Goal: Task Accomplishment & Management: Use online tool/utility

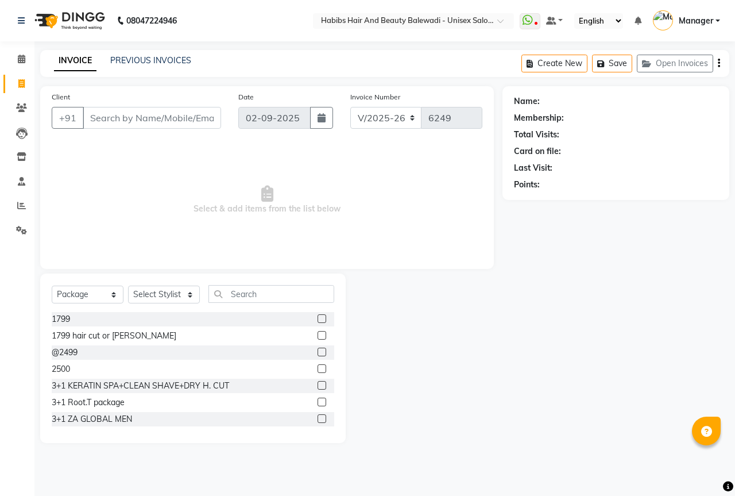
select select "5902"
select select "package"
click at [24, 233] on icon at bounding box center [21, 230] width 11 height 9
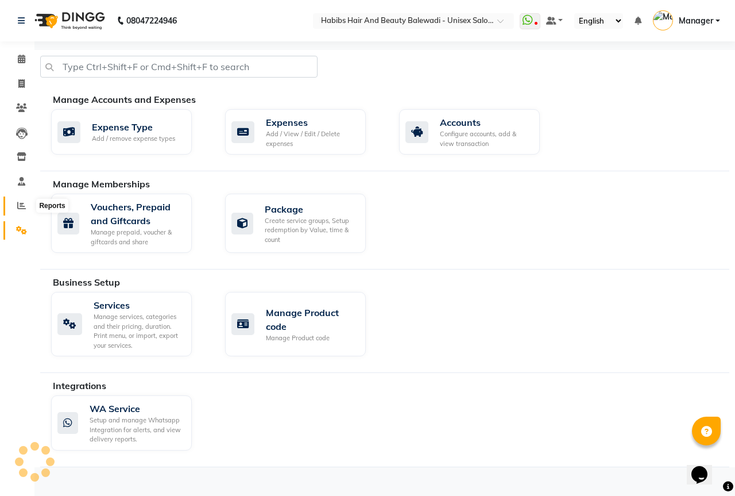
click at [28, 207] on span at bounding box center [21, 205] width 20 height 13
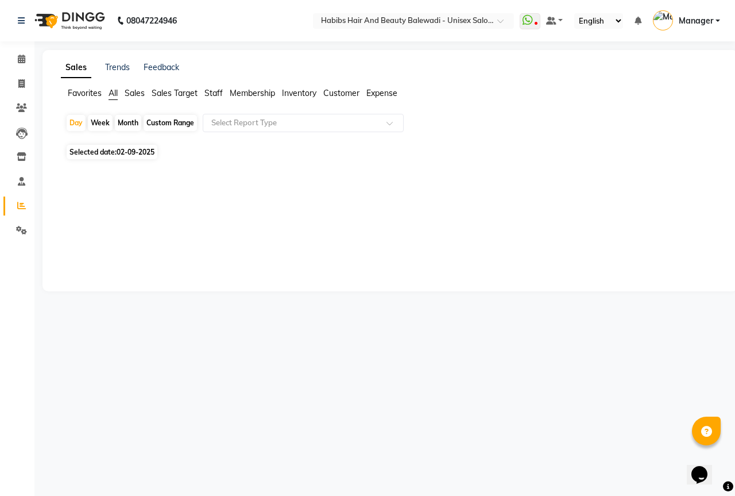
click at [147, 153] on span "02-09-2025" at bounding box center [136, 152] width 38 height 9
select select "9"
select select "2025"
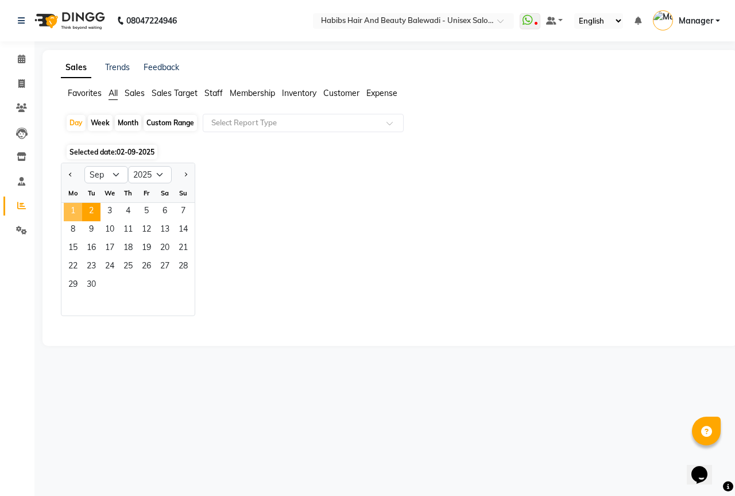
click at [69, 210] on span "1" at bounding box center [73, 212] width 18 height 18
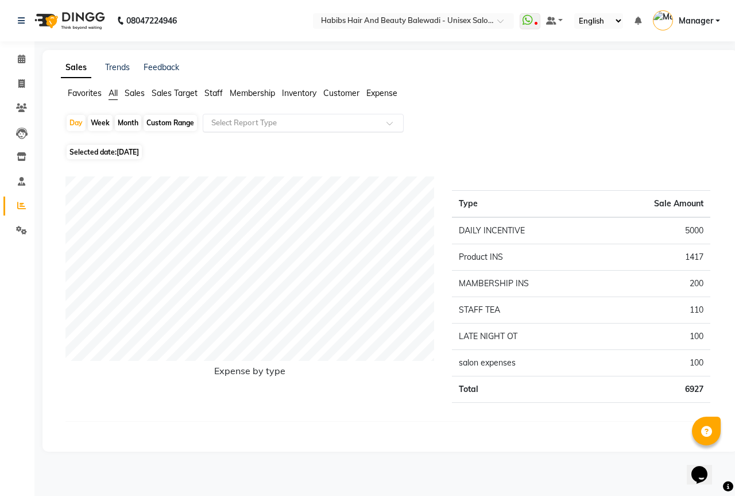
click at [234, 126] on input "text" at bounding box center [291, 122] width 165 height 11
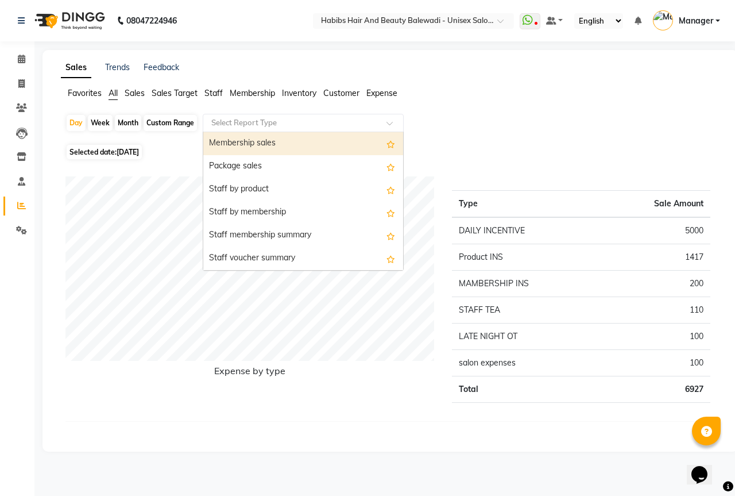
click at [239, 134] on div "Membership sales" at bounding box center [303, 143] width 200 height 23
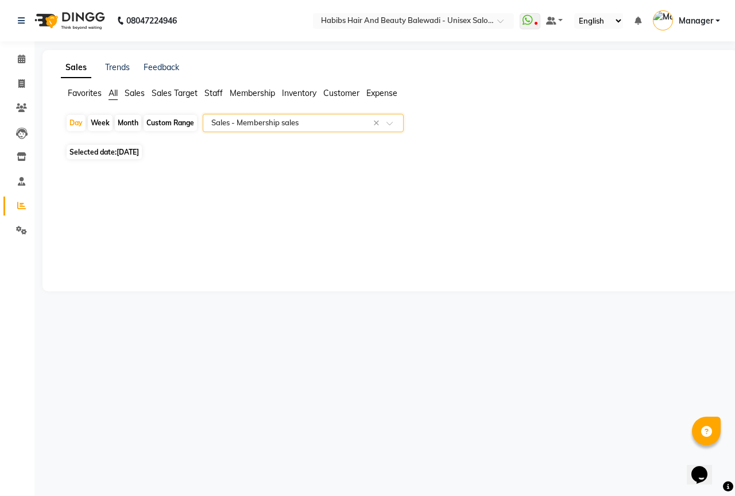
click at [271, 122] on input "text" at bounding box center [291, 122] width 165 height 11
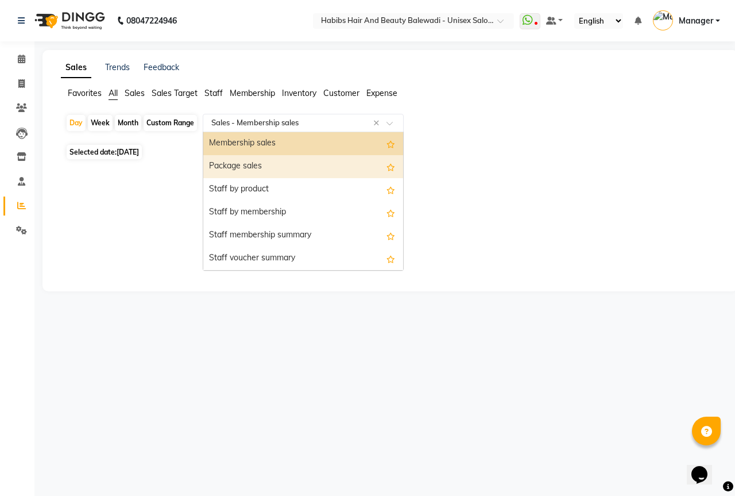
click at [255, 165] on div "Package sales" at bounding box center [303, 166] width 200 height 23
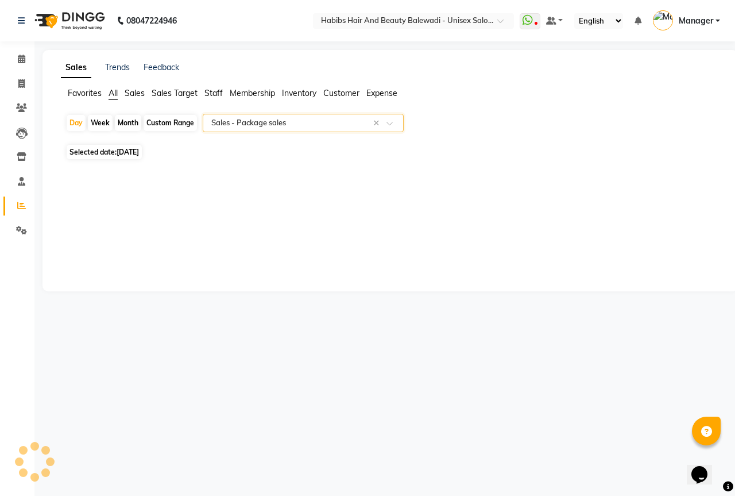
select select "csv"
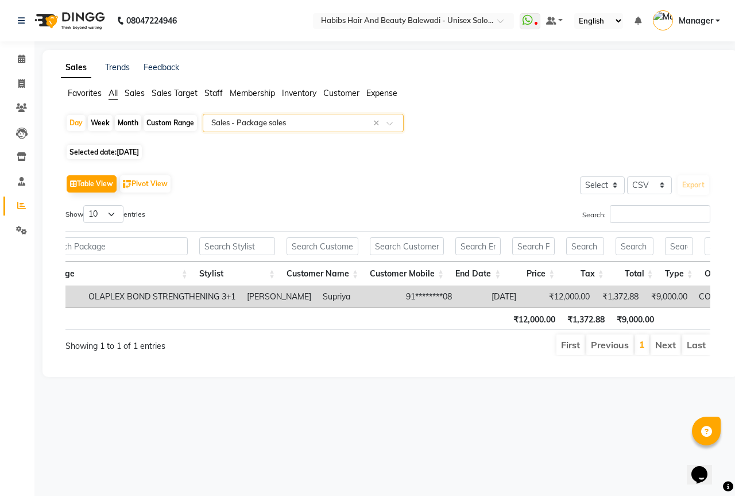
click at [290, 125] on input "text" at bounding box center [291, 122] width 165 height 11
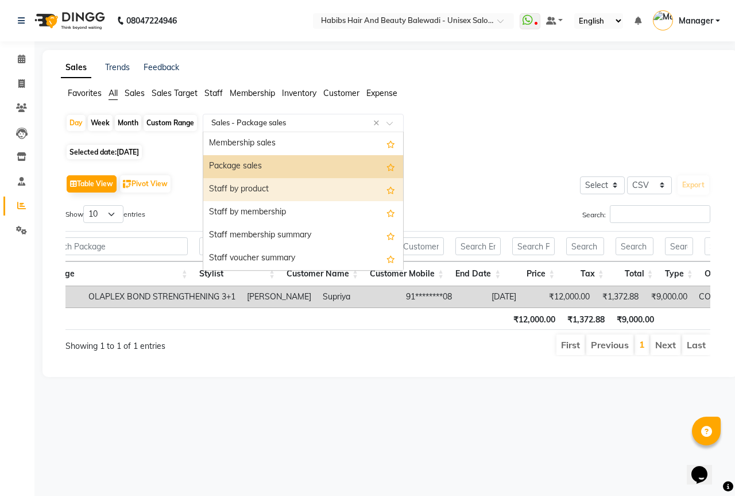
click at [267, 189] on div "Staff by product" at bounding box center [303, 189] width 200 height 23
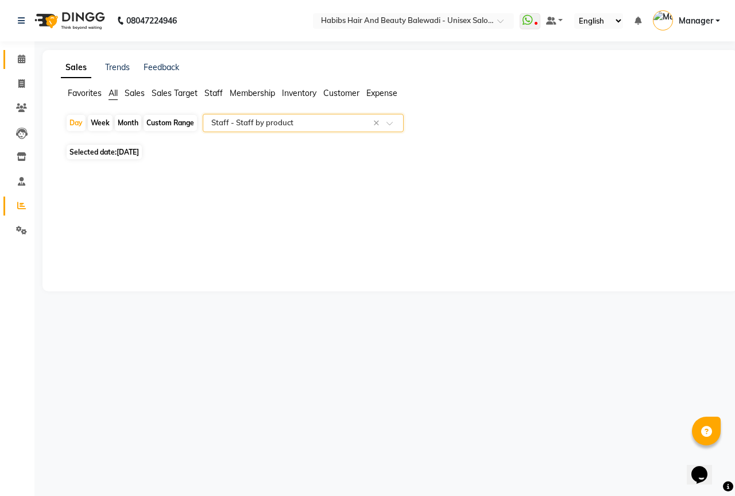
click at [24, 51] on link "Calendar" at bounding box center [17, 59] width 28 height 19
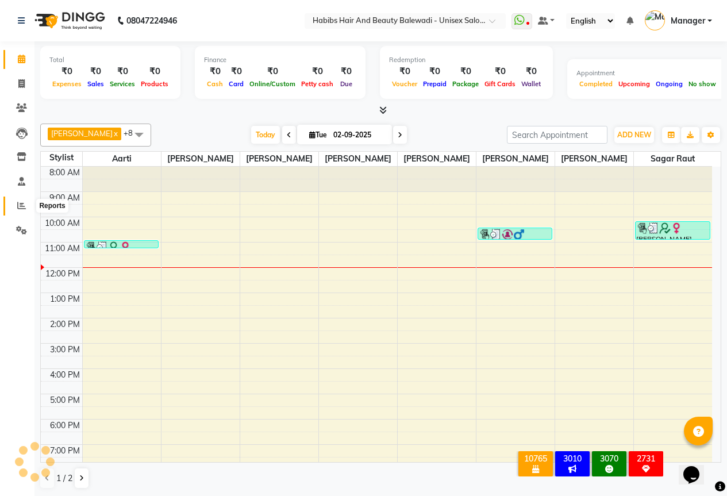
click at [25, 206] on icon at bounding box center [21, 205] width 9 height 9
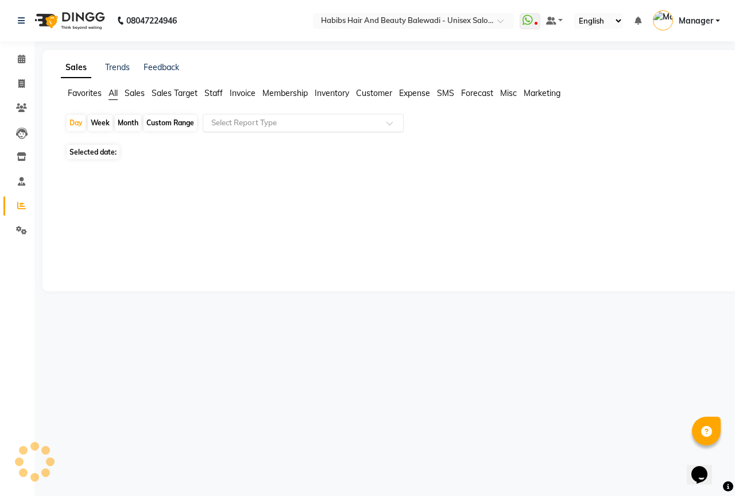
click at [257, 128] on input "text" at bounding box center [291, 122] width 165 height 11
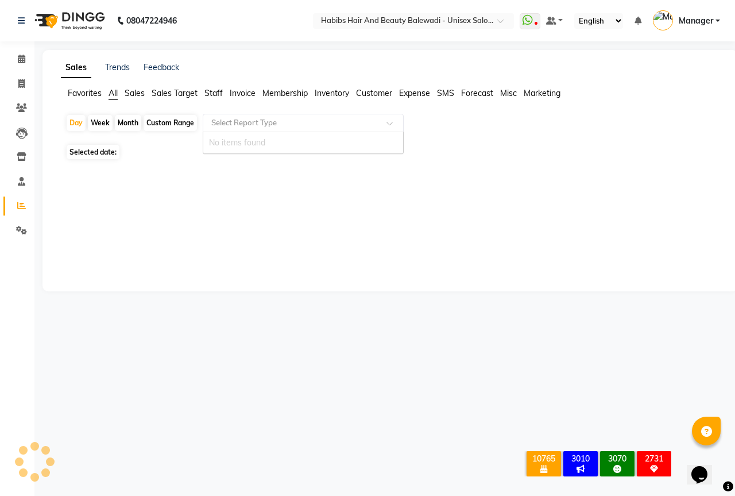
click at [94, 156] on span "Selected date:" at bounding box center [93, 152] width 53 height 14
select select "9"
select select "2025"
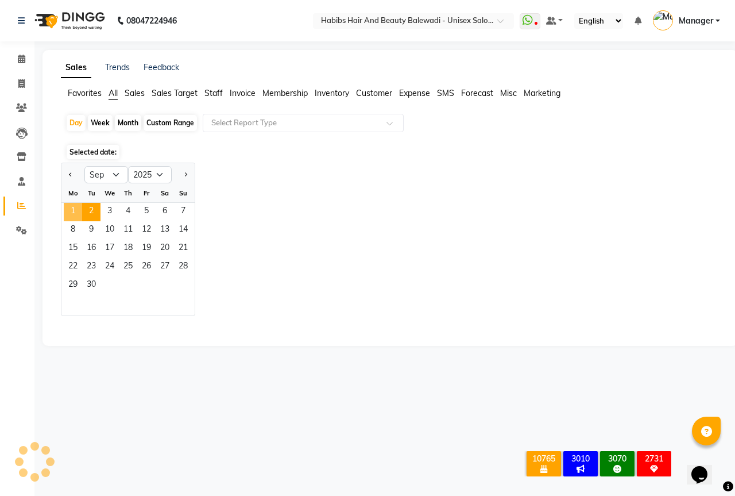
click at [68, 209] on span "1" at bounding box center [73, 212] width 18 height 18
click at [77, 209] on span "1" at bounding box center [73, 212] width 18 height 18
click at [329, 199] on div "Jan Feb Mar Apr May Jun Jul Aug Sep Oct Nov Dec 2015 2016 2017 2018 2019 2020 2…" at bounding box center [390, 239] width 659 height 153
click at [23, 63] on icon at bounding box center [21, 59] width 7 height 9
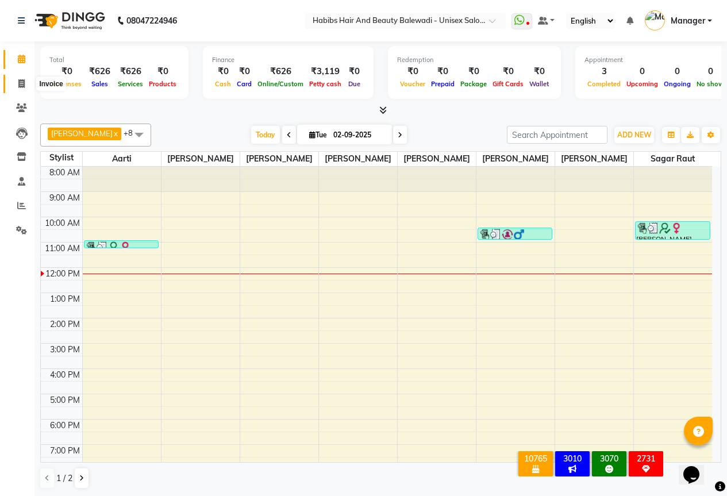
click at [20, 83] on icon at bounding box center [21, 83] width 6 height 9
select select "service"
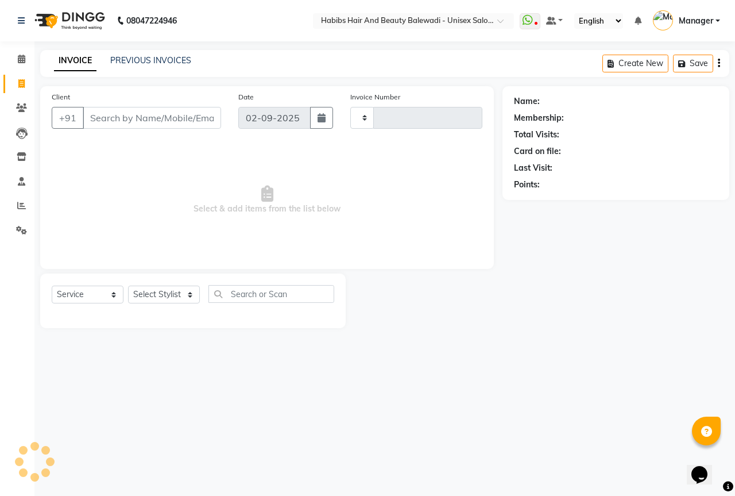
type input "6249"
select select "5902"
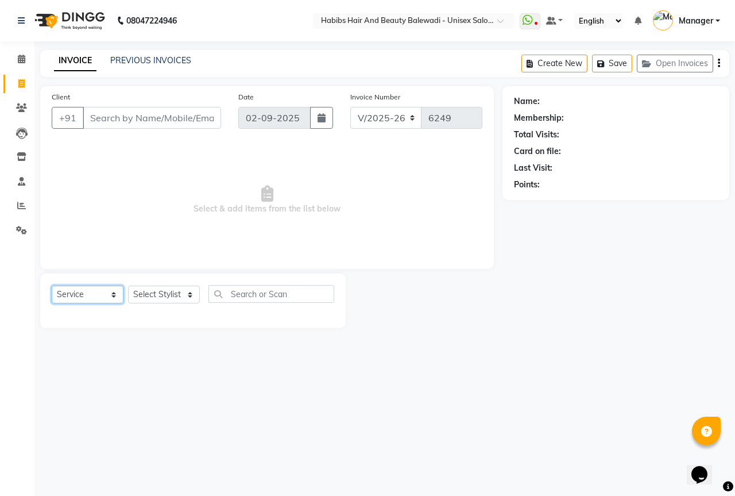
drag, startPoint x: 95, startPoint y: 292, endPoint x: 88, endPoint y: 295, distance: 8.0
click at [95, 292] on select "Select Service Product Membership Package Voucher Prepaid Gift Card" at bounding box center [88, 295] width 72 height 18
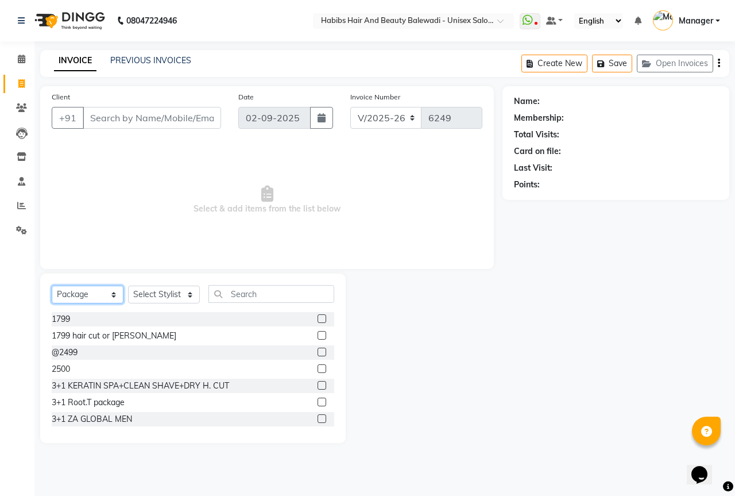
select select "service"
click at [52, 286] on select "Select Service Product Membership Package Voucher Prepaid Gift Card" at bounding box center [88, 295] width 72 height 18
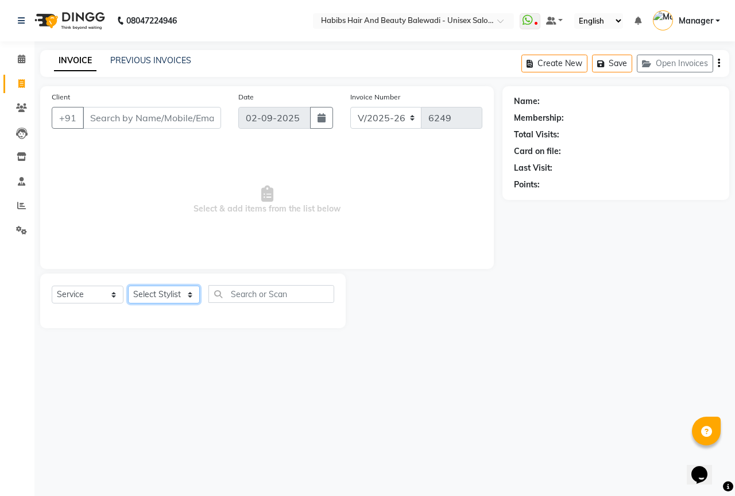
drag, startPoint x: 156, startPoint y: 296, endPoint x: 156, endPoint y: 287, distance: 9.2
click at [156, 296] on select "Select Stylist Aarti Akshay Gaikwad [PERSON_NAME] [PERSON_NAME] [PERSON_NAME] […" at bounding box center [164, 295] width 72 height 18
select select "82273"
click at [128, 286] on select "Select Stylist Aarti Akshay Gaikwad [PERSON_NAME] [PERSON_NAME] [PERSON_NAME] […" at bounding box center [164, 295] width 72 height 18
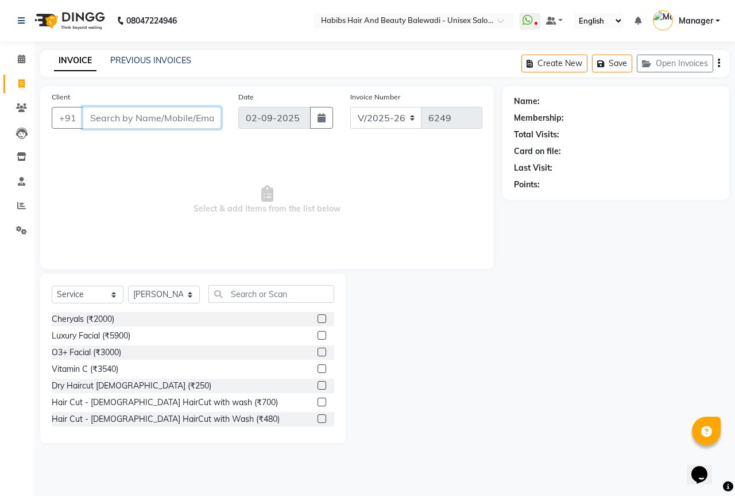
click at [157, 120] on input "Client" at bounding box center [152, 118] width 138 height 22
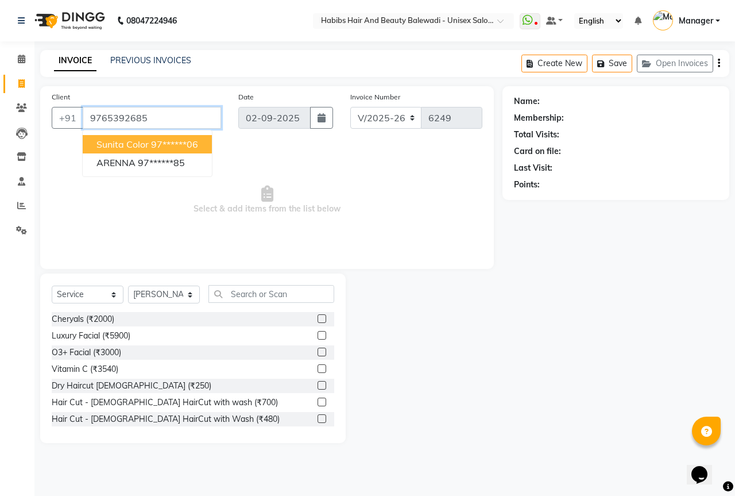
type input "9765392685"
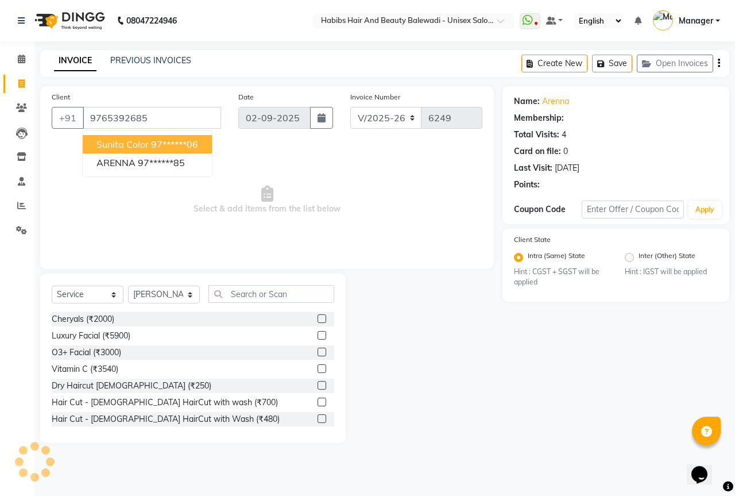
select select "2: Object"
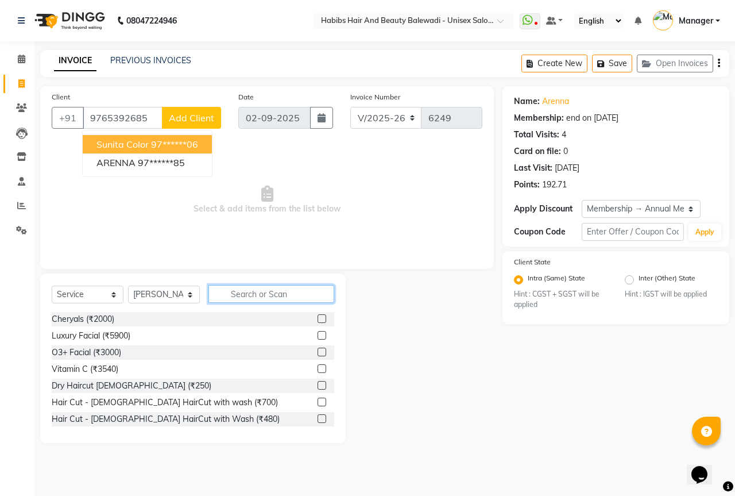
click at [252, 295] on input "text" at bounding box center [272, 294] width 126 height 18
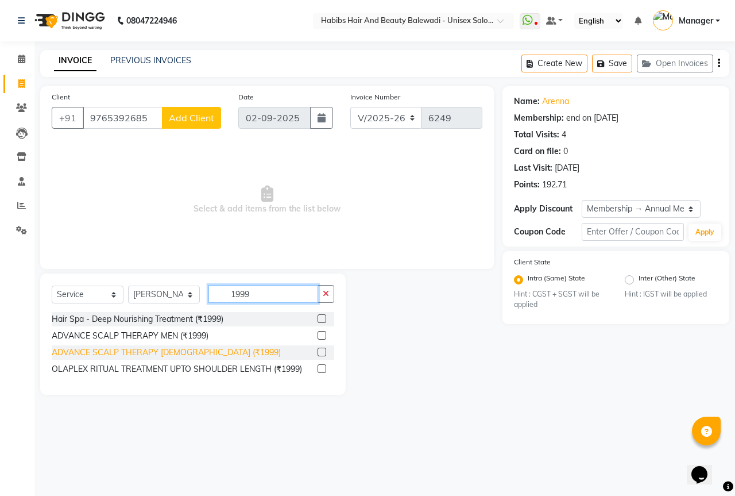
type input "1999"
click at [173, 350] on div "ADVANCE SCALP THERAPY FEMALE (₹1999)" at bounding box center [166, 352] width 229 height 12
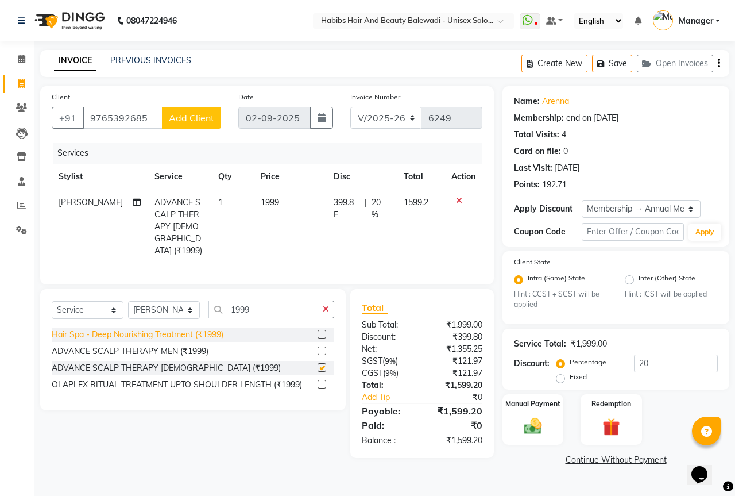
checkbox input "false"
click at [268, 307] on input "1999" at bounding box center [264, 309] width 110 height 18
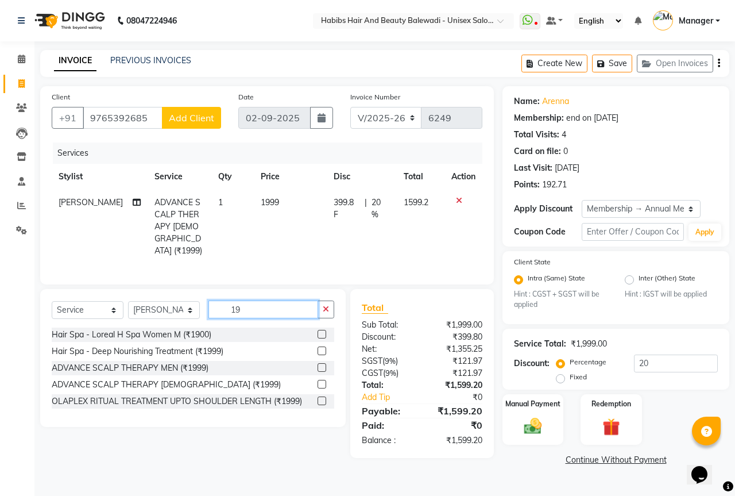
type input "1"
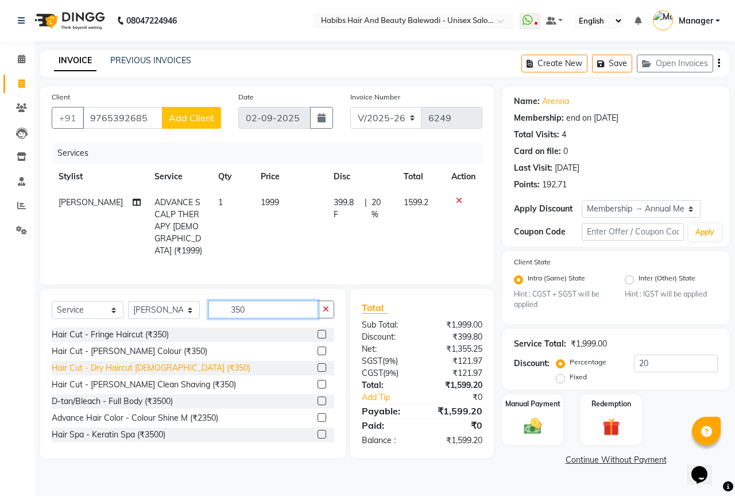
type input "350"
click at [107, 363] on div "Hair Cut - Dry Haircut Female (₹350)" at bounding box center [151, 368] width 199 height 12
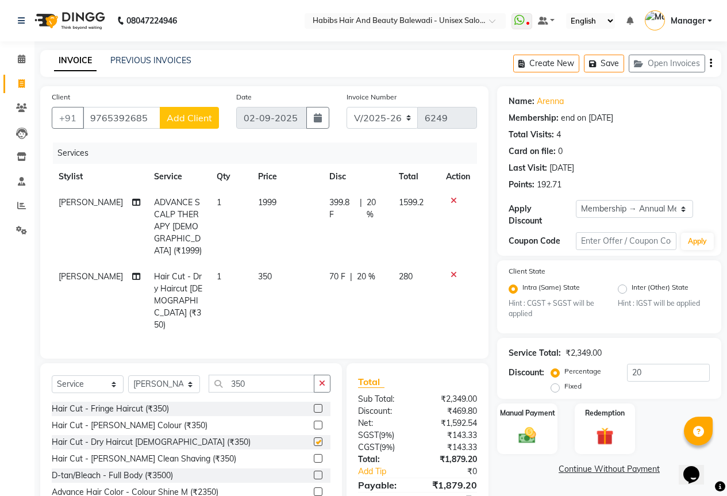
checkbox input "false"
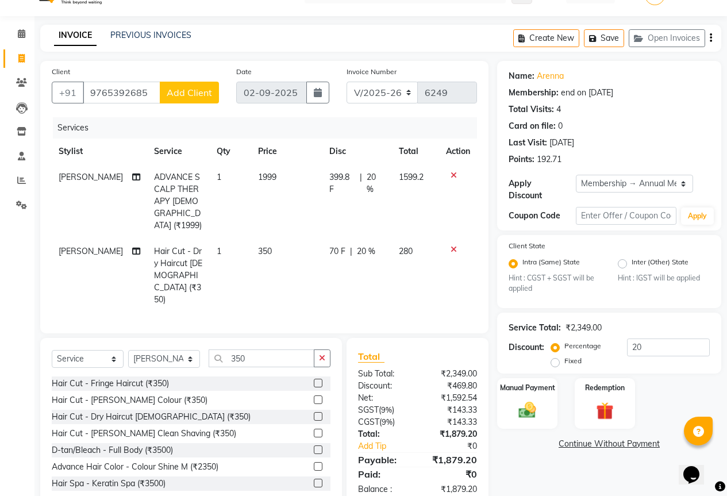
scroll to position [26, 0]
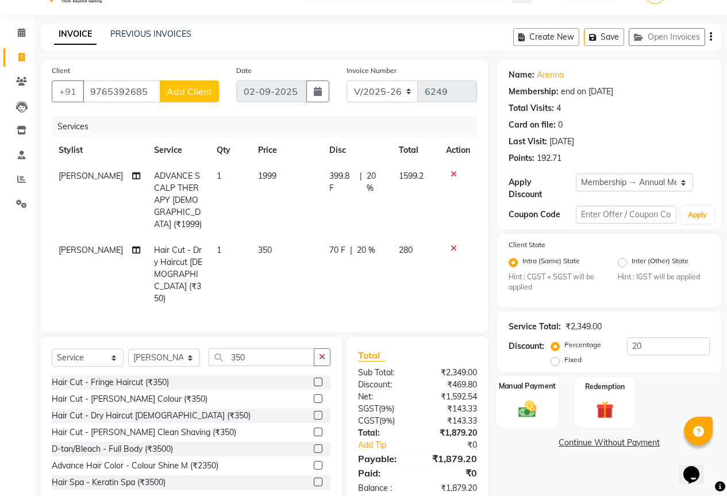
click at [529, 402] on img at bounding box center [526, 409] width 29 height 21
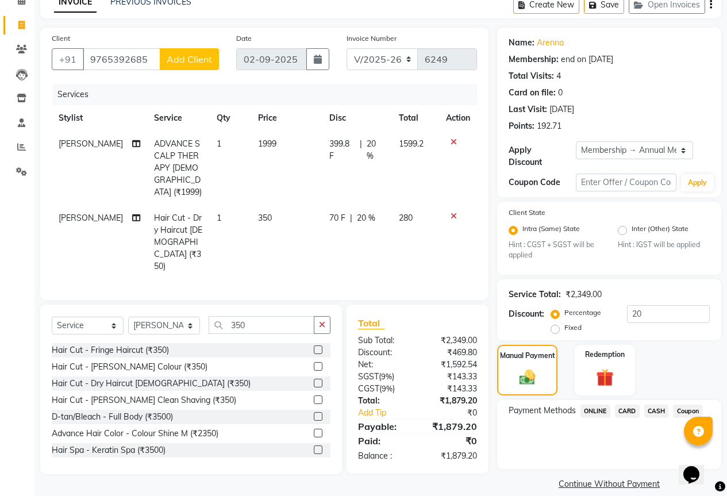
scroll to position [63, 0]
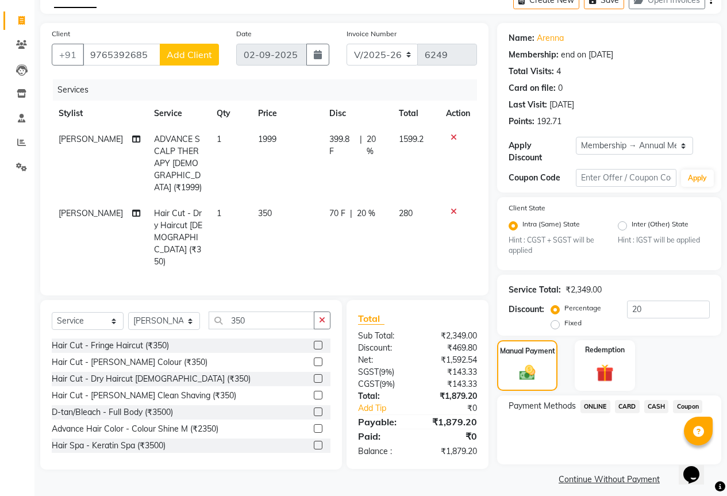
click at [596, 400] on span "ONLINE" at bounding box center [595, 406] width 30 height 13
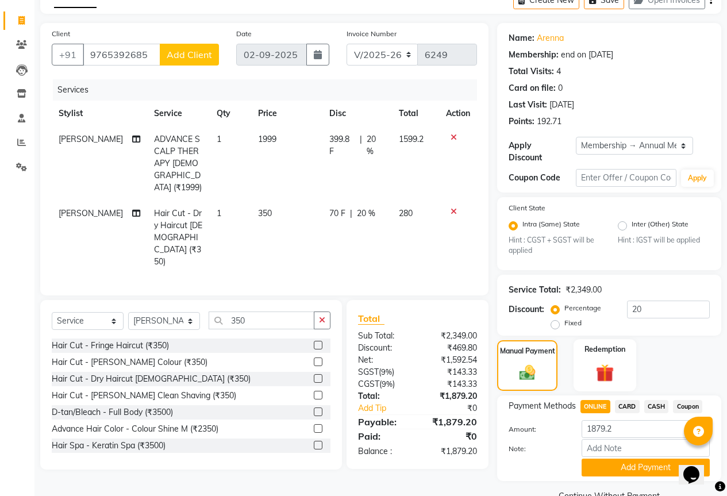
click at [612, 362] on img at bounding box center [604, 373] width 29 height 22
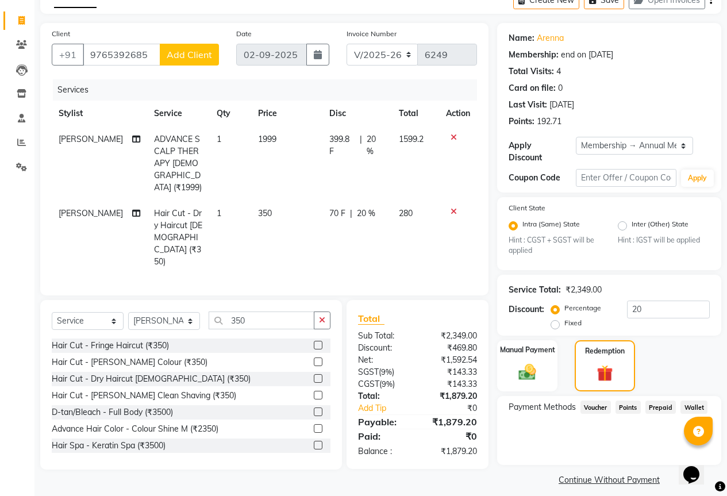
click at [625, 401] on span "Points" at bounding box center [627, 406] width 25 height 13
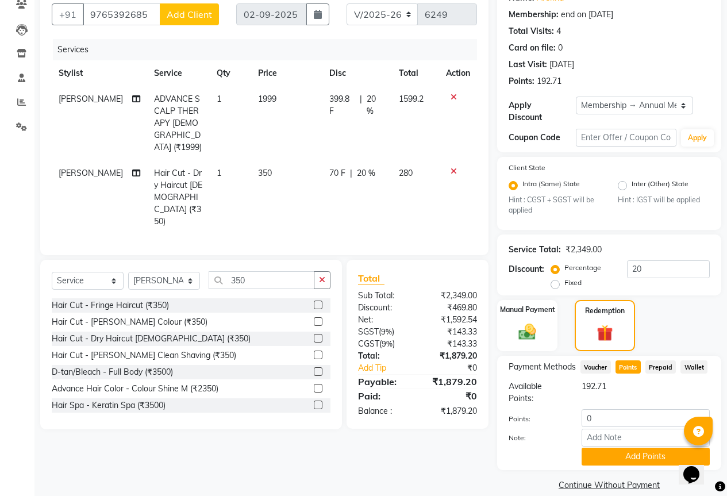
scroll to position [109, 0]
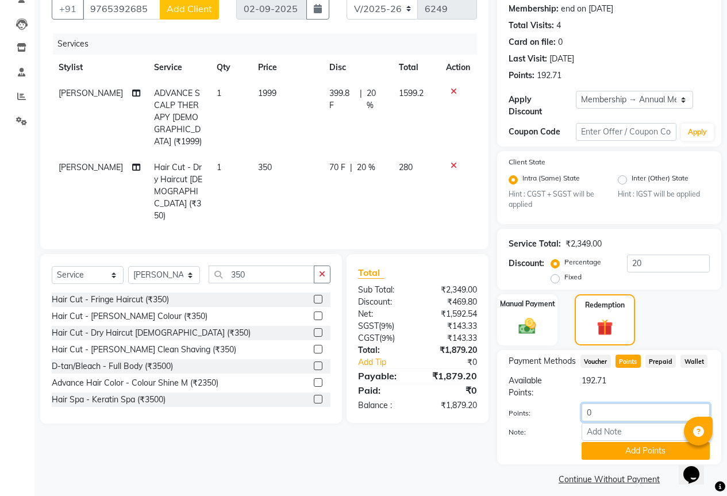
click at [605, 408] on input "0" at bounding box center [645, 412] width 128 height 18
type input "192"
click at [631, 442] on button "Add Points" at bounding box center [645, 451] width 128 height 18
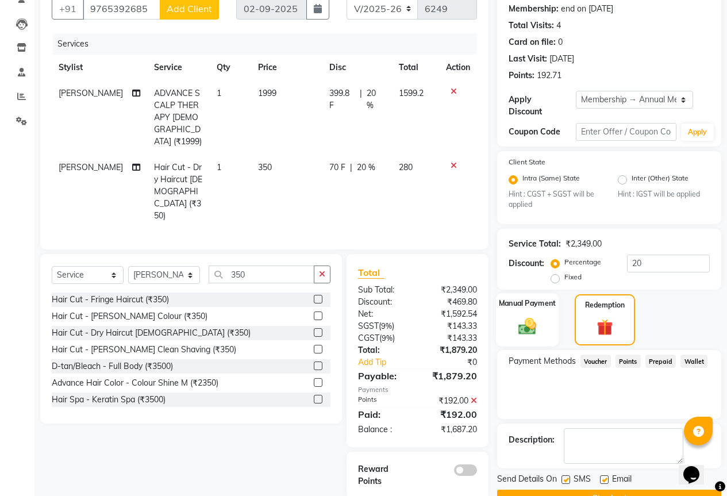
click at [544, 310] on div "Manual Payment" at bounding box center [527, 319] width 63 height 53
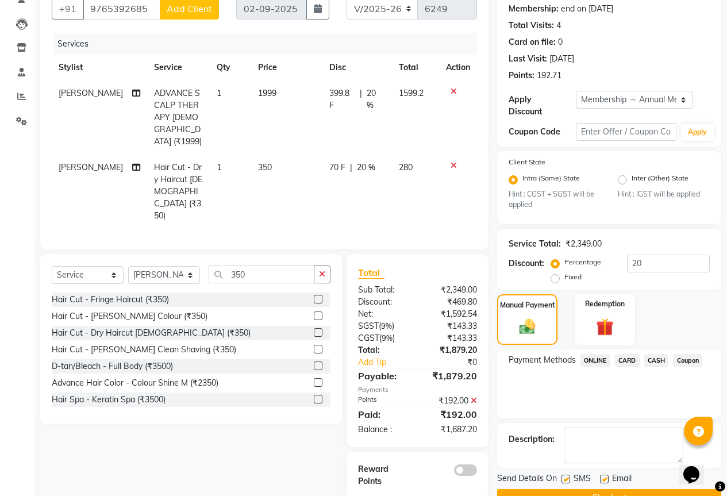
click at [593, 354] on span "ONLINE" at bounding box center [595, 360] width 30 height 13
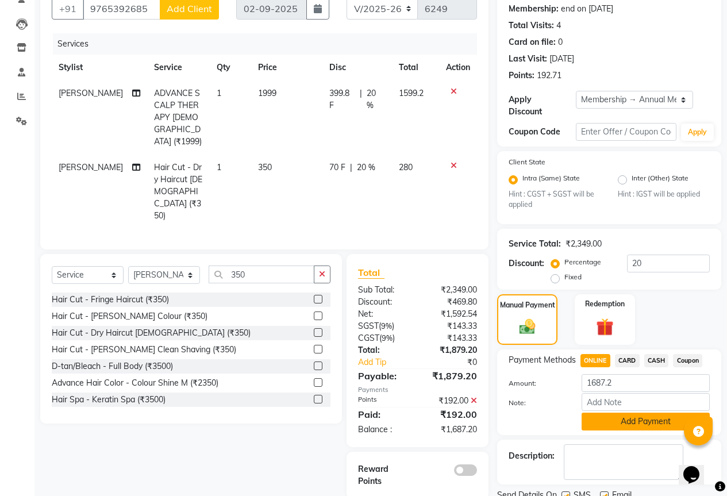
click at [635, 414] on button "Add Payment" at bounding box center [645, 422] width 128 height 18
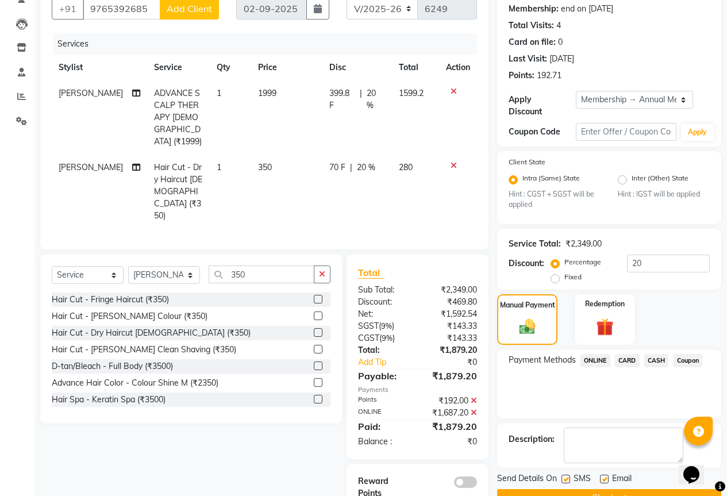
scroll to position [128, 0]
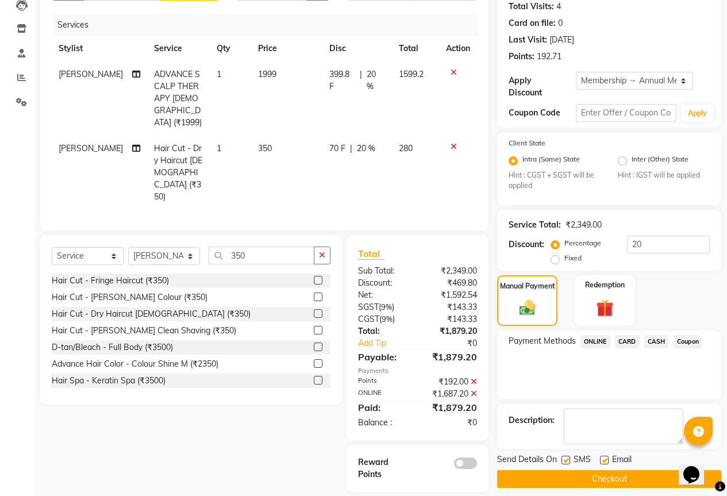
click at [467, 457] on span at bounding box center [465, 462] width 23 height 11
click at [477, 465] on input "checkbox" at bounding box center [477, 465] width 0 height 0
click at [613, 472] on button "Checkout" at bounding box center [609, 479] width 224 height 18
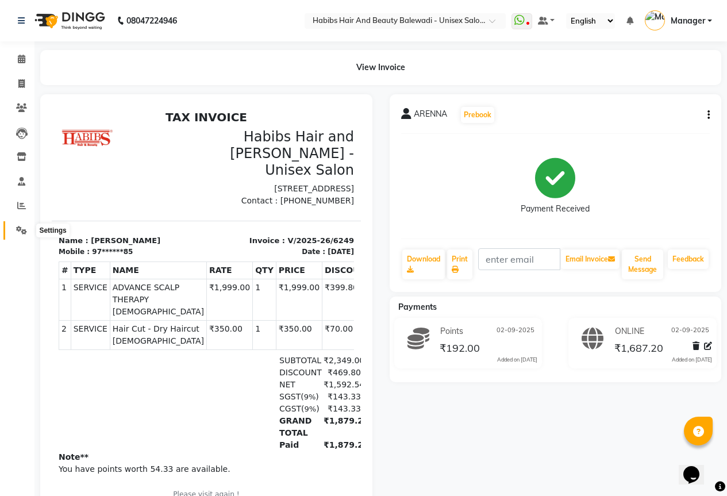
click at [21, 231] on icon at bounding box center [21, 230] width 11 height 9
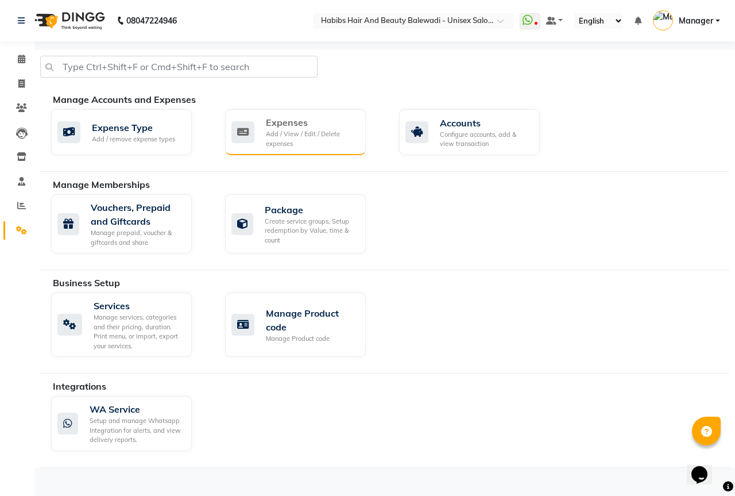
click at [284, 129] on div "Expenses" at bounding box center [311, 122] width 91 height 14
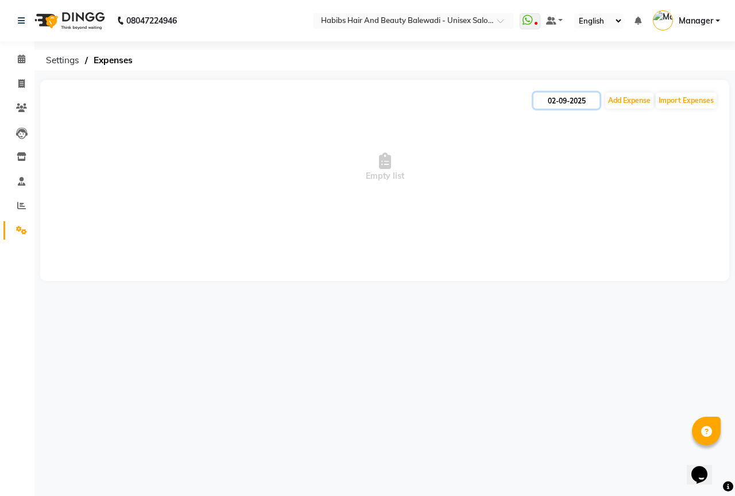
click at [578, 98] on input "02-09-2025" at bounding box center [567, 100] width 66 height 16
select select "9"
select select "2025"
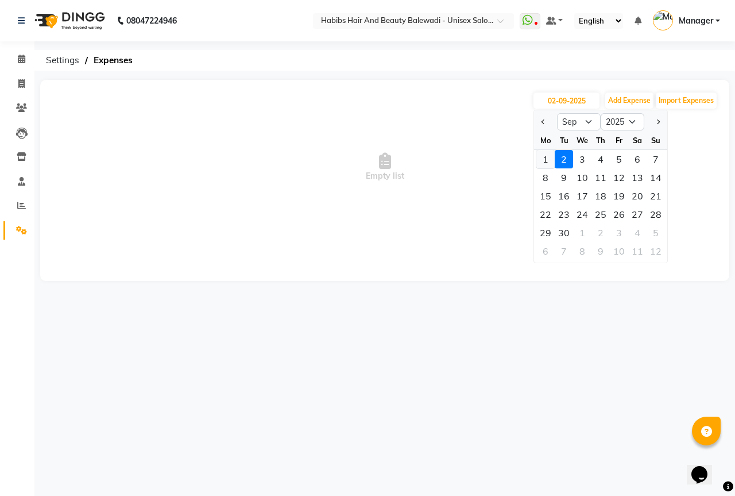
click at [551, 165] on div "1" at bounding box center [546, 159] width 18 height 18
type input "01-09-2025"
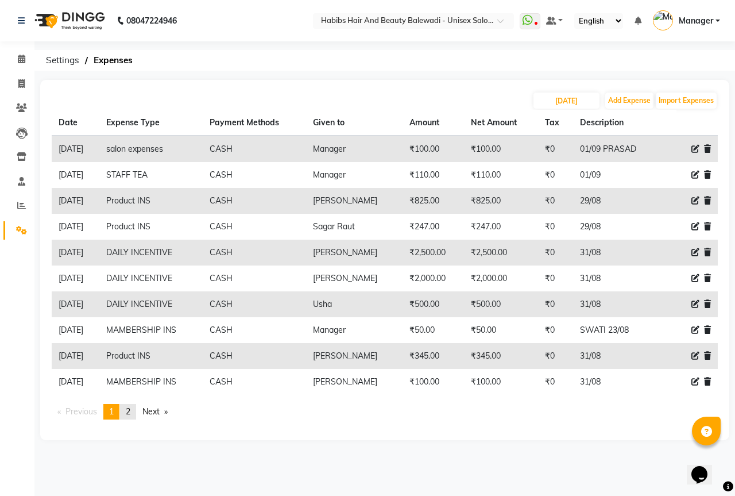
click at [130, 412] on span "2" at bounding box center [128, 411] width 5 height 10
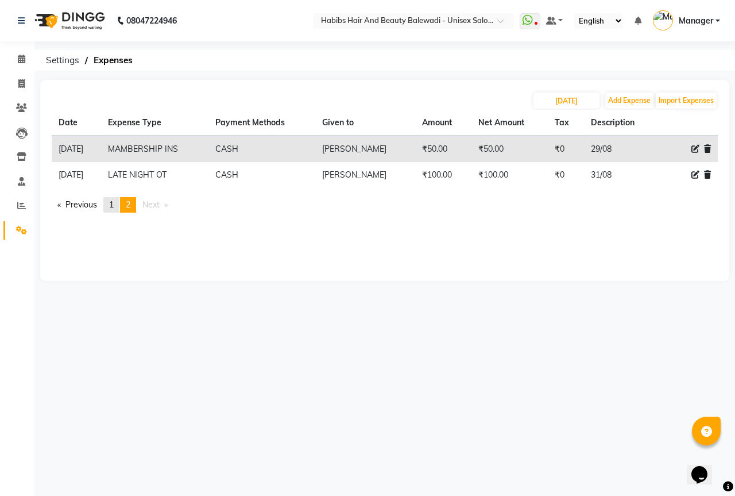
click at [107, 202] on link "page 1" at bounding box center [111, 205] width 16 height 16
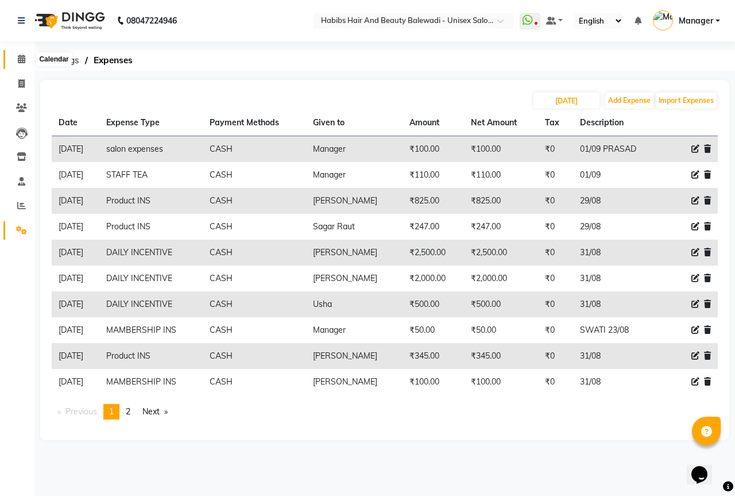
click at [24, 59] on icon at bounding box center [21, 59] width 7 height 9
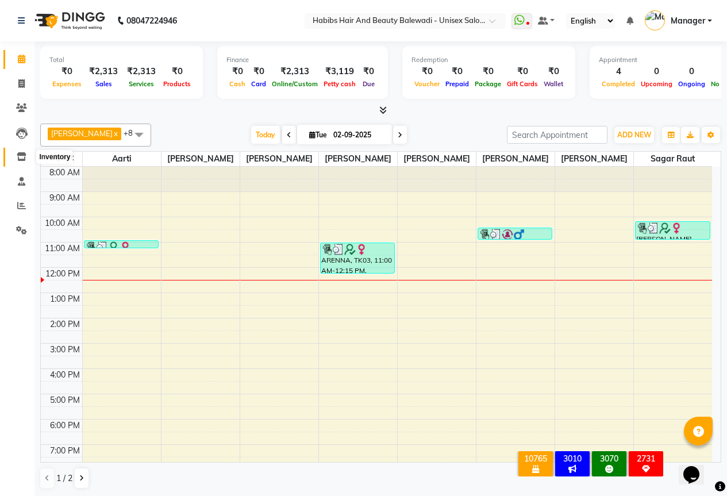
click at [20, 151] on span at bounding box center [21, 157] width 20 height 13
select select
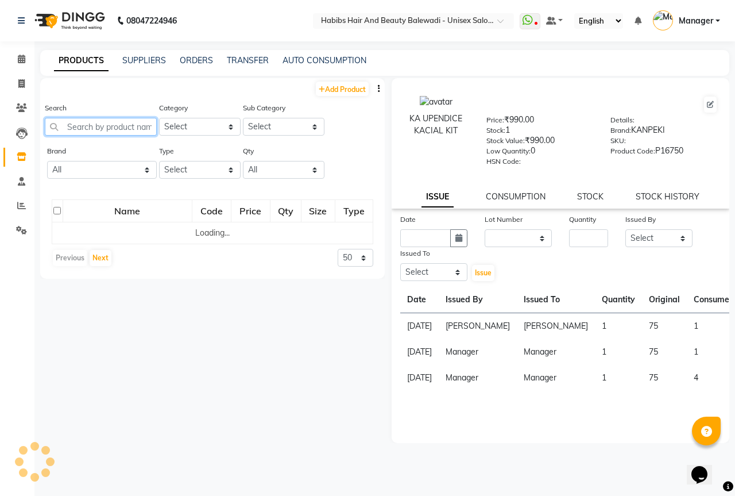
click at [107, 129] on input "text" at bounding box center [101, 127] width 112 height 18
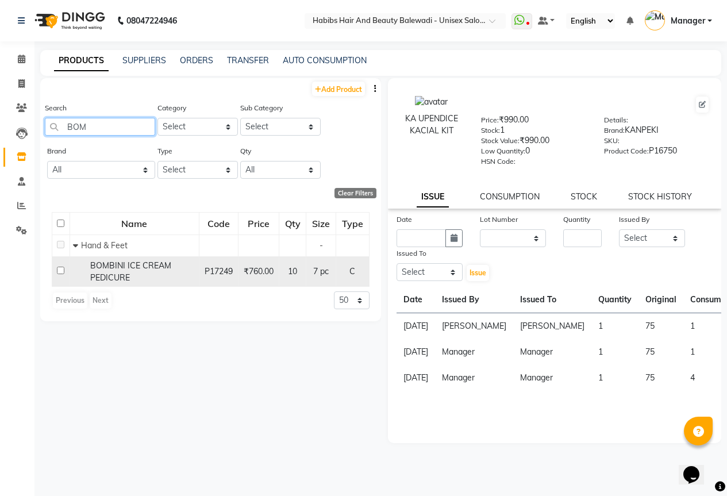
type input "BOM"
click at [59, 274] on input "checkbox" at bounding box center [60, 270] width 7 height 7
checkbox input "true"
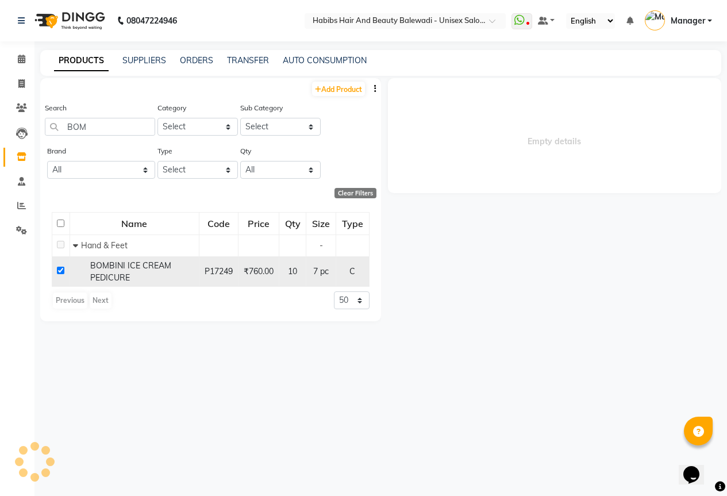
select select
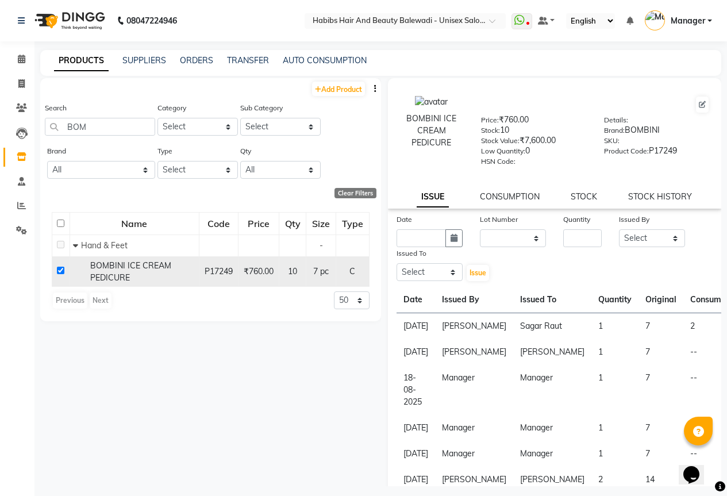
click at [61, 271] on input "checkbox" at bounding box center [60, 270] width 7 height 7
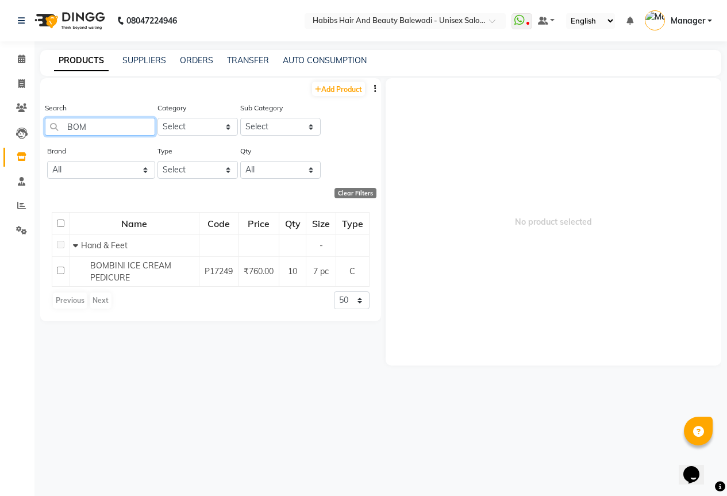
click at [103, 119] on input "BOM" at bounding box center [100, 127] width 110 height 18
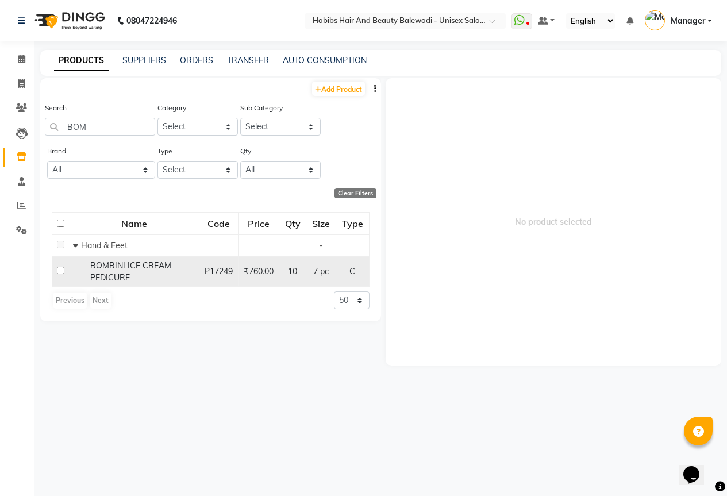
click at [61, 269] on input "checkbox" at bounding box center [60, 270] width 7 height 7
checkbox input "true"
select select
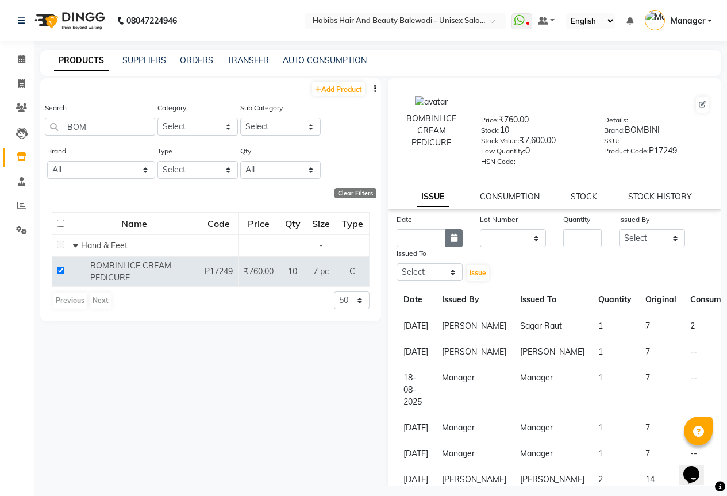
click at [452, 238] on icon "button" at bounding box center [453, 238] width 7 height 8
select select "9"
select select "2025"
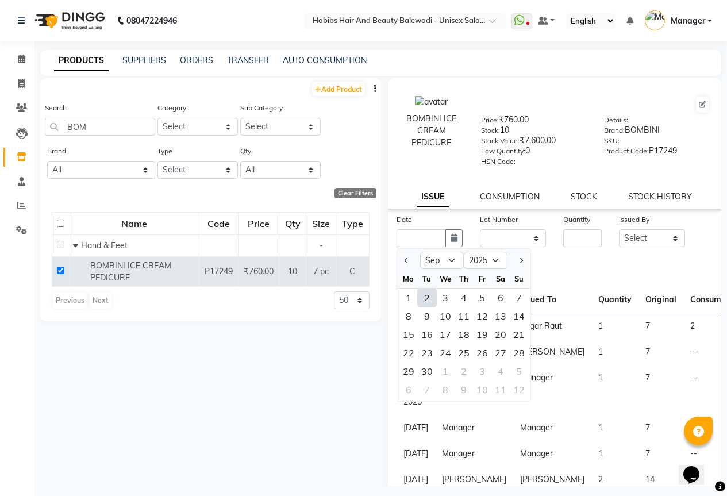
click at [421, 294] on div "2" at bounding box center [427, 297] width 18 height 18
type input "02-09-2025"
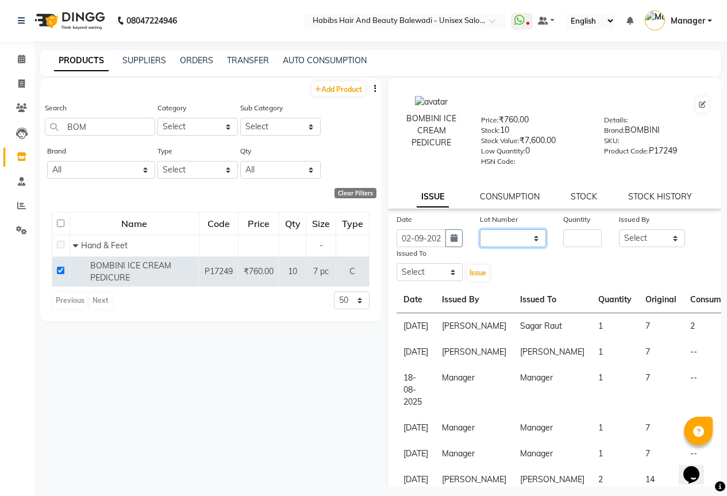
click at [506, 239] on select "None" at bounding box center [513, 238] width 66 height 18
select select "0: null"
click at [480, 229] on select "None" at bounding box center [513, 238] width 66 height 18
click at [583, 237] on input "number" at bounding box center [582, 238] width 38 height 18
type input "1"
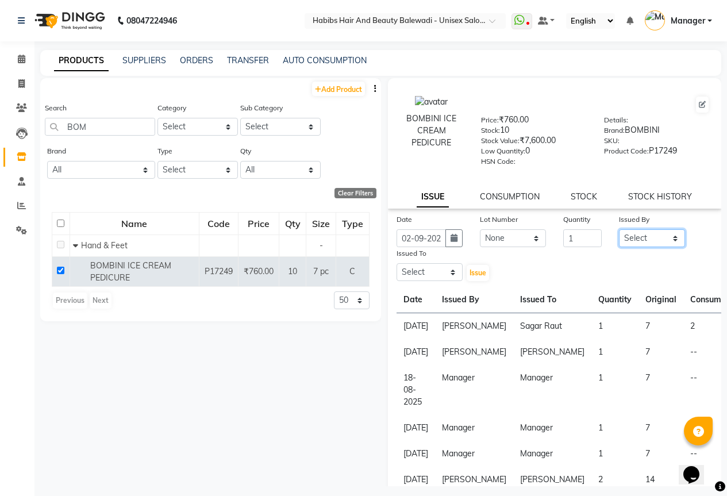
click at [644, 237] on select "Select Aarti Akshay Gaikwad Ankita Balmiki Bhagvat Dnyaneshwar Borde Gajanan Gh…" at bounding box center [652, 238] width 66 height 18
select select "55250"
click at [619, 229] on select "Select Aarti Akshay Gaikwad Ankita Balmiki Bhagvat Dnyaneshwar Borde Gajanan Gh…" at bounding box center [652, 238] width 66 height 18
click at [438, 272] on select "Select Aarti Akshay Gaikwad Ankita Balmiki Bhagvat Dnyaneshwar Borde Gajanan Gh…" at bounding box center [429, 272] width 66 height 18
select select "55250"
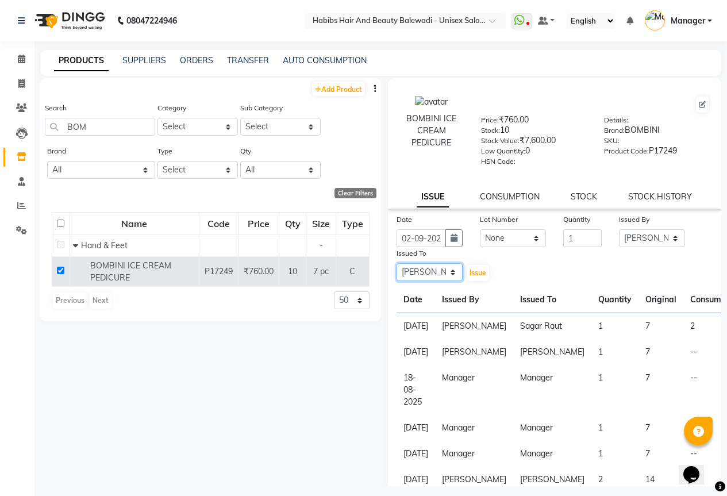
click at [396, 263] on select "Select Aarti Akshay Gaikwad Ankita Balmiki Bhagvat Dnyaneshwar Borde Gajanan Gh…" at bounding box center [429, 272] width 66 height 18
click at [477, 269] on span "Issue" at bounding box center [477, 272] width 17 height 9
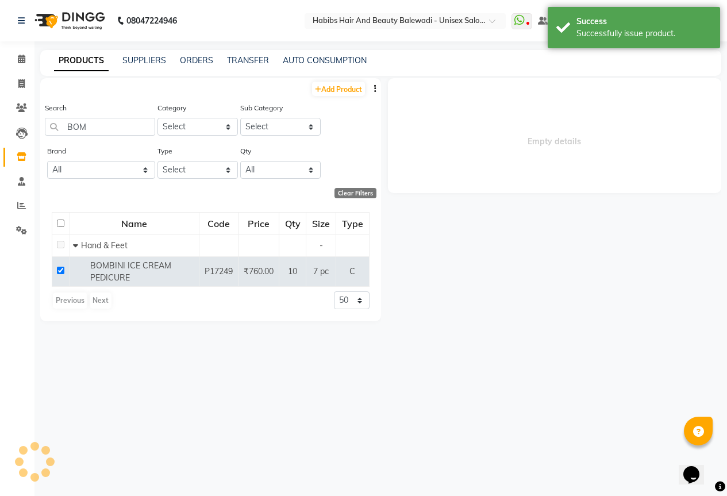
select select
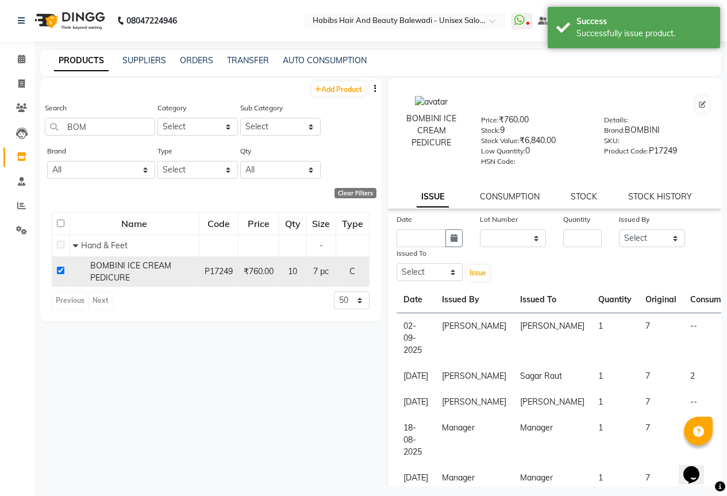
click at [59, 267] on input "checkbox" at bounding box center [60, 270] width 7 height 7
checkbox input "false"
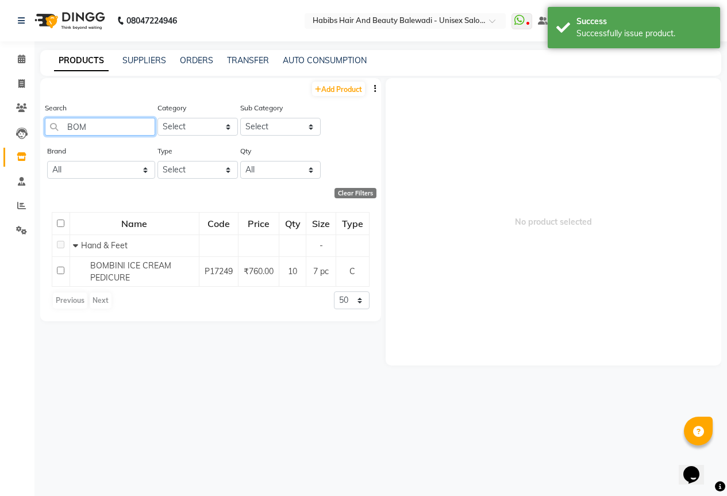
click at [90, 123] on input "BOM" at bounding box center [100, 127] width 110 height 18
type input "B"
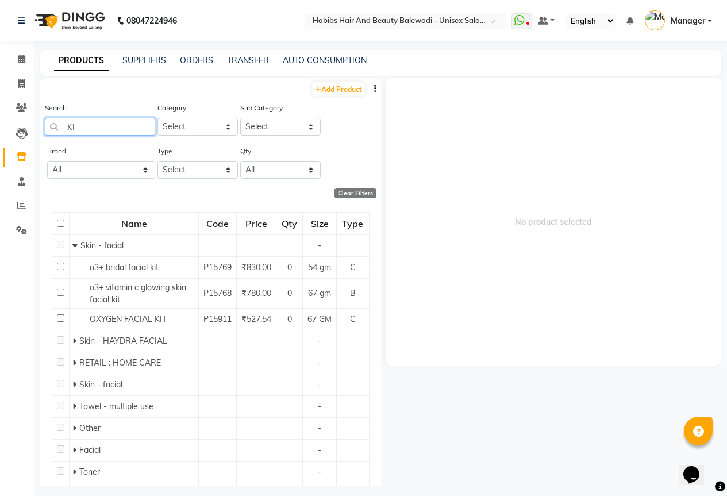
click at [119, 124] on input "KI" at bounding box center [100, 127] width 110 height 18
type input "K"
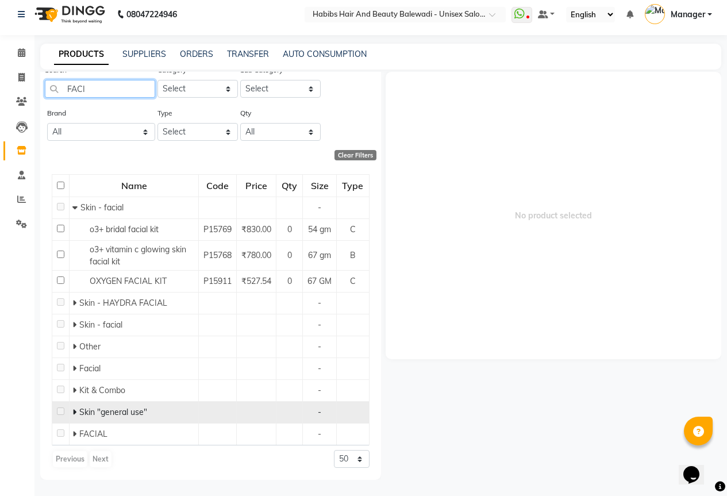
scroll to position [7, 0]
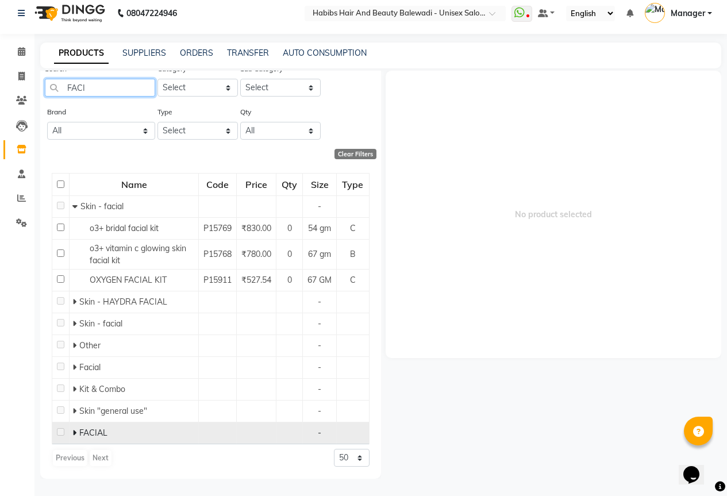
type input "FACI"
click at [76, 433] on span at bounding box center [75, 432] width 7 height 10
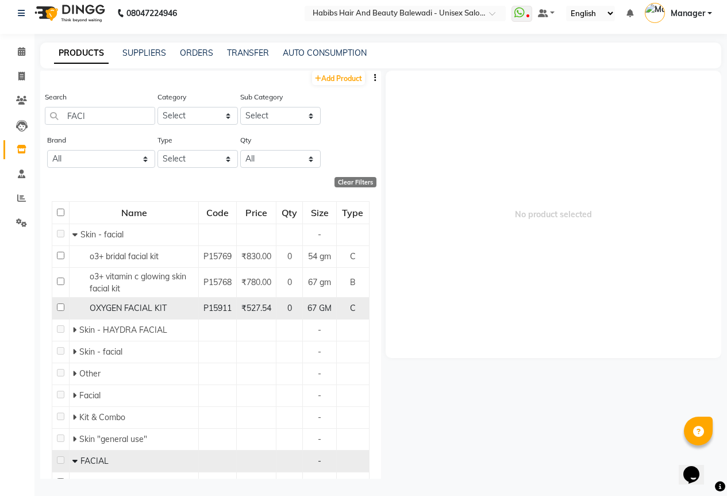
scroll to position [0, 0]
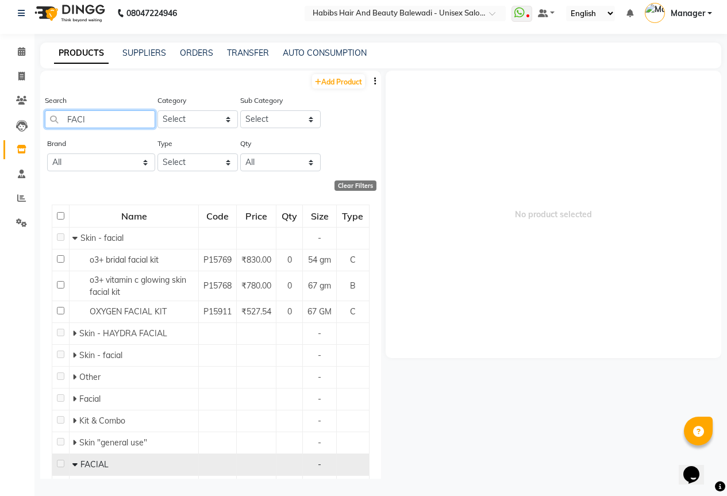
click at [101, 118] on input "FACI" at bounding box center [100, 119] width 110 height 18
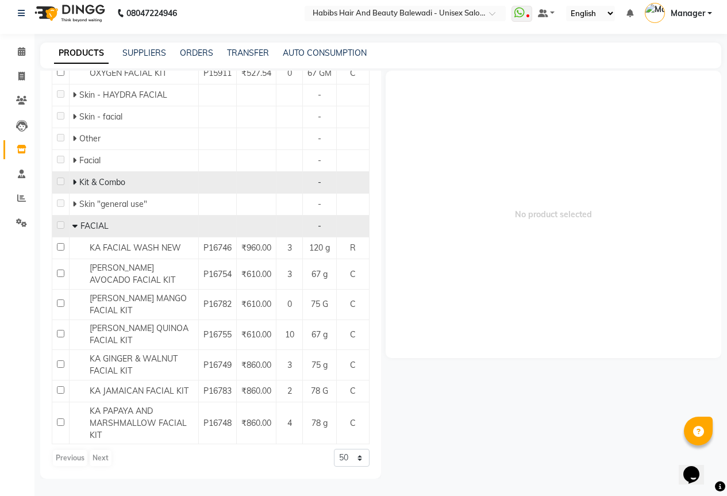
scroll to position [279, 0]
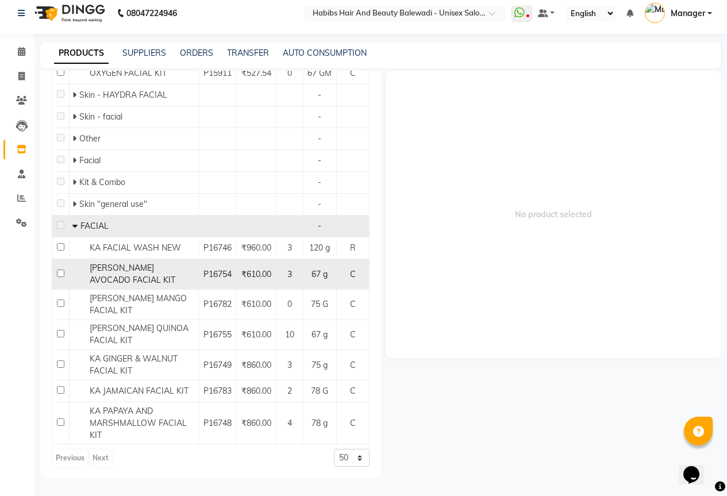
click at [61, 273] on input "checkbox" at bounding box center [60, 272] width 7 height 7
checkbox input "true"
select select
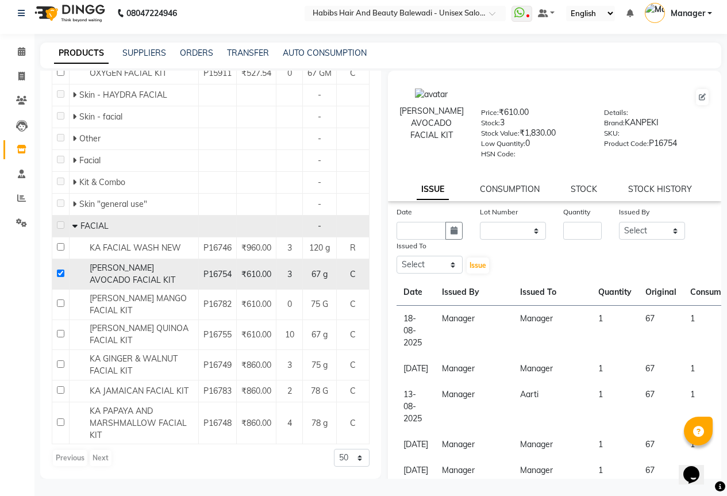
click at [61, 277] on td at bounding box center [60, 274] width 17 height 30
click at [61, 272] on input "checkbox" at bounding box center [60, 272] width 7 height 7
checkbox input "false"
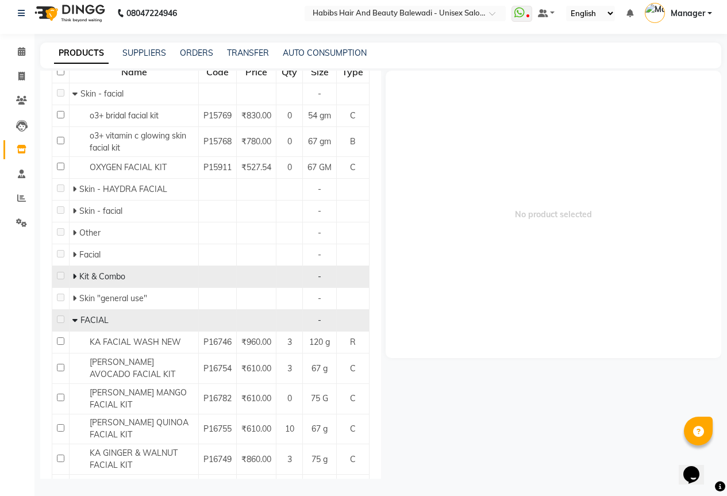
scroll to position [0, 0]
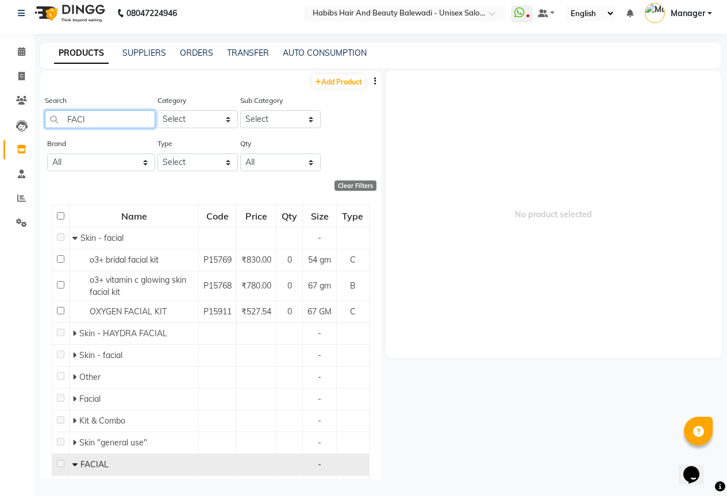
click at [114, 117] on input "FACI" at bounding box center [100, 119] width 110 height 18
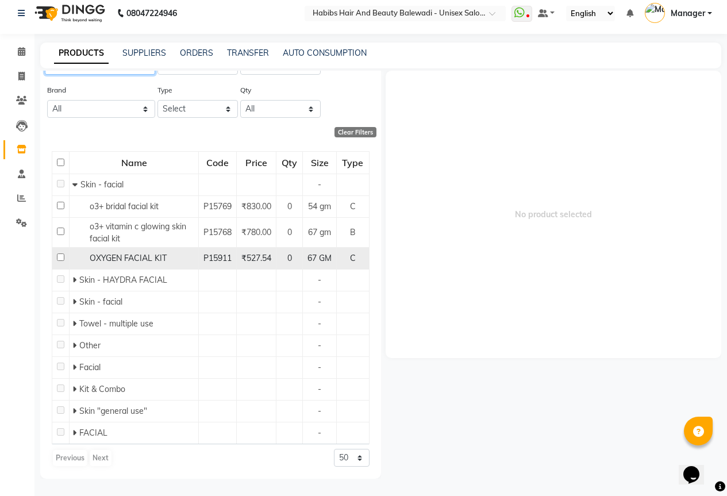
scroll to position [82, 0]
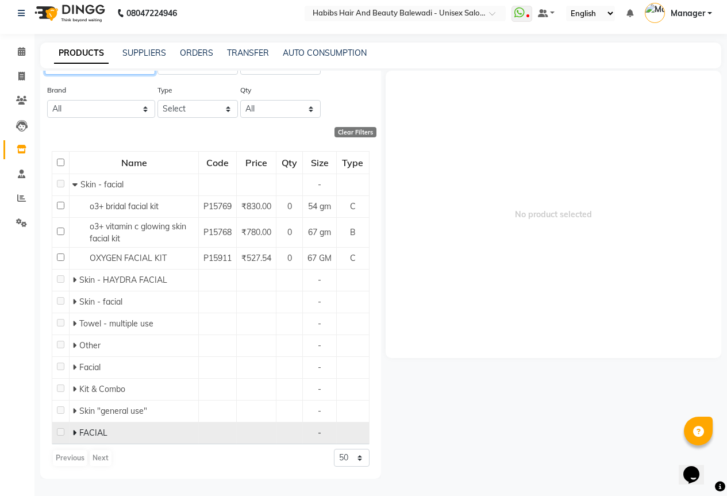
type input "FAC"
click at [74, 435] on icon at bounding box center [74, 433] width 4 height 8
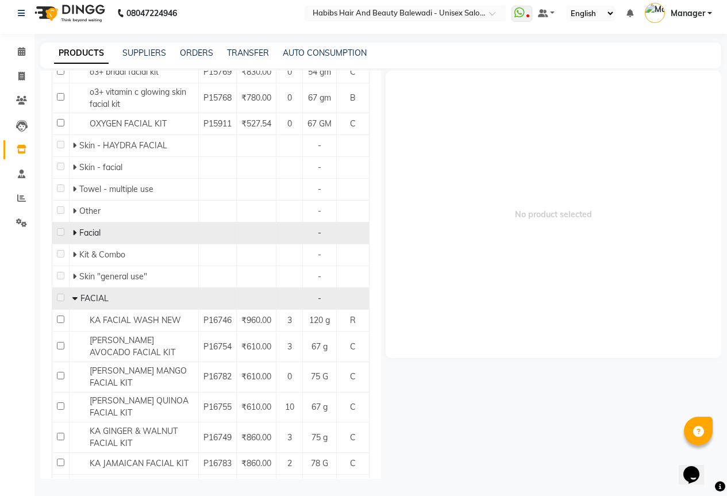
scroll to position [300, 0]
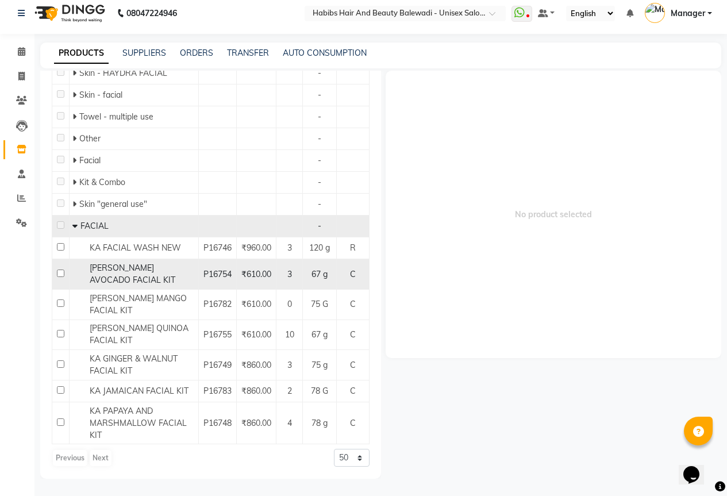
click at [58, 275] on input "checkbox" at bounding box center [60, 272] width 7 height 7
checkbox input "true"
select select
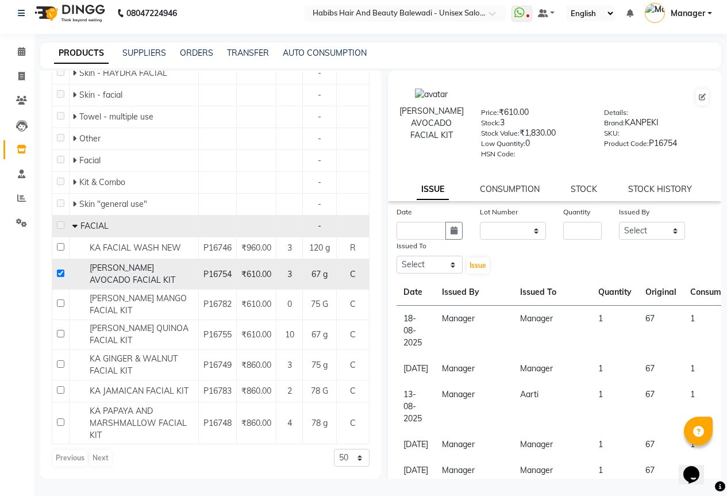
click at [60, 273] on input "checkbox" at bounding box center [60, 272] width 7 height 7
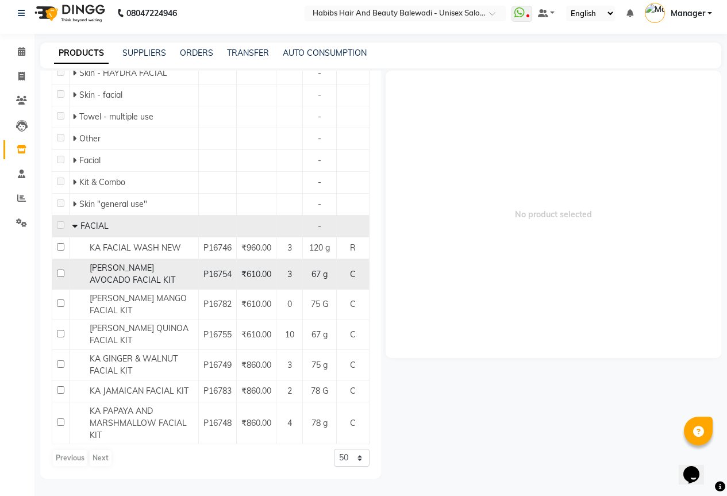
click at [59, 271] on input "checkbox" at bounding box center [60, 272] width 7 height 7
checkbox input "true"
select select
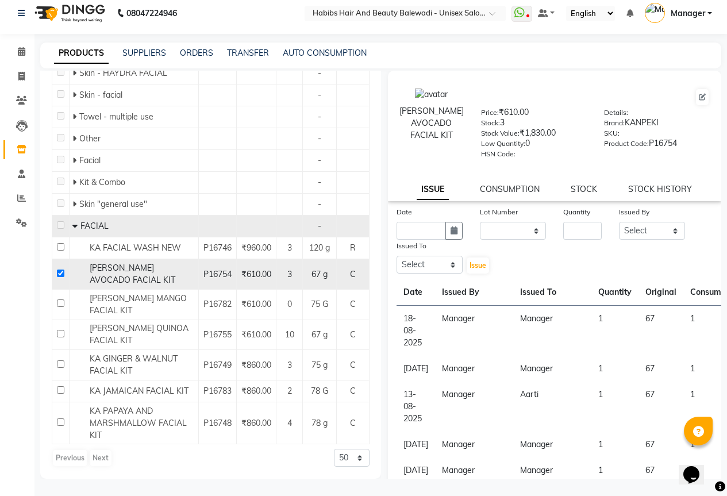
click at [58, 276] on input "checkbox" at bounding box center [60, 272] width 7 height 7
checkbox input "false"
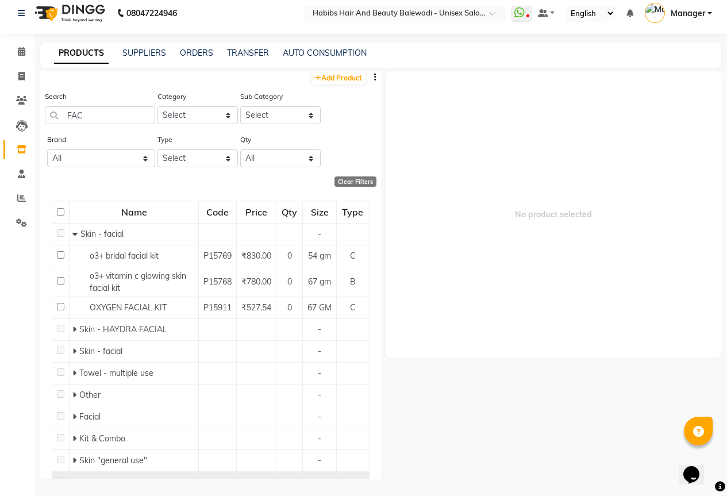
scroll to position [0, 0]
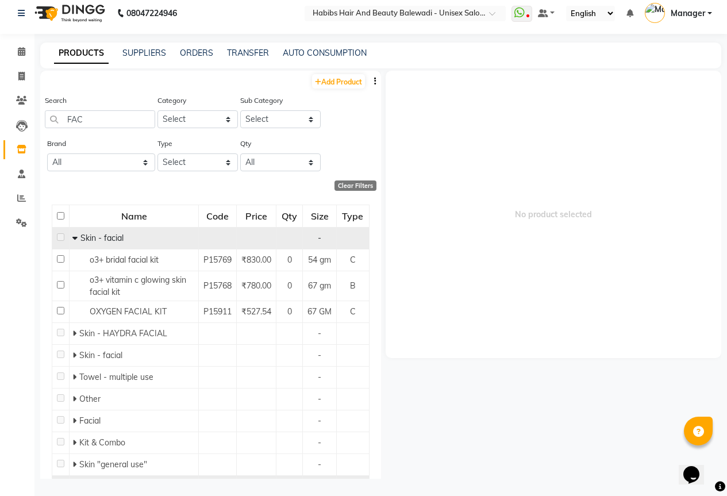
click at [75, 239] on icon at bounding box center [74, 238] width 5 height 8
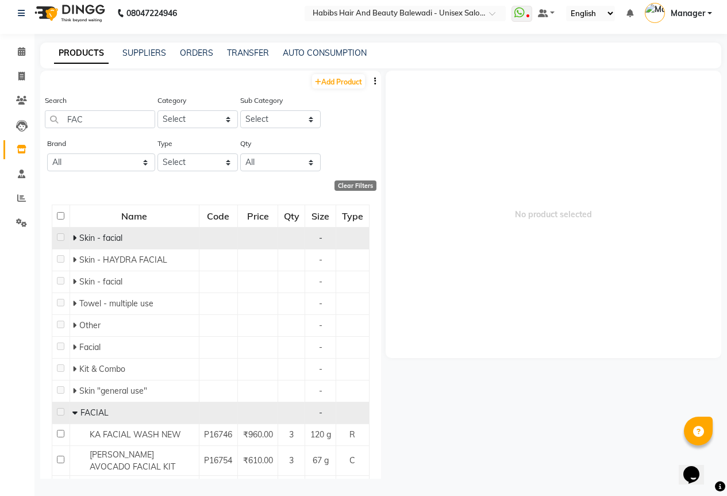
click at [75, 239] on icon at bounding box center [74, 238] width 4 height 8
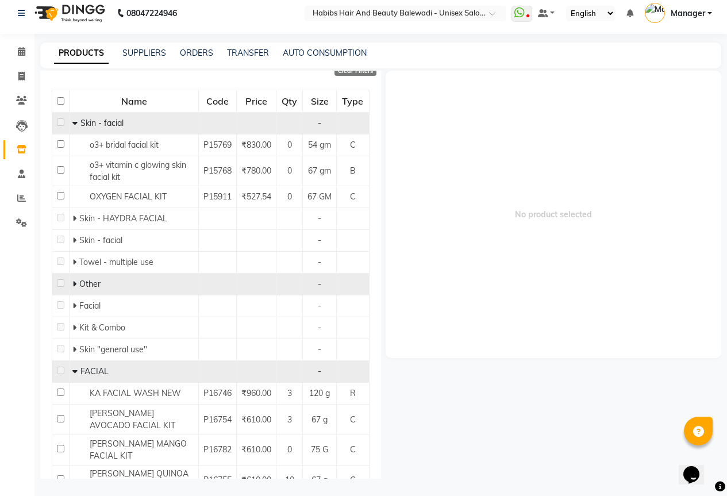
scroll to position [230, 0]
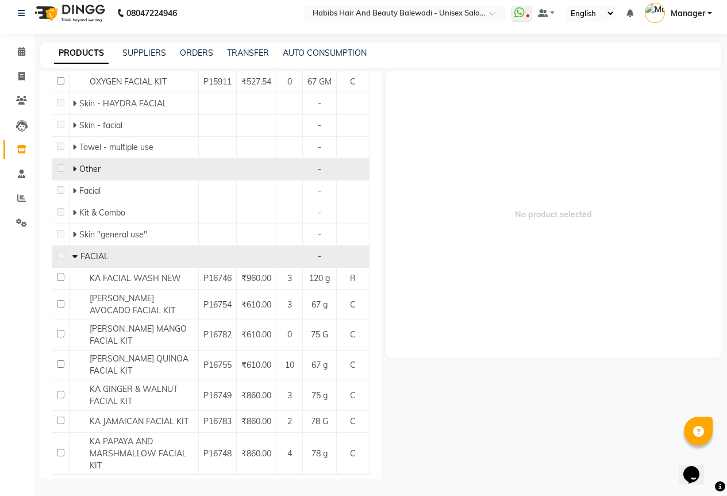
click at [75, 173] on icon at bounding box center [74, 169] width 4 height 8
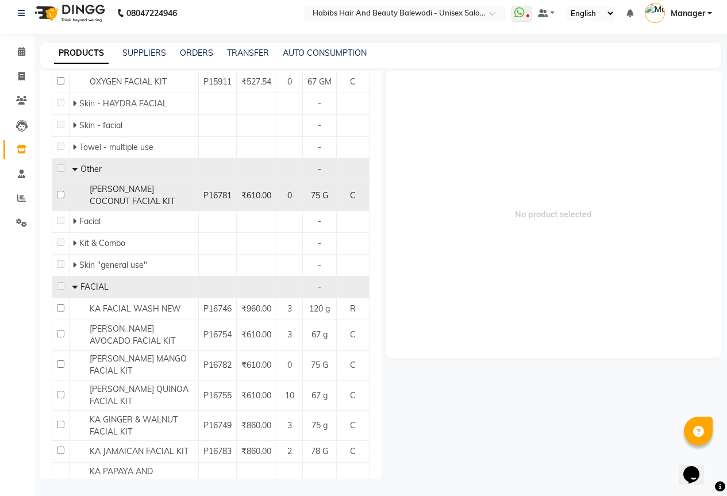
click at [59, 198] on input "checkbox" at bounding box center [60, 194] width 7 height 7
checkbox input "true"
select select
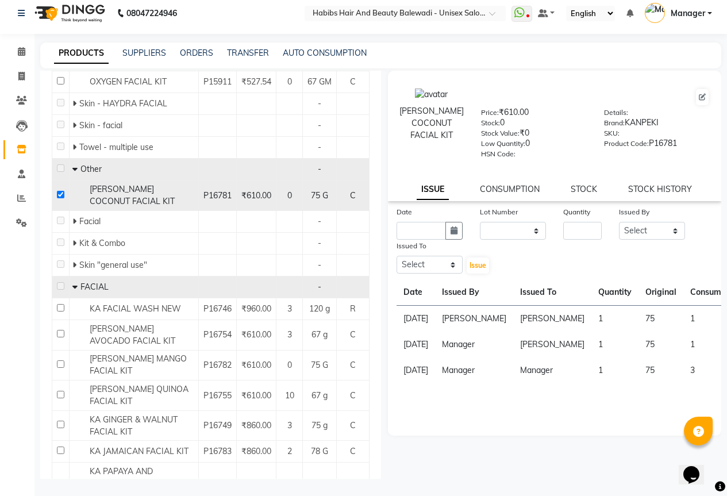
click at [59, 198] on input "checkbox" at bounding box center [60, 194] width 7 height 7
checkbox input "false"
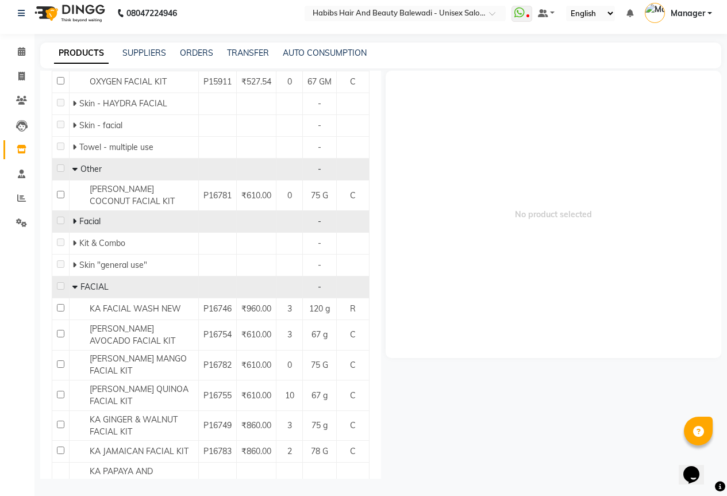
click at [76, 225] on icon at bounding box center [74, 221] width 4 height 8
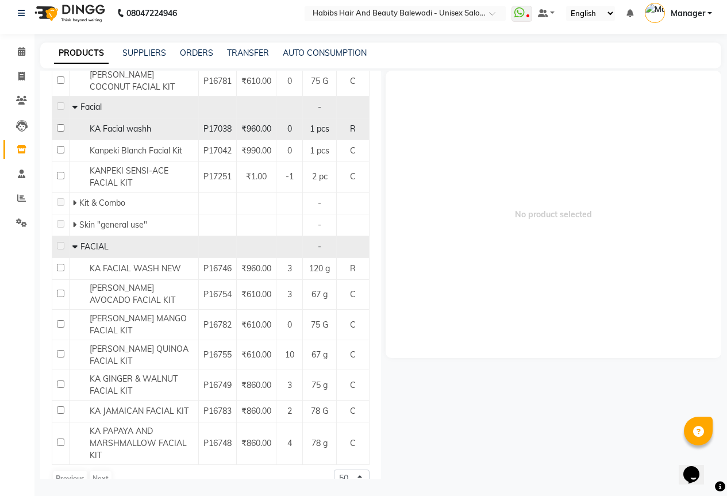
scroll to position [345, 0]
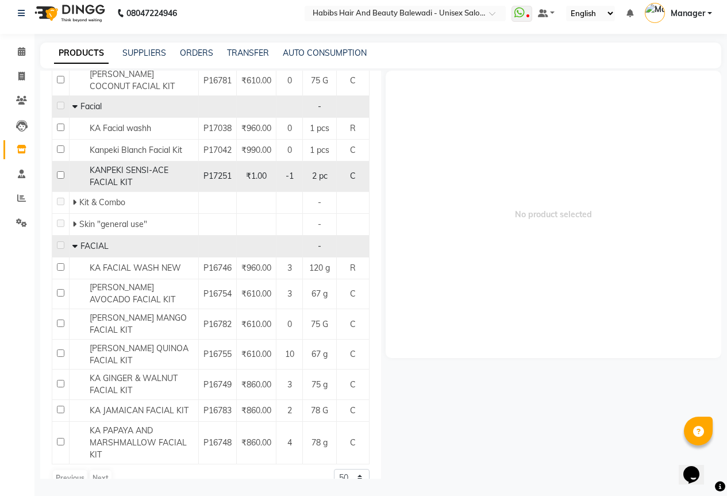
click at [59, 179] on input "checkbox" at bounding box center [60, 174] width 7 height 7
checkbox input "true"
select select
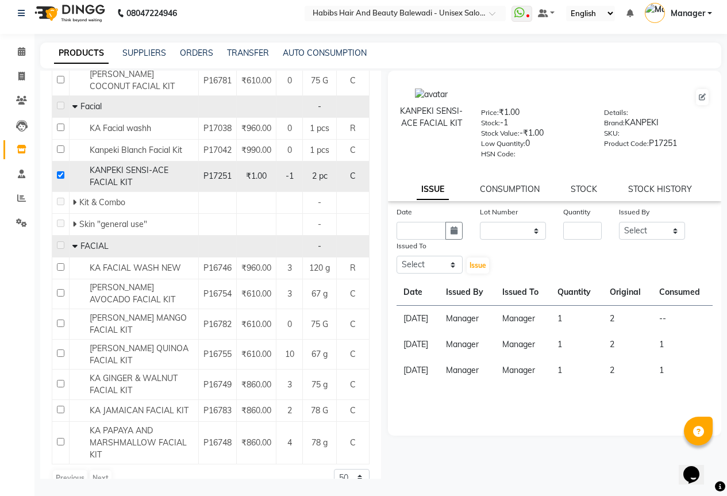
click at [59, 179] on input "checkbox" at bounding box center [60, 174] width 7 height 7
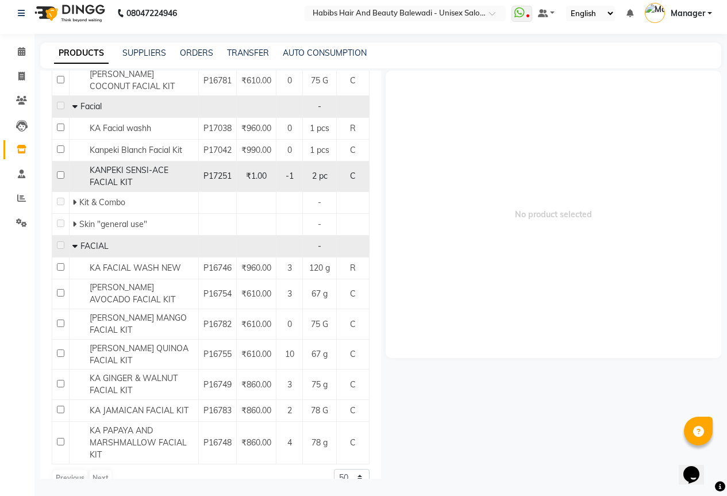
click at [59, 179] on input "checkbox" at bounding box center [60, 174] width 7 height 7
checkbox input "true"
select select
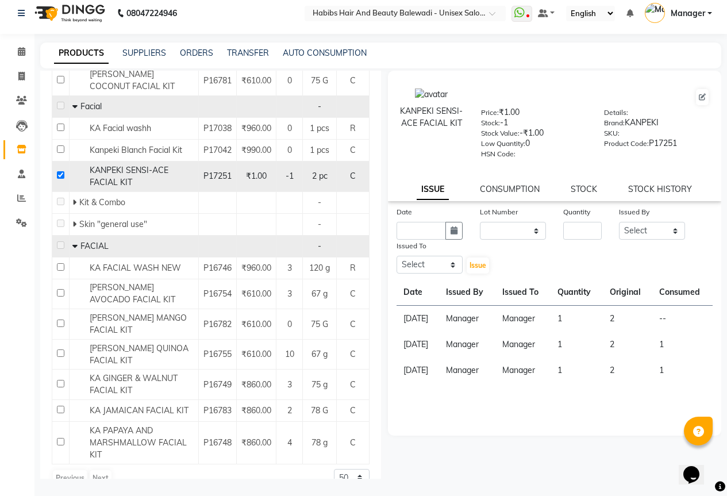
click at [59, 179] on input "checkbox" at bounding box center [60, 174] width 7 height 7
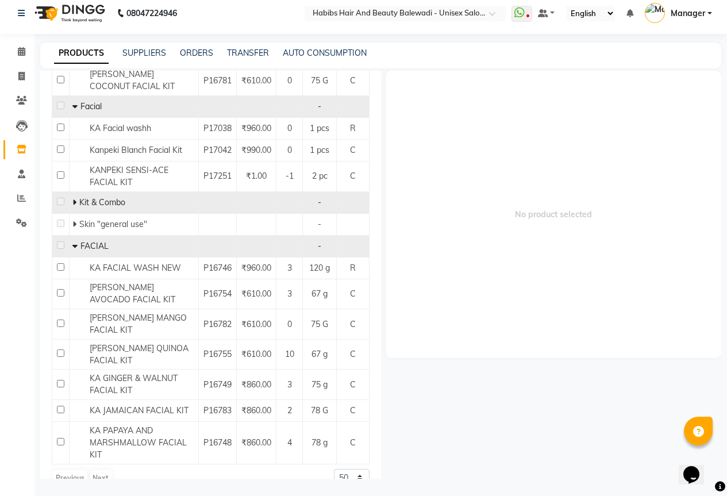
click at [72, 209] on div "Kit & Combo" at bounding box center [133, 202] width 123 height 12
click at [72, 206] on icon at bounding box center [74, 202] width 4 height 8
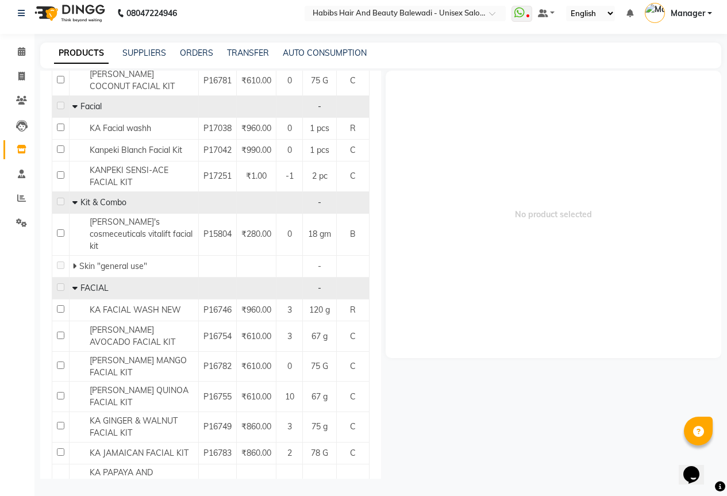
click at [72, 206] on icon at bounding box center [74, 202] width 5 height 8
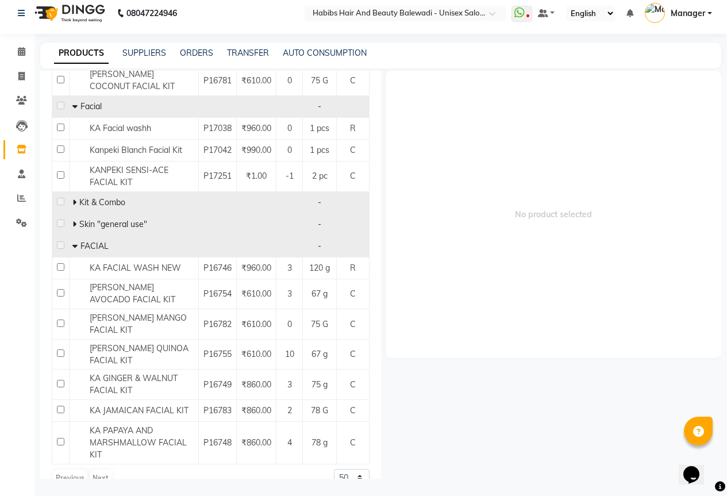
click at [75, 228] on icon at bounding box center [74, 224] width 4 height 8
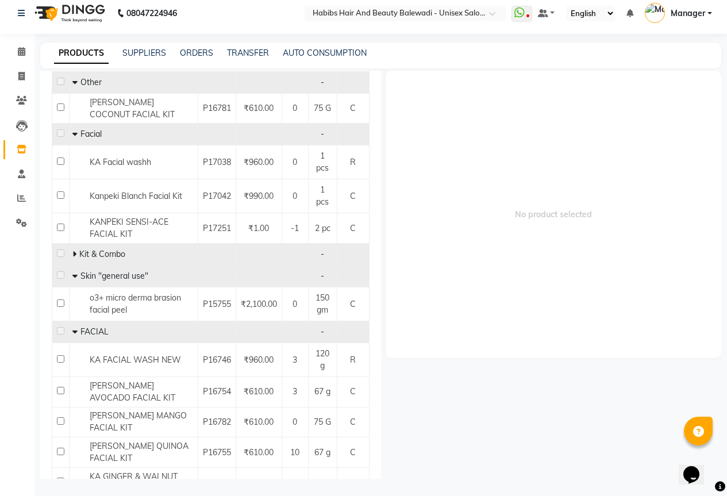
click at [75, 275] on icon at bounding box center [74, 276] width 5 height 8
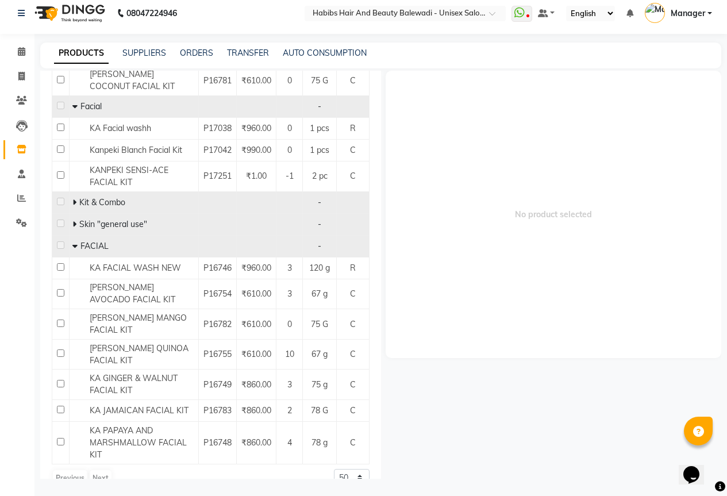
click at [74, 250] on icon at bounding box center [74, 246] width 5 height 8
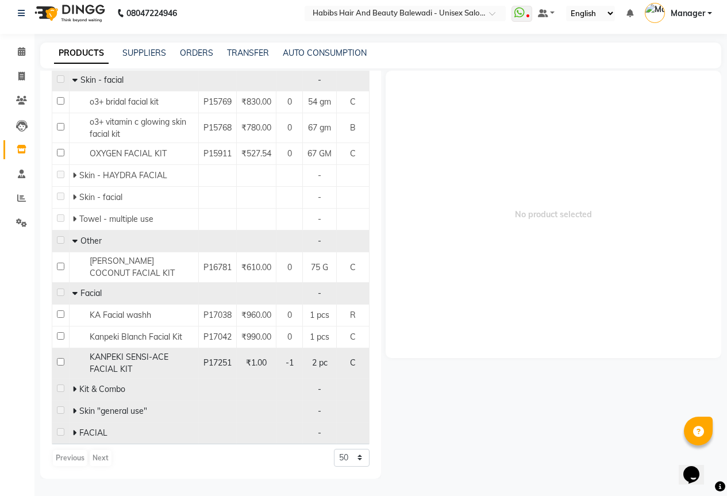
click at [60, 361] on input "checkbox" at bounding box center [60, 361] width 7 height 7
checkbox input "true"
select select
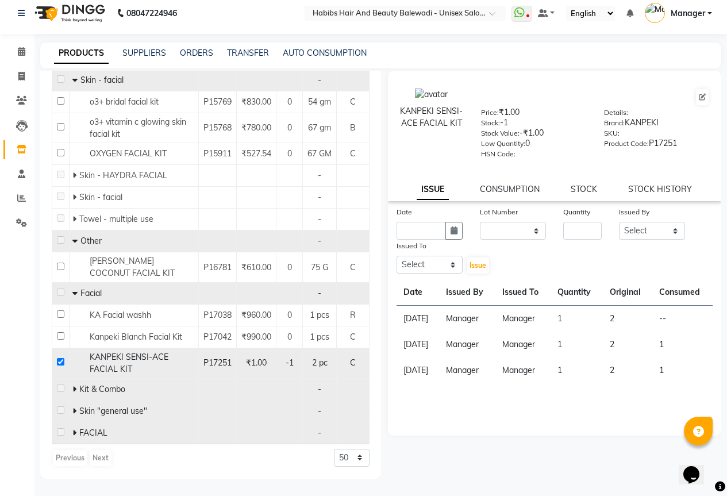
click at [60, 361] on input "checkbox" at bounding box center [60, 361] width 7 height 7
checkbox input "false"
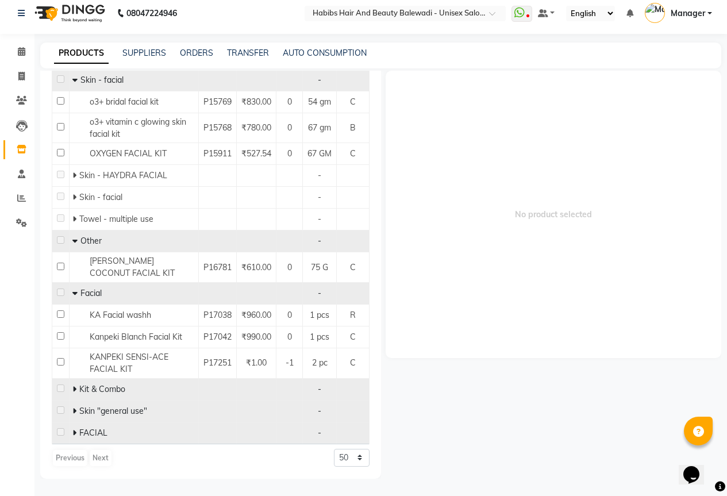
click at [72, 436] on icon at bounding box center [74, 433] width 4 height 8
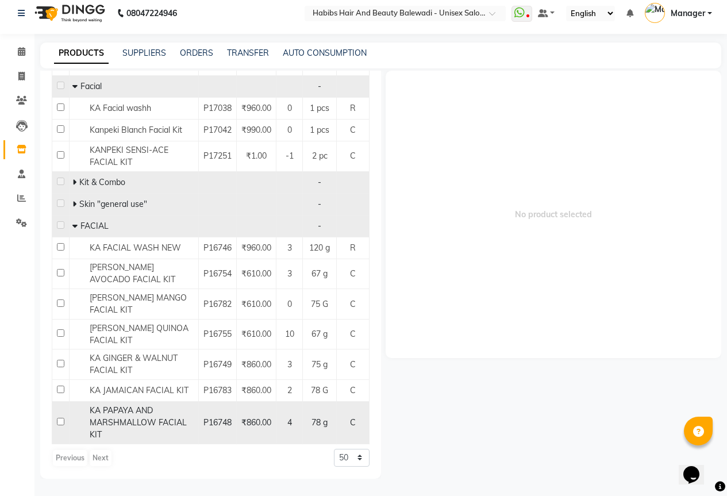
scroll to position [429, 0]
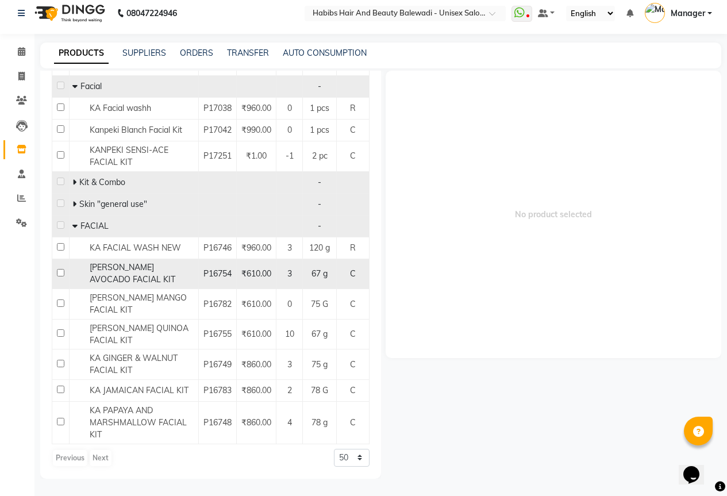
click at [58, 276] on input "checkbox" at bounding box center [60, 272] width 7 height 7
checkbox input "true"
select select
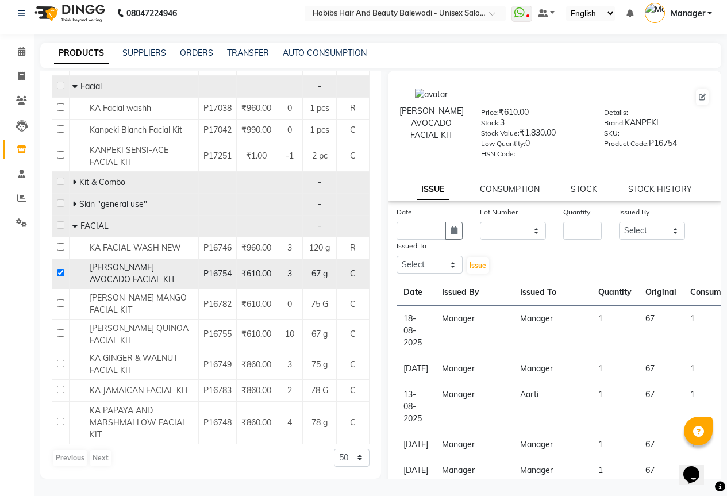
click at [58, 276] on input "checkbox" at bounding box center [60, 272] width 7 height 7
checkbox input "false"
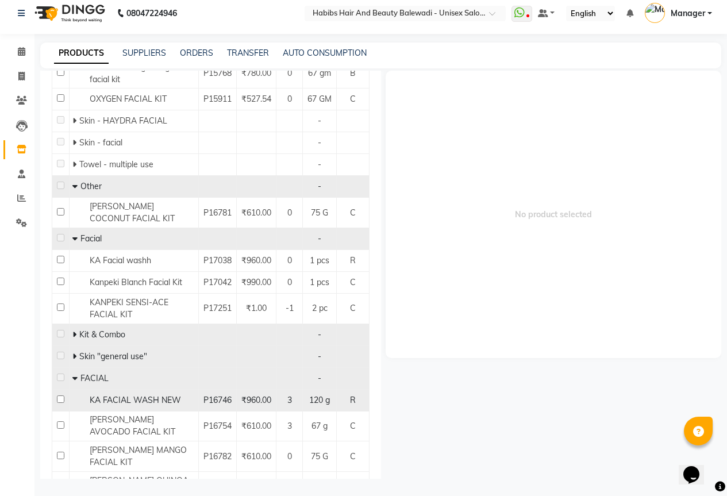
scroll to position [199, 0]
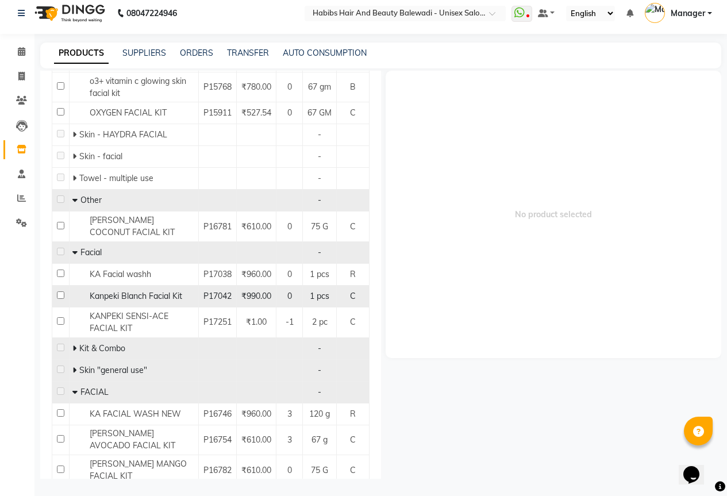
click at [62, 299] on input "checkbox" at bounding box center [60, 294] width 7 height 7
checkbox input "true"
select select
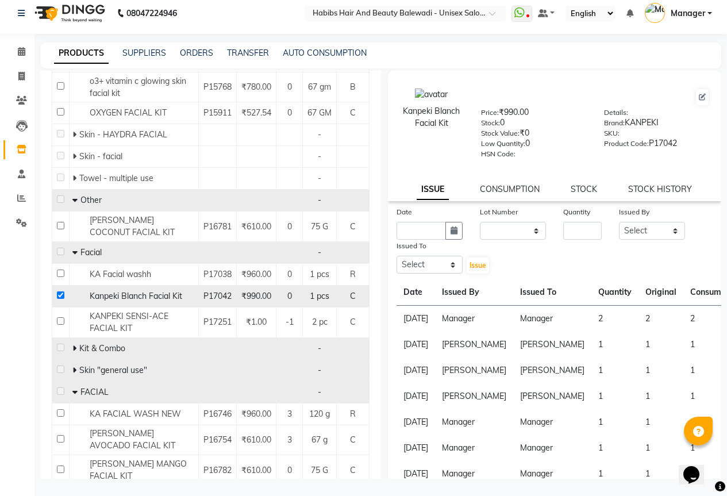
click at [62, 299] on input "checkbox" at bounding box center [60, 294] width 7 height 7
checkbox input "false"
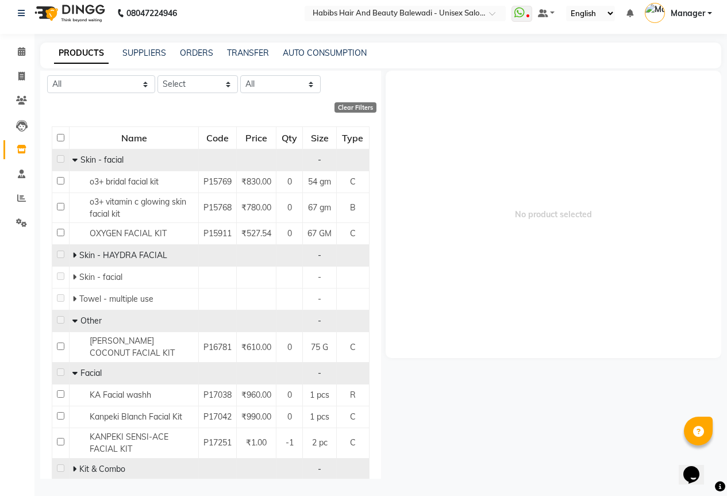
scroll to position [0, 0]
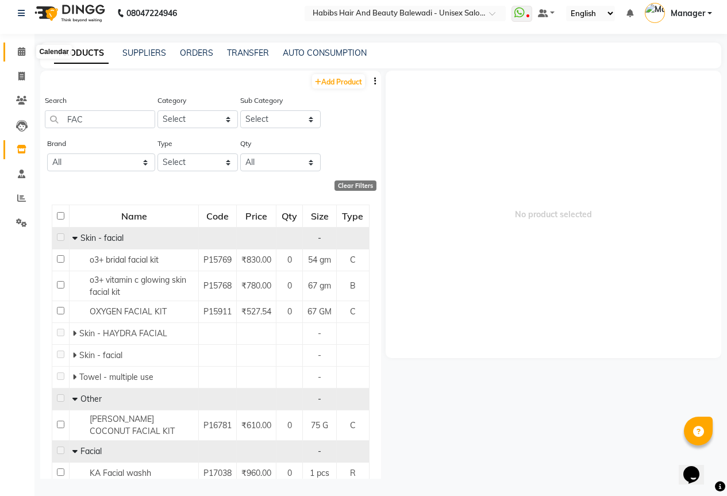
click at [20, 52] on icon at bounding box center [21, 51] width 7 height 9
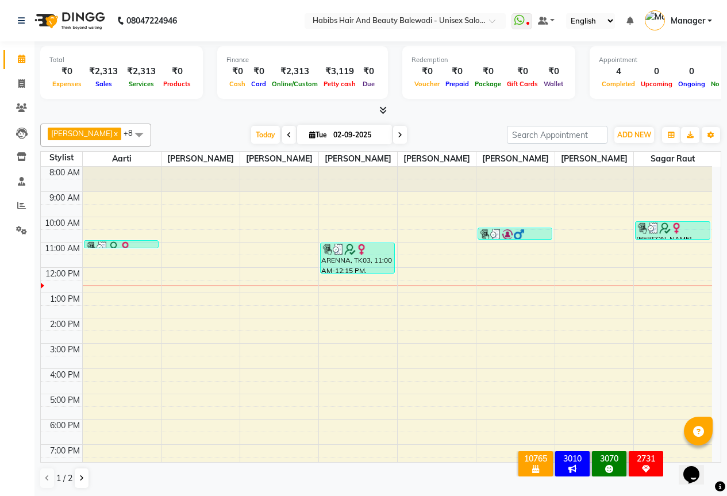
click at [287, 132] on icon at bounding box center [289, 135] width 5 height 7
type input "01-09-2025"
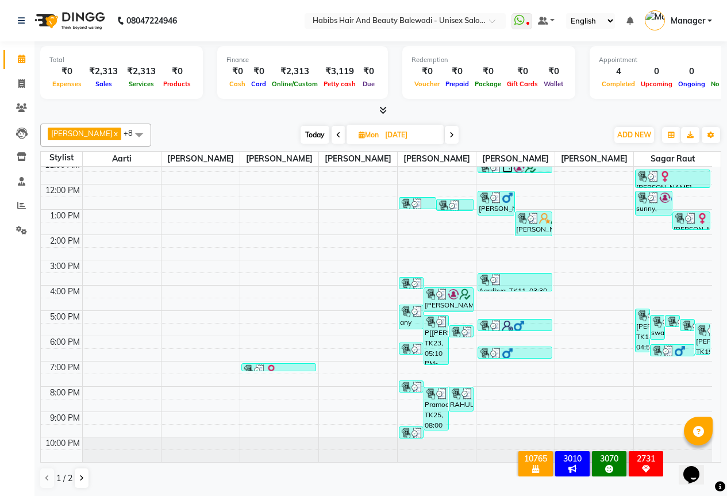
scroll to position [1, 0]
click at [81, 478] on icon at bounding box center [81, 477] width 5 height 7
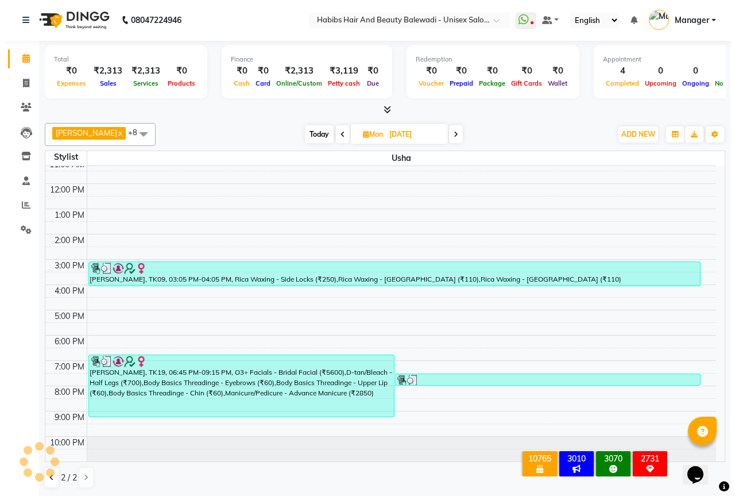
scroll to position [83, 0]
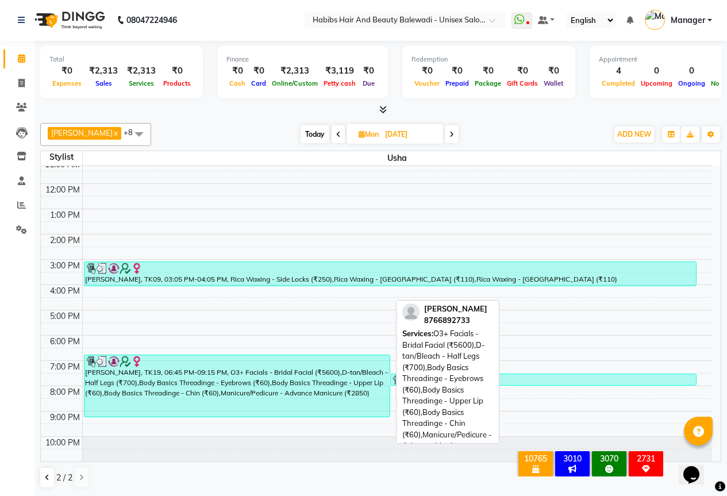
click at [188, 377] on div "amruta, TK19, 06:45 PM-09:15 PM, O3+ Facials - Bridal Facial (₹5600),D-tan/Blea…" at bounding box center [236, 385] width 305 height 61
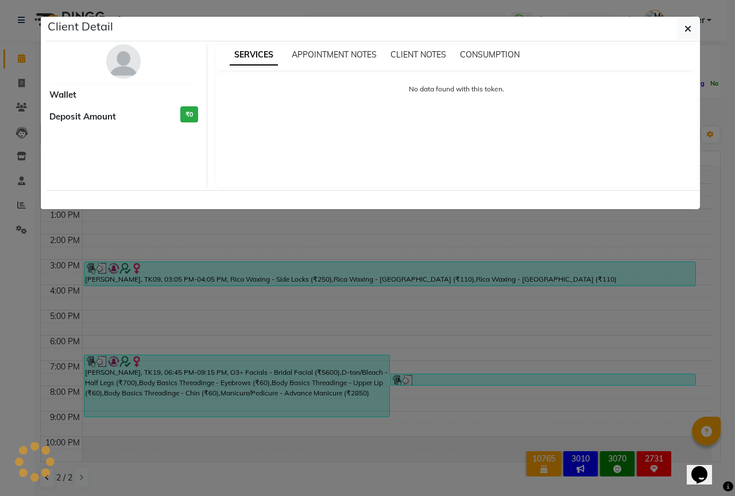
select select "3"
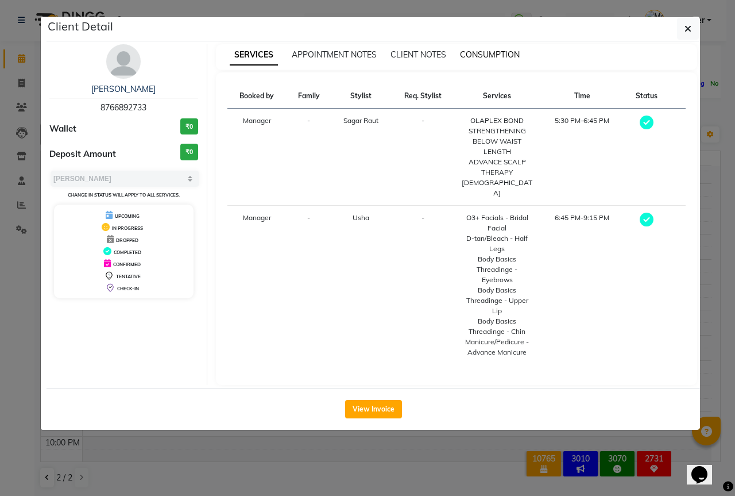
click at [498, 56] on span "CONSUMPTION" at bounding box center [490, 54] width 60 height 10
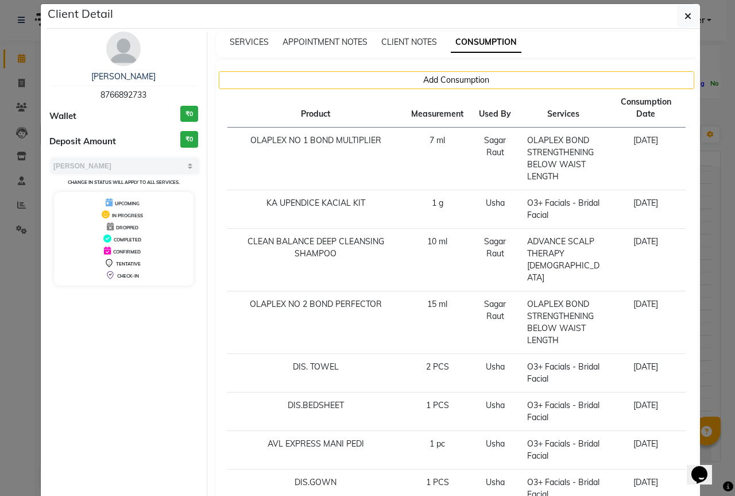
scroll to position [0, 0]
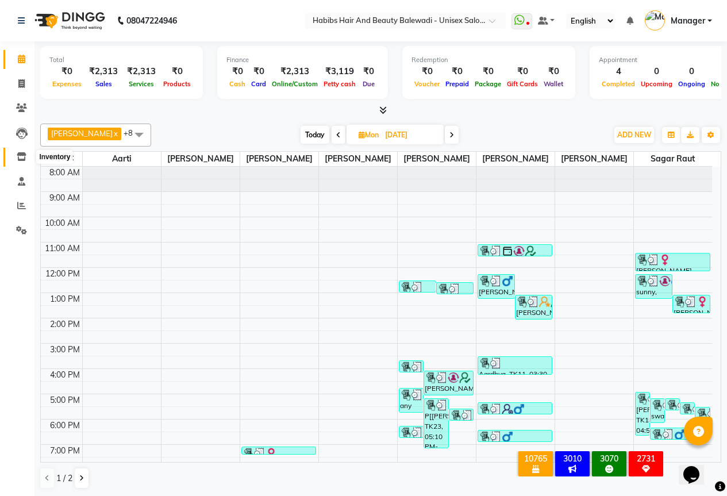
click at [22, 156] on icon at bounding box center [22, 156] width 10 height 9
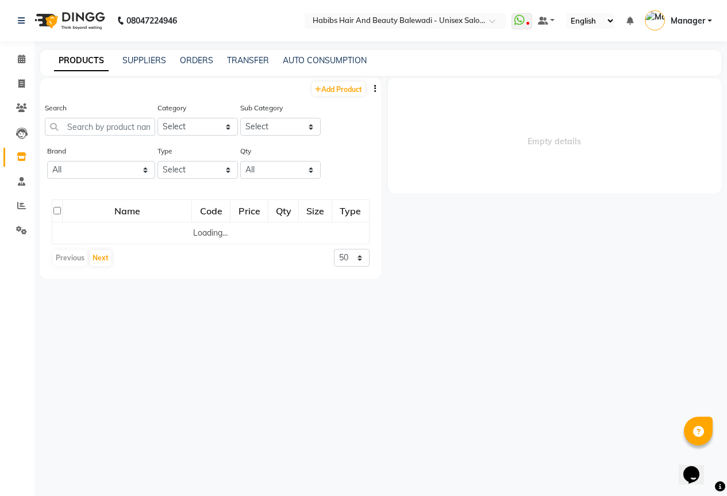
select select
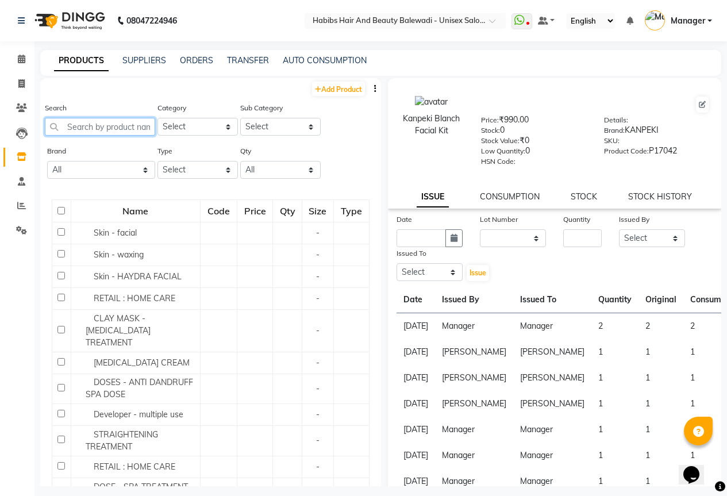
click at [111, 122] on input "text" at bounding box center [100, 127] width 110 height 18
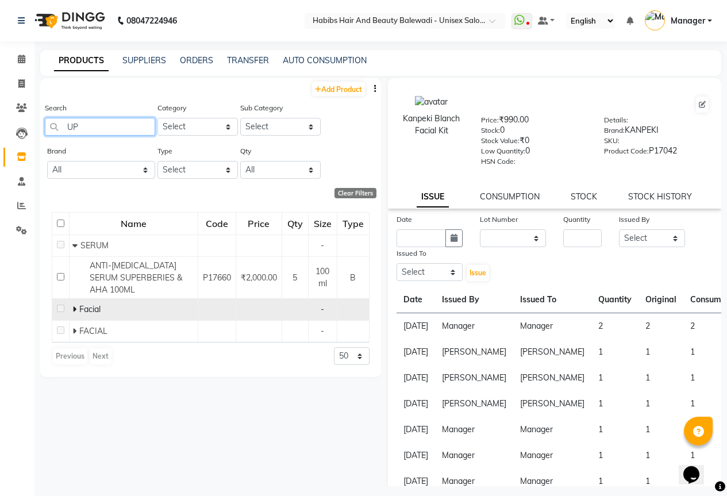
type input "UP"
click at [73, 310] on icon at bounding box center [74, 309] width 4 height 8
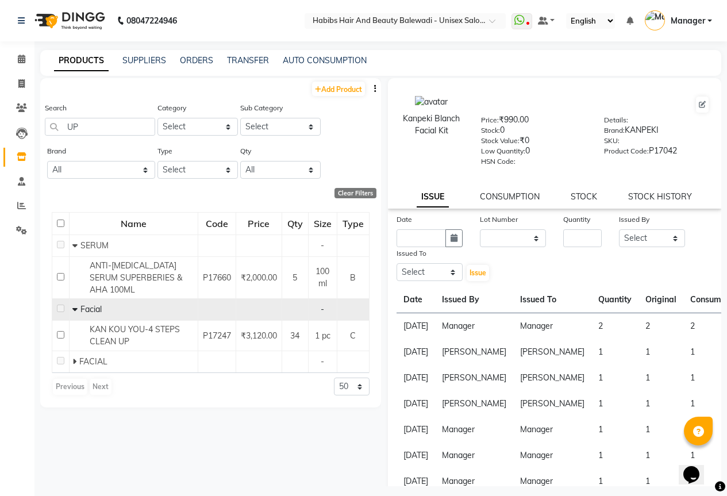
click at [73, 310] on icon at bounding box center [74, 309] width 5 height 8
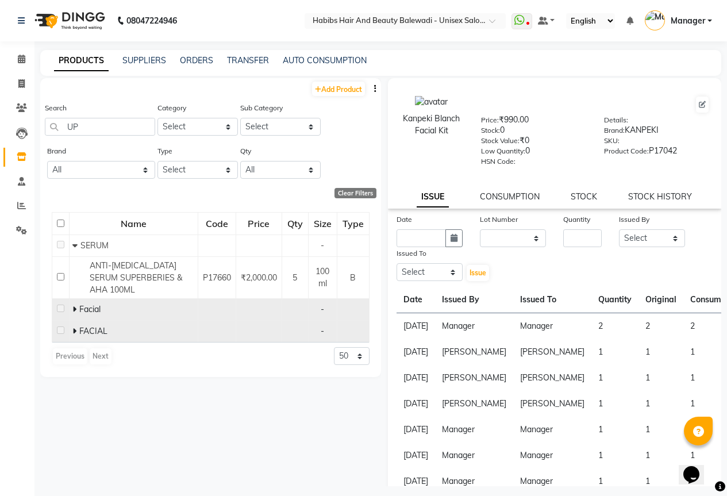
click at [76, 336] on span at bounding box center [74, 331] width 4 height 10
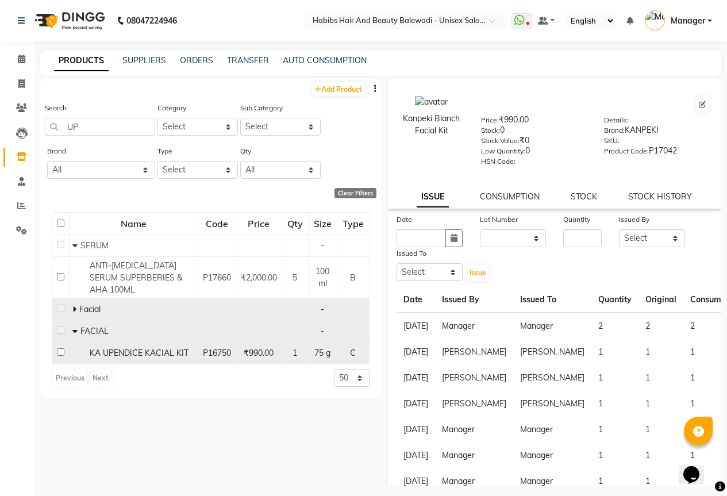
click at [59, 349] on input "checkbox" at bounding box center [60, 351] width 7 height 7
checkbox input "true"
select select
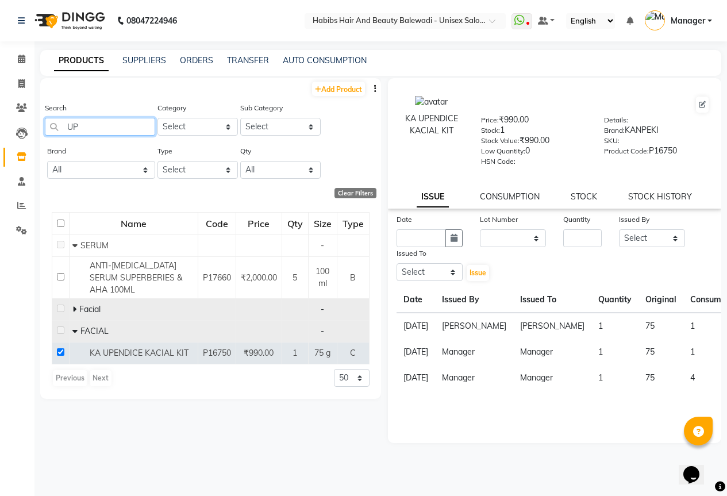
click at [97, 121] on input "UP" at bounding box center [100, 127] width 110 height 18
type input "U"
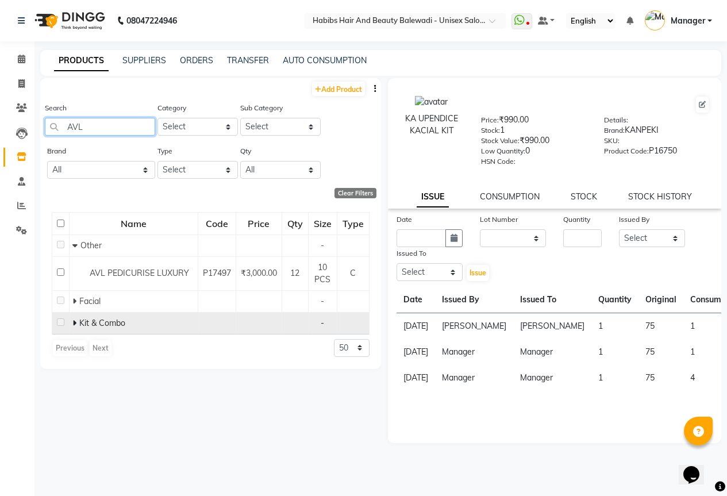
type input "AVL"
click at [72, 326] on icon at bounding box center [74, 323] width 4 height 8
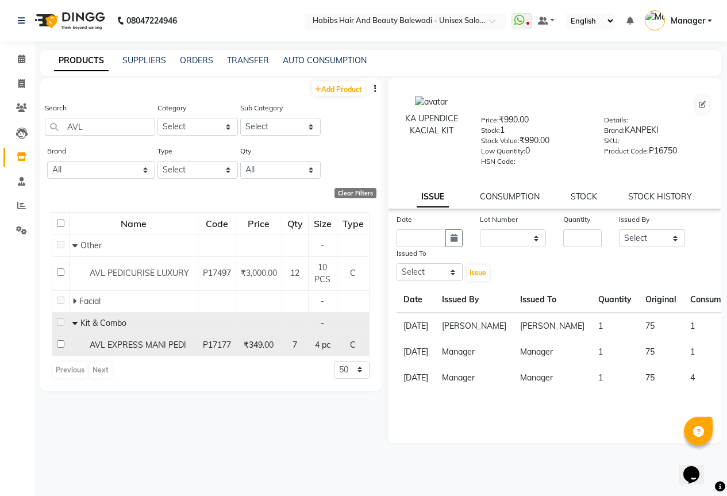
click at [57, 344] on input "checkbox" at bounding box center [60, 343] width 7 height 7
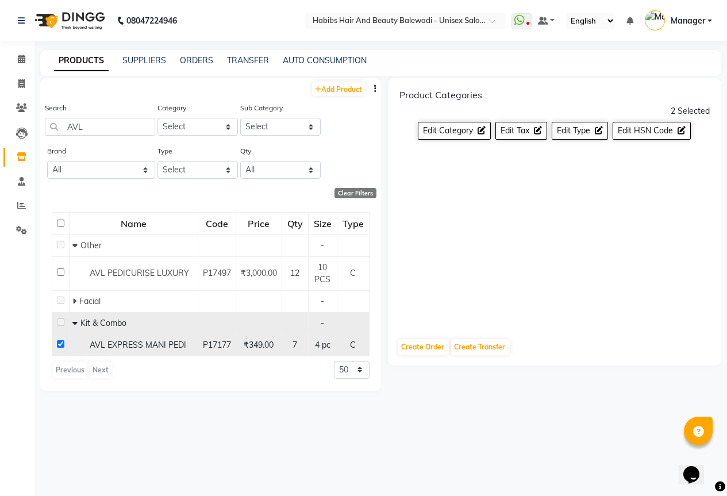
click at [57, 344] on input "checkbox" at bounding box center [60, 343] width 7 height 7
checkbox input "false"
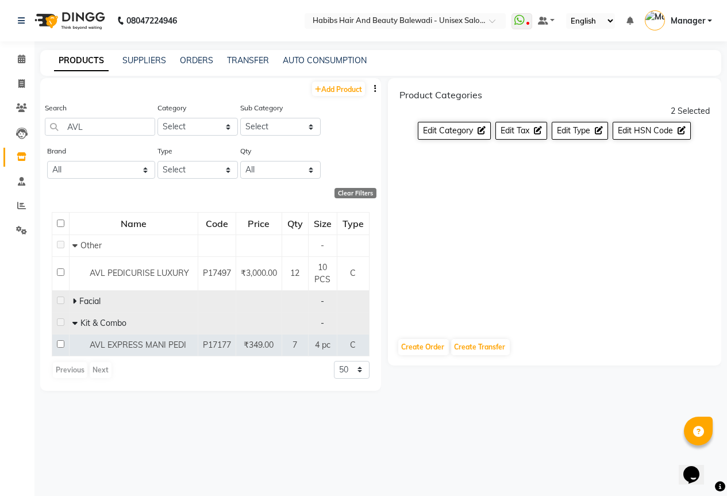
select select
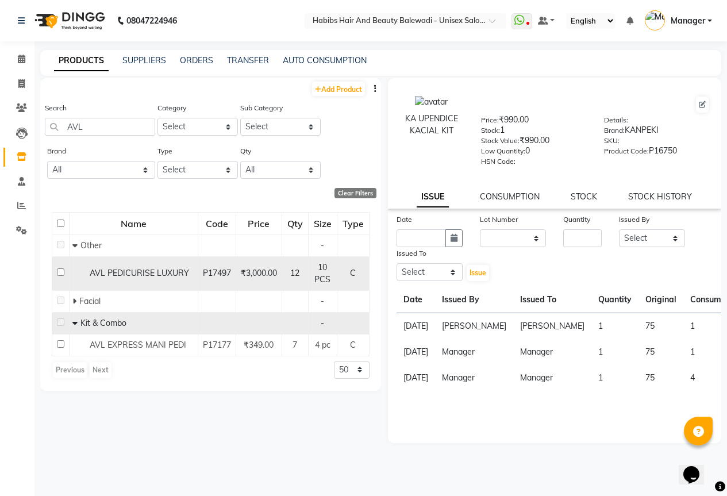
click at [63, 272] on input "checkbox" at bounding box center [60, 271] width 7 height 7
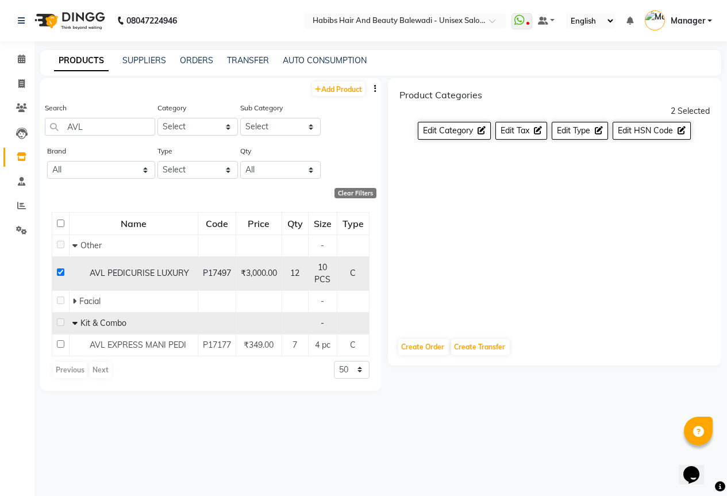
click at [63, 272] on input "checkbox" at bounding box center [60, 271] width 7 height 7
checkbox input "false"
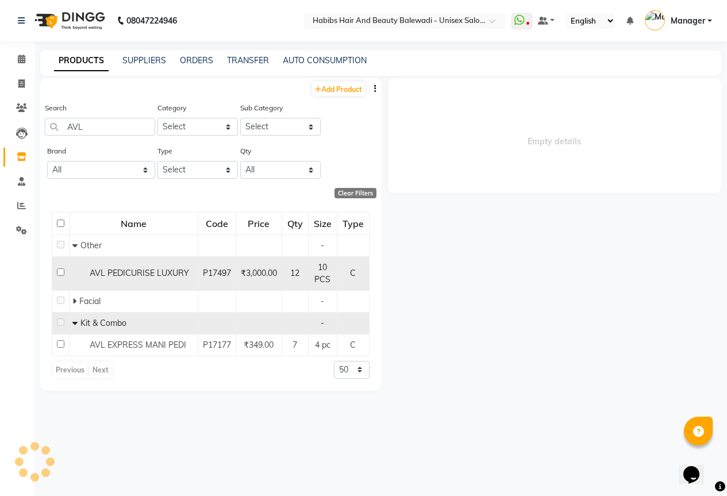
select select
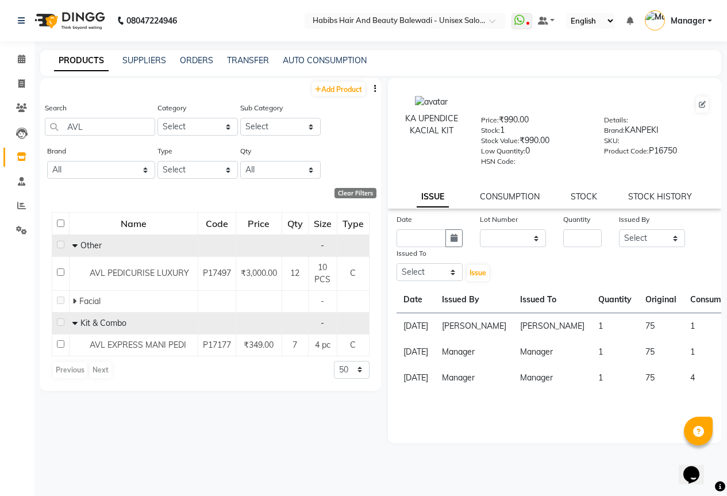
click at [78, 248] on span at bounding box center [76, 245] width 8 height 10
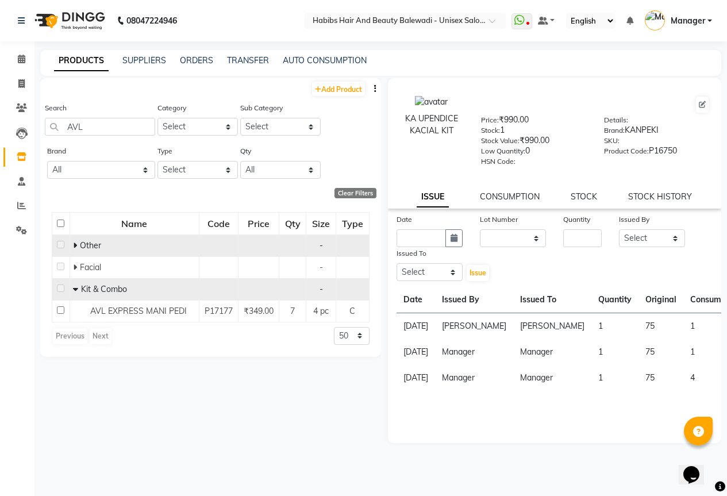
click at [88, 245] on span "Other" at bounding box center [90, 245] width 21 height 10
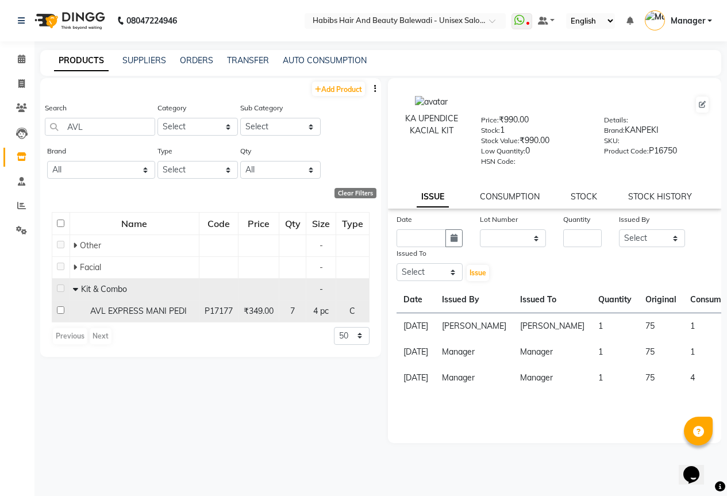
click at [61, 311] on input "checkbox" at bounding box center [60, 309] width 7 height 7
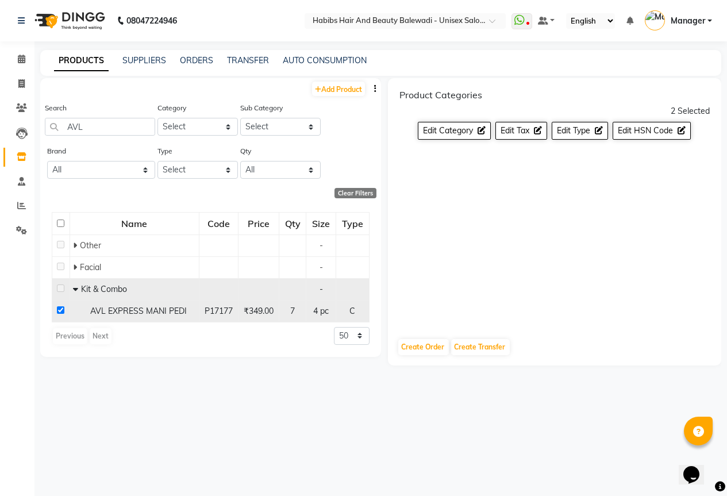
click at [61, 311] on input "checkbox" at bounding box center [60, 309] width 7 height 7
checkbox input "false"
select select
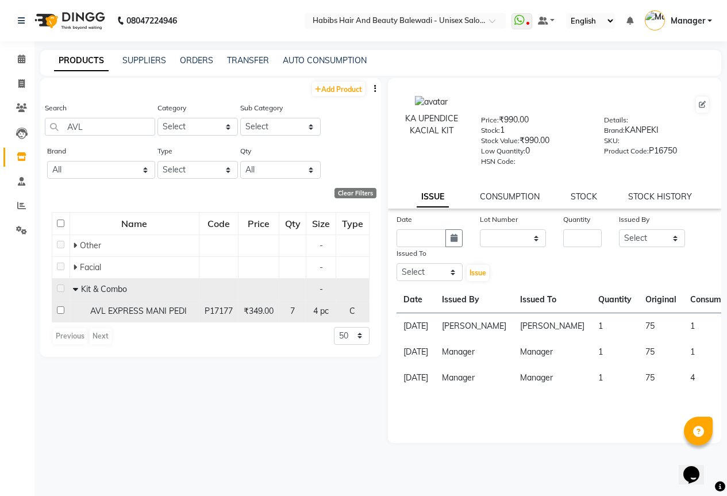
click at [59, 309] on input "checkbox" at bounding box center [60, 309] width 7 height 7
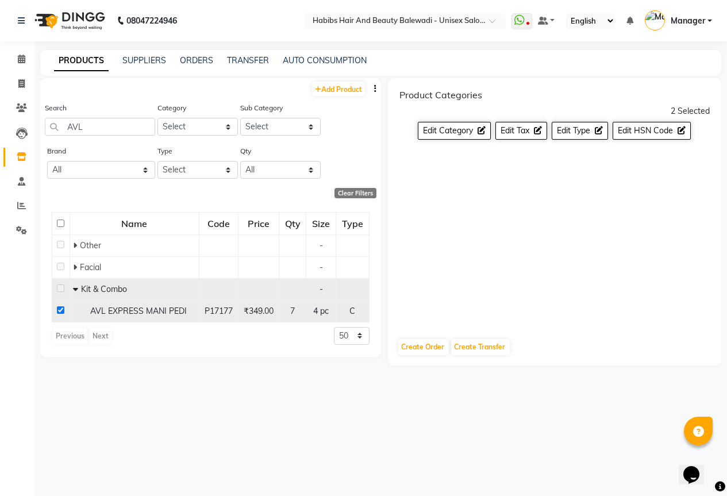
click at [59, 309] on input "checkbox" at bounding box center [60, 309] width 7 height 7
checkbox input "false"
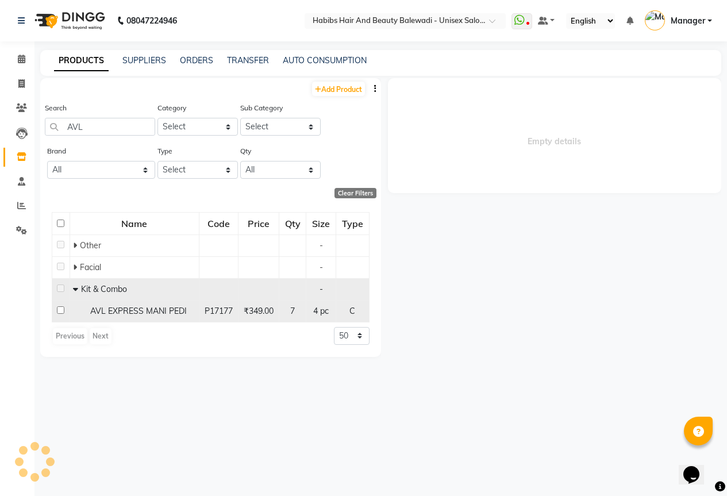
select select
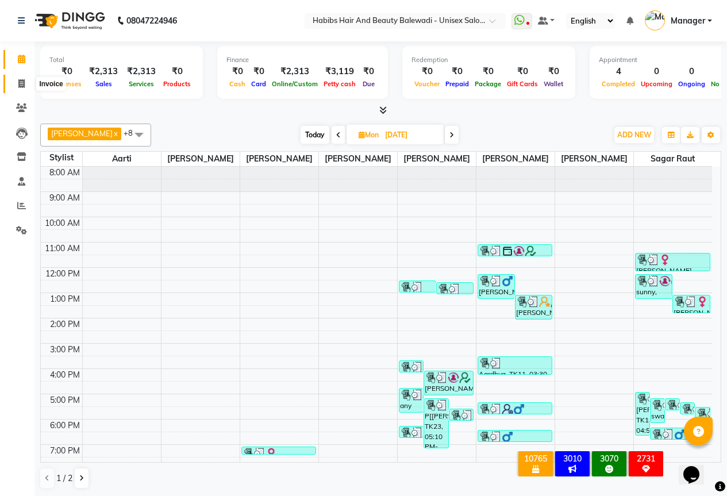
click at [22, 84] on icon at bounding box center [21, 83] width 6 height 9
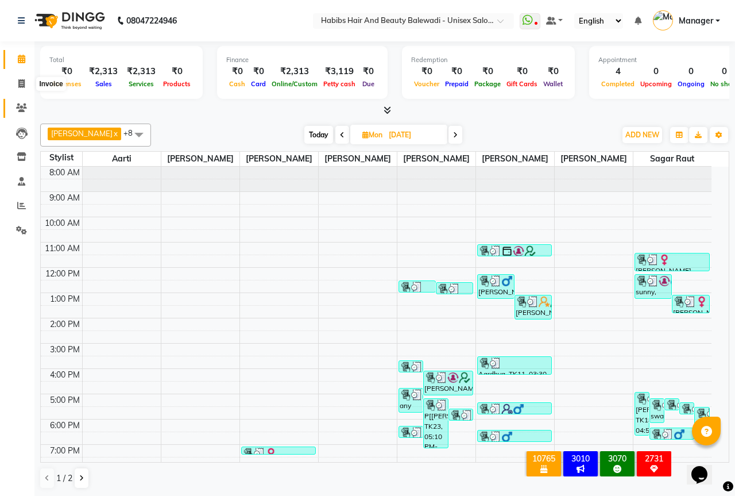
select select "5902"
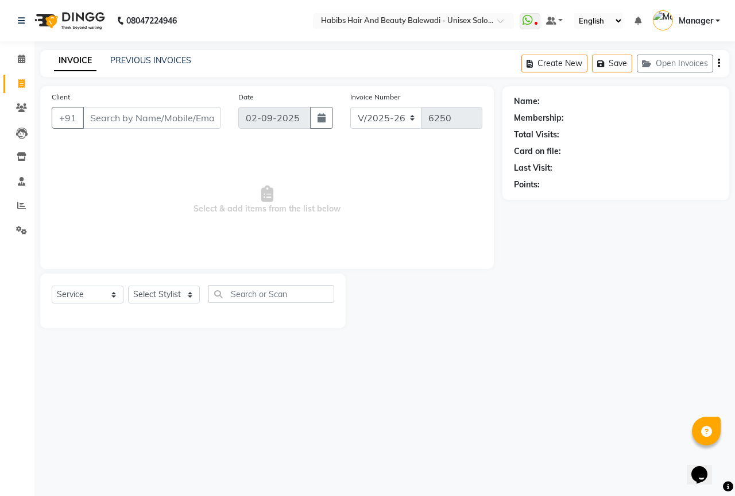
select select "package"
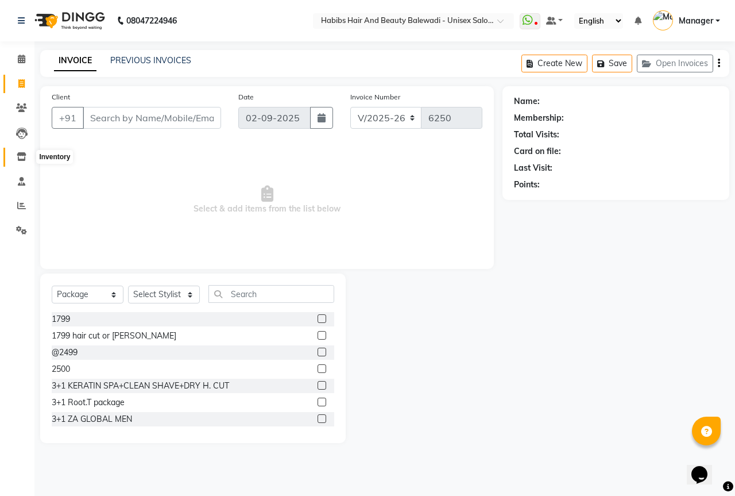
click at [24, 157] on icon at bounding box center [22, 156] width 10 height 9
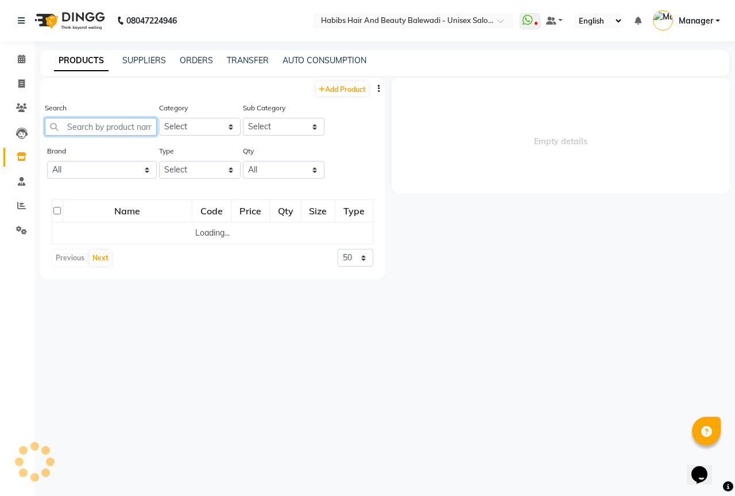
click at [102, 126] on input "text" at bounding box center [101, 127] width 112 height 18
select select
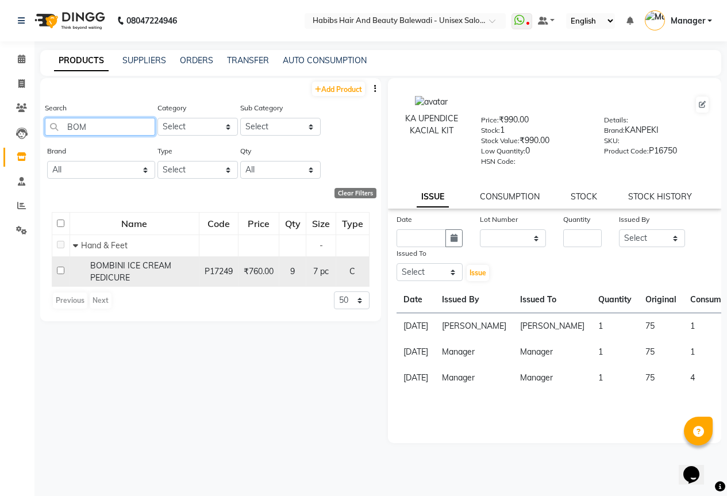
type input "BOM"
click at [56, 271] on td at bounding box center [61, 271] width 18 height 30
click at [57, 276] on td at bounding box center [61, 271] width 18 height 30
click at [63, 268] on input "checkbox" at bounding box center [60, 270] width 7 height 7
checkbox input "true"
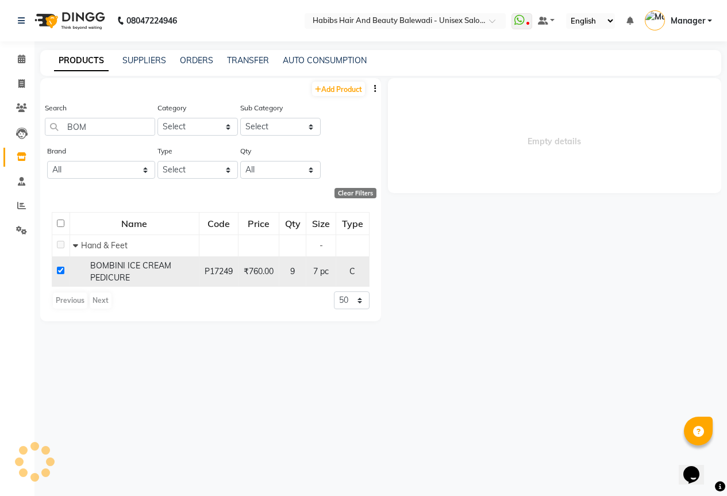
select select
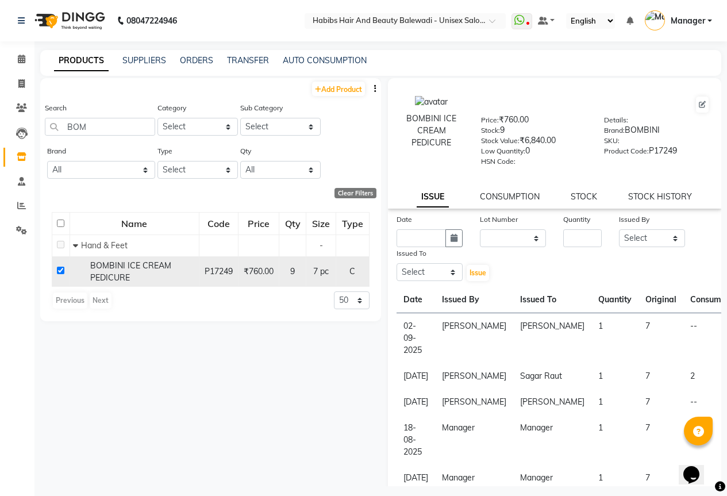
click at [59, 271] on input "checkbox" at bounding box center [60, 270] width 7 height 7
checkbox input "false"
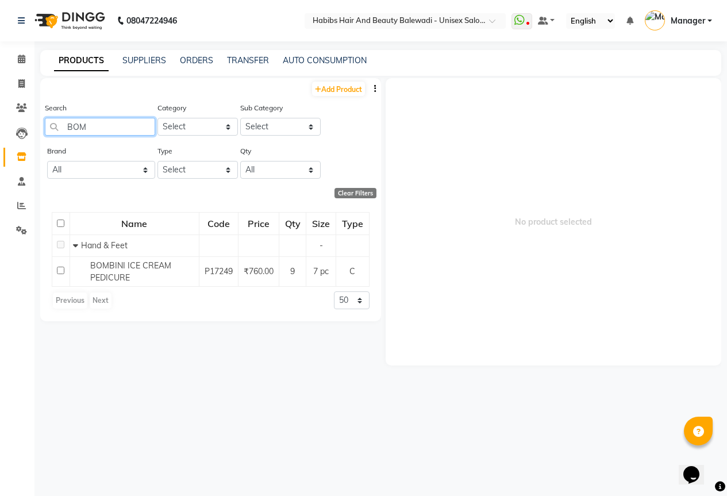
click at [92, 126] on input "BOM" at bounding box center [100, 127] width 110 height 18
type input "B"
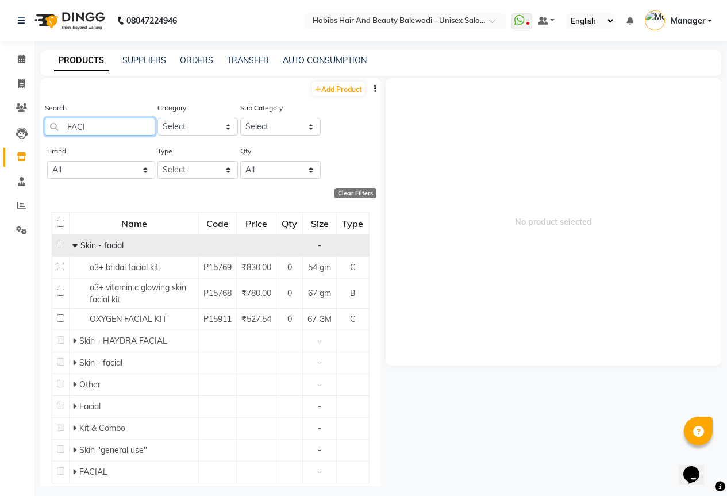
type input "FACI"
click at [72, 248] on icon at bounding box center [74, 245] width 5 height 8
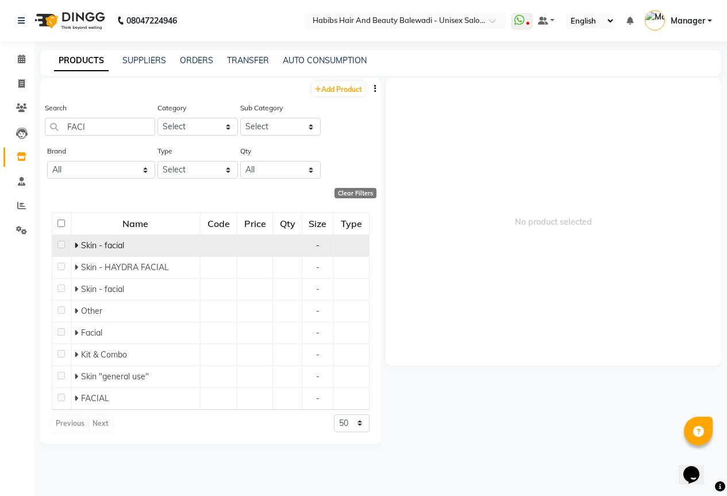
click at [78, 244] on icon at bounding box center [76, 245] width 4 height 8
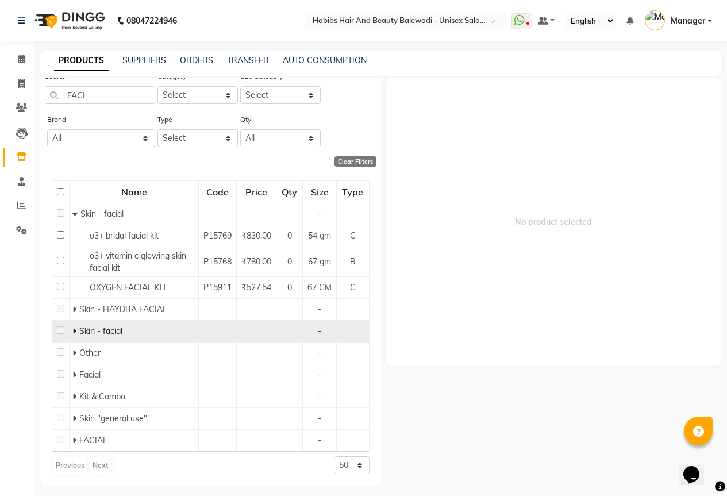
scroll to position [7, 0]
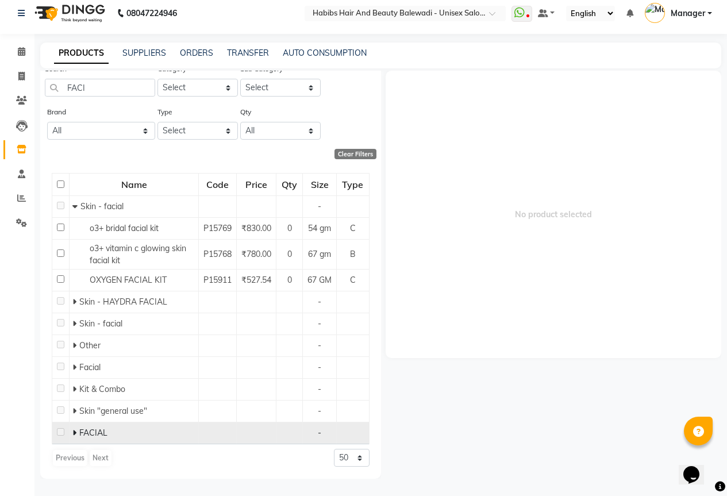
click at [74, 430] on icon at bounding box center [74, 433] width 4 height 8
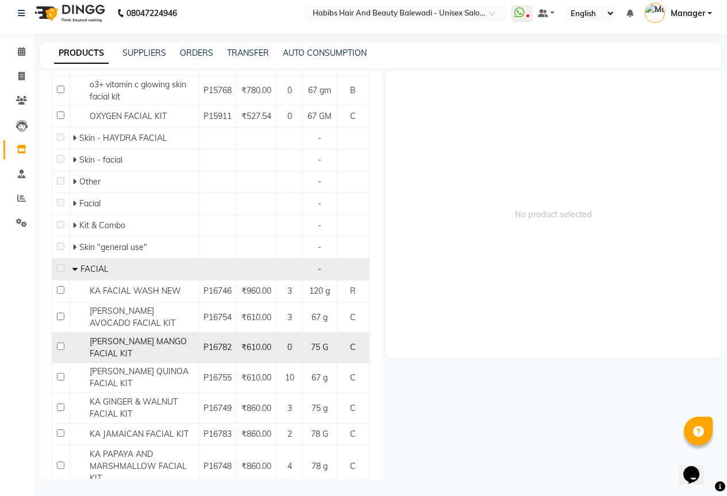
scroll to position [279, 0]
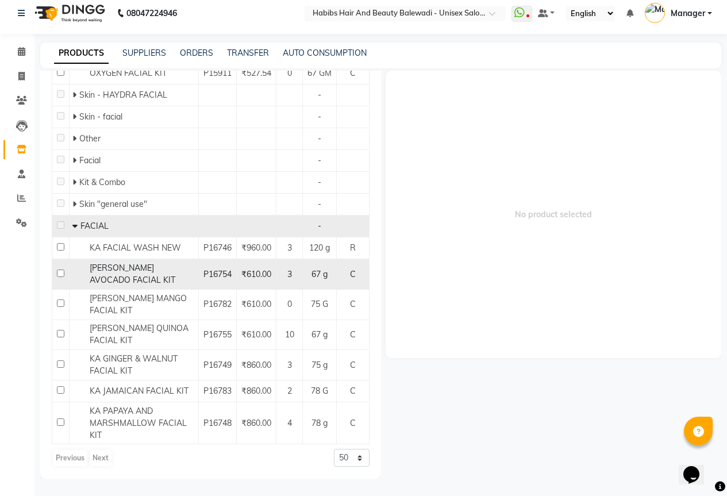
click at [57, 276] on input "checkbox" at bounding box center [60, 272] width 7 height 7
checkbox input "true"
select select
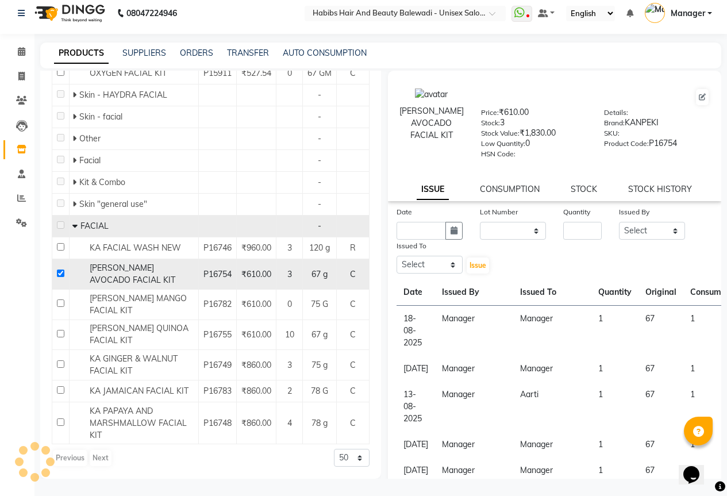
click at [57, 276] on input "checkbox" at bounding box center [60, 272] width 7 height 7
checkbox input "false"
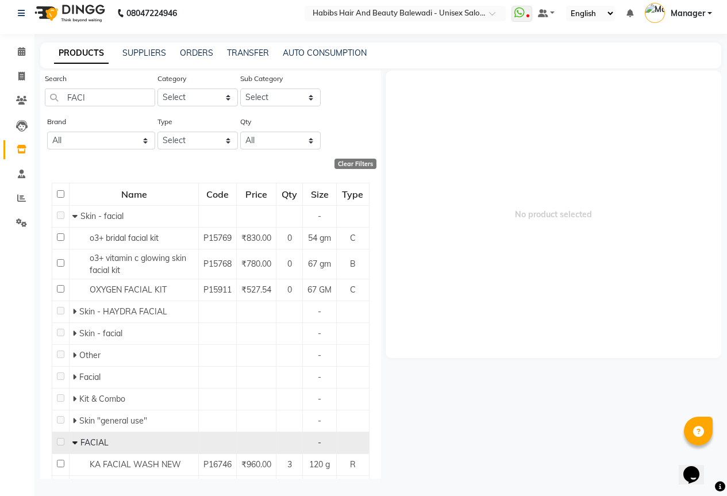
scroll to position [0, 0]
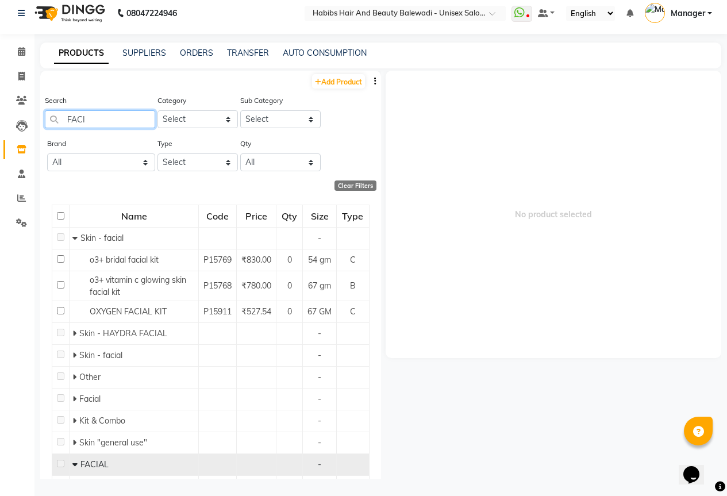
click at [111, 125] on input "FACI" at bounding box center [100, 119] width 110 height 18
type input "F"
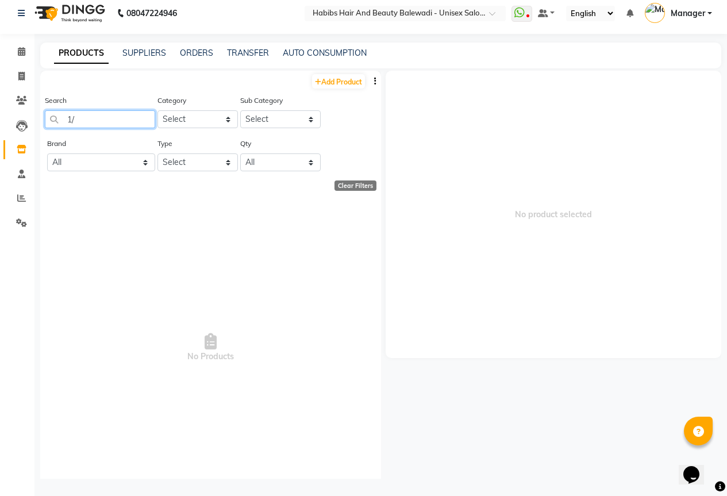
type input "1"
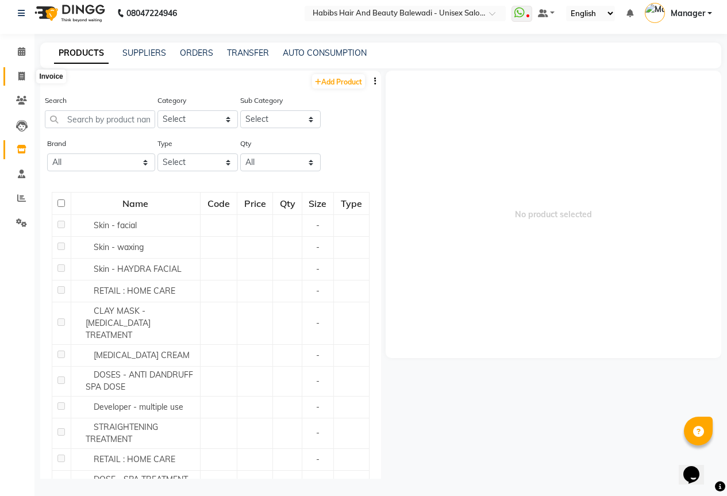
click at [20, 75] on icon at bounding box center [21, 76] width 6 height 9
select select "service"
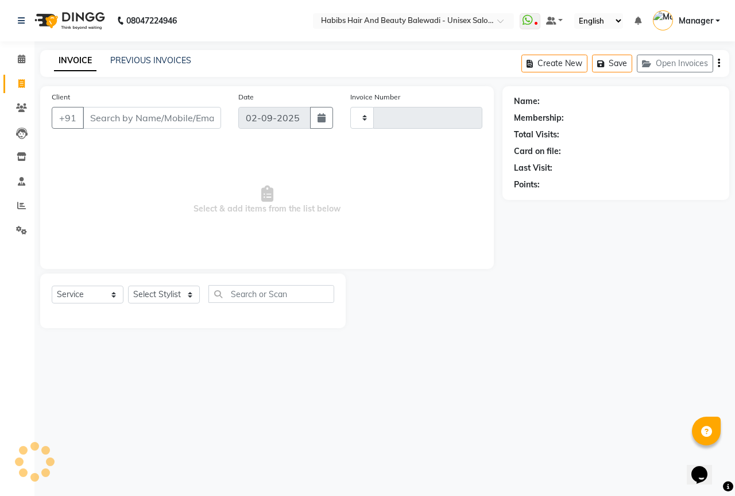
type input "6250"
select select "5902"
select select "package"
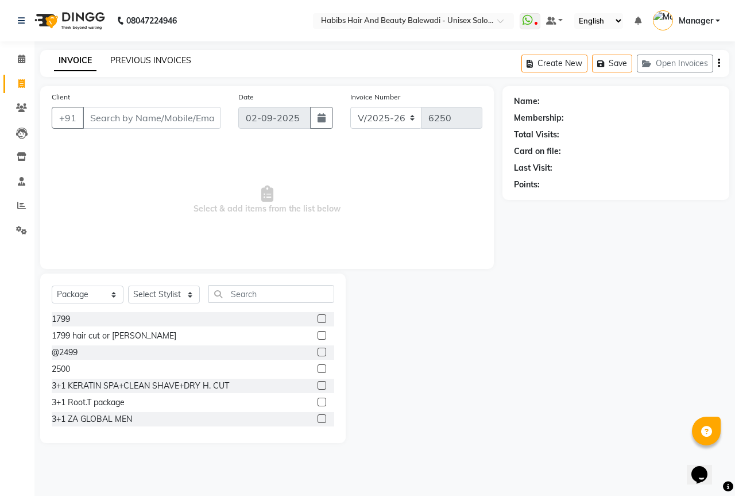
click at [184, 60] on link "PREVIOUS INVOICES" at bounding box center [150, 60] width 81 height 10
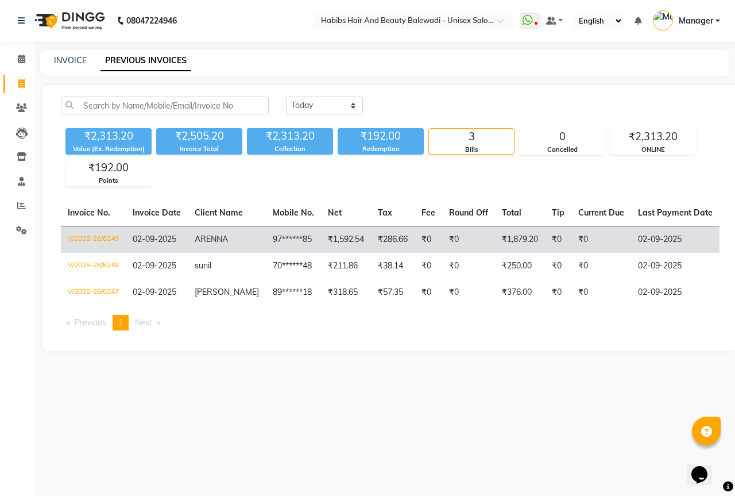
click at [218, 238] on span "ARENNA" at bounding box center [211, 239] width 33 height 10
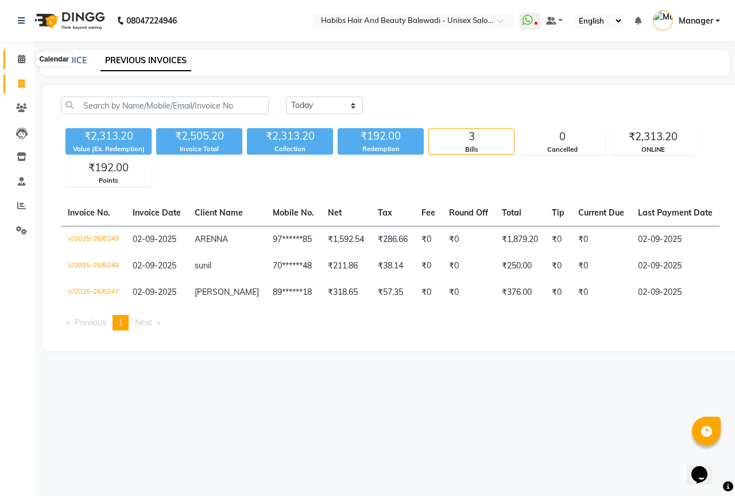
click at [22, 56] on icon at bounding box center [21, 59] width 7 height 9
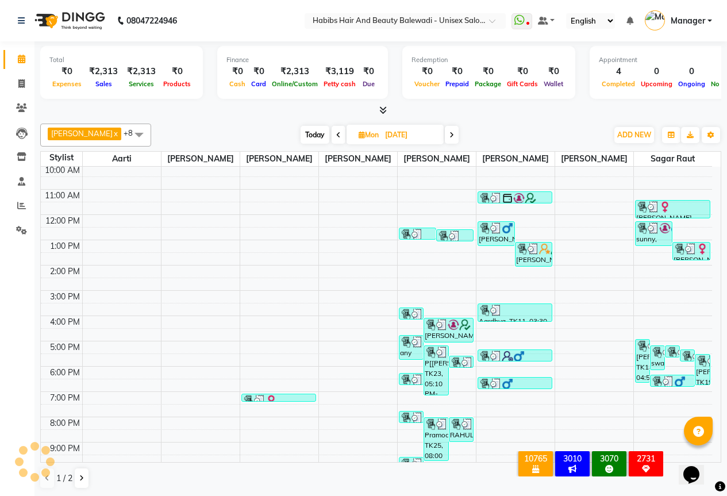
scroll to position [95, 0]
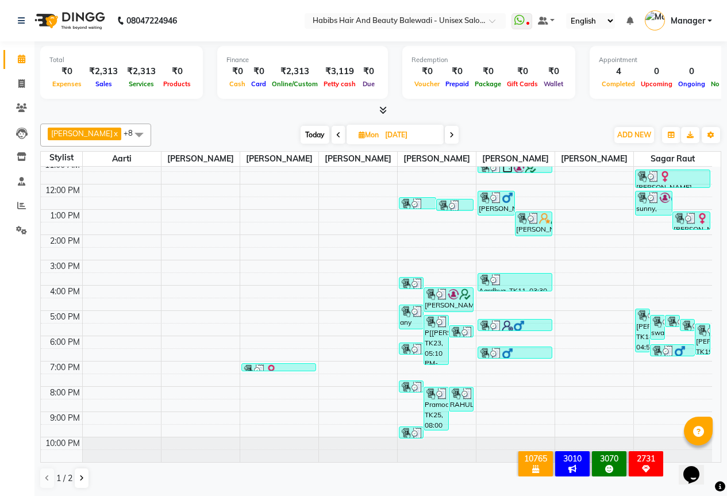
click at [449, 134] on icon at bounding box center [451, 135] width 5 height 7
type input "02-09-2025"
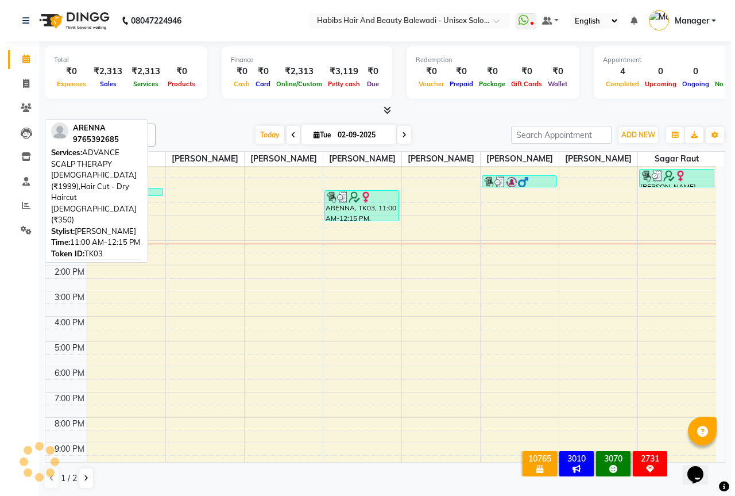
scroll to position [0, 0]
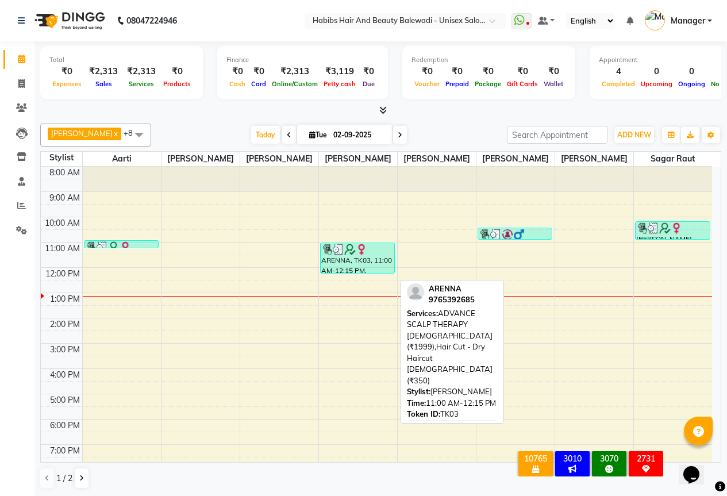
click at [350, 273] on div "ARENNA, TK03, 11:00 AM-12:15 PM, ADVANCE SCALP THERAPY [DEMOGRAPHIC_DATA] (₹199…" at bounding box center [358, 258] width 74 height 30
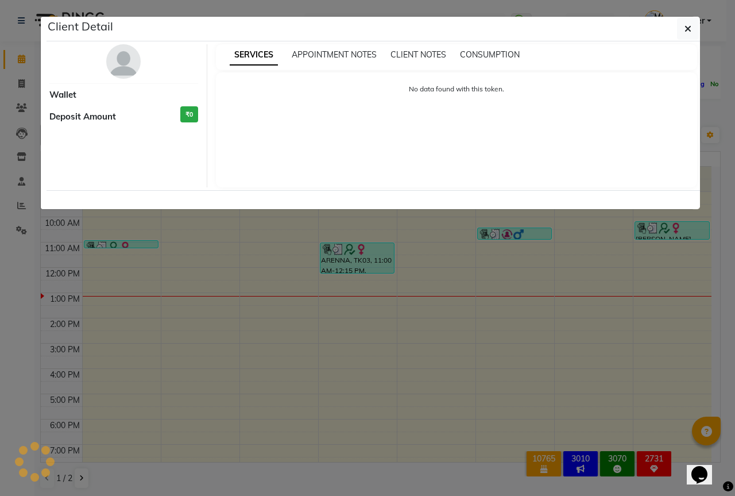
select select "3"
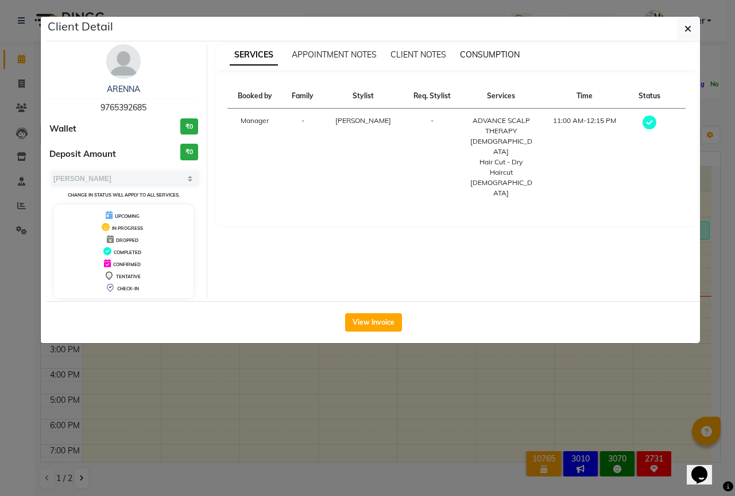
click at [505, 52] on span "CONSUMPTION" at bounding box center [490, 54] width 60 height 10
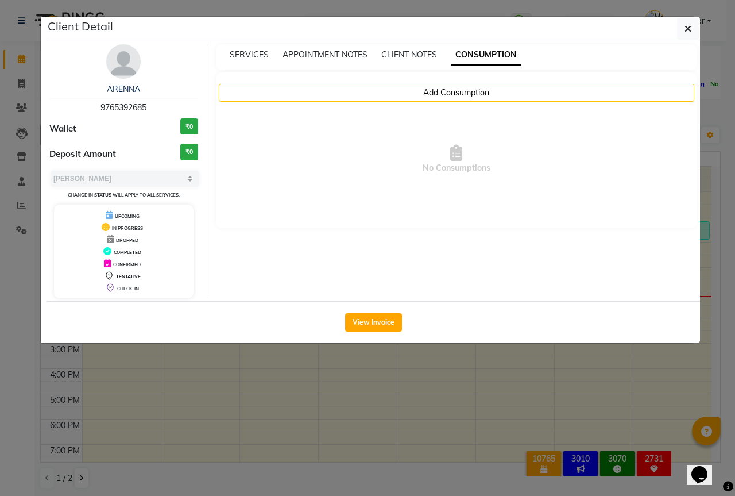
click at [453, 101] on button "Add Consumption" at bounding box center [457, 93] width 476 height 18
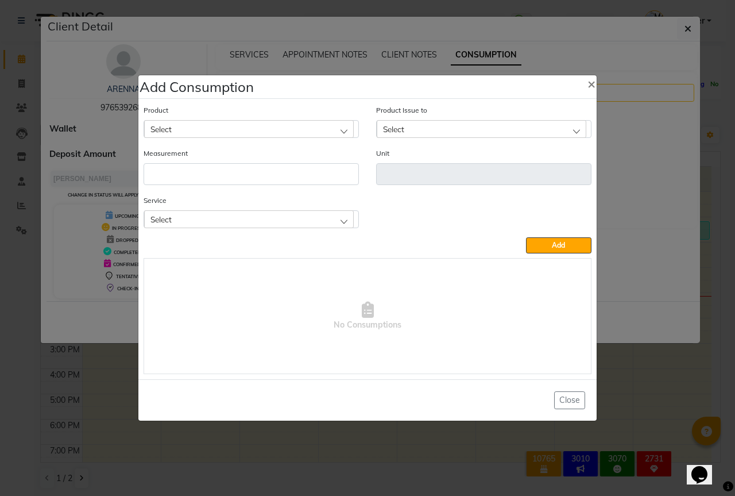
click at [304, 216] on div "Select" at bounding box center [249, 218] width 210 height 17
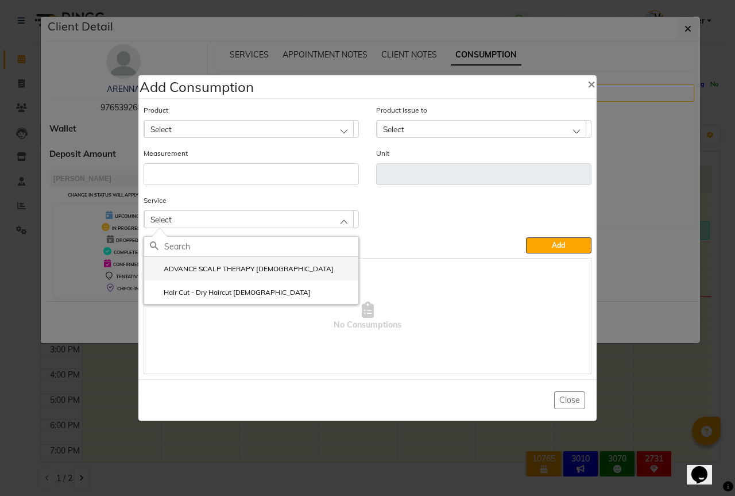
click at [244, 264] on label "ADVANCE SCALP THERAPY [DEMOGRAPHIC_DATA]" at bounding box center [242, 269] width 184 height 10
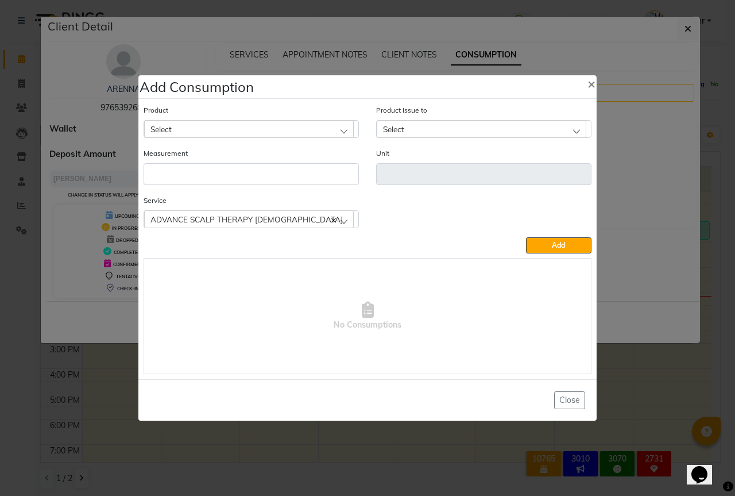
click at [235, 130] on div "Select" at bounding box center [249, 128] width 210 height 17
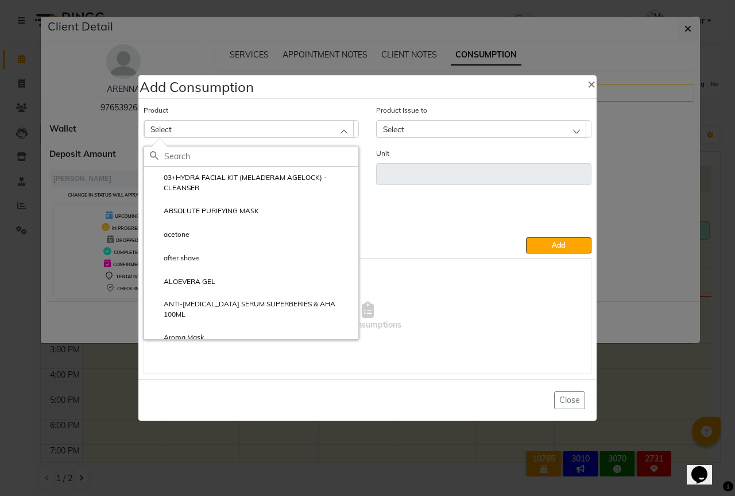
click at [191, 154] on input "text" at bounding box center [261, 157] width 194 height 20
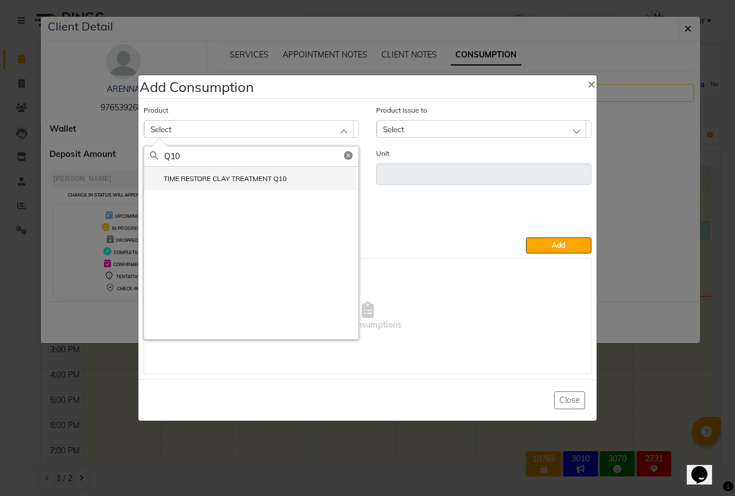
type input "Q10"
click at [292, 174] on li "TIME RESTORE CLAY TREATMENT Q10" at bounding box center [251, 179] width 214 height 24
type input "ml"
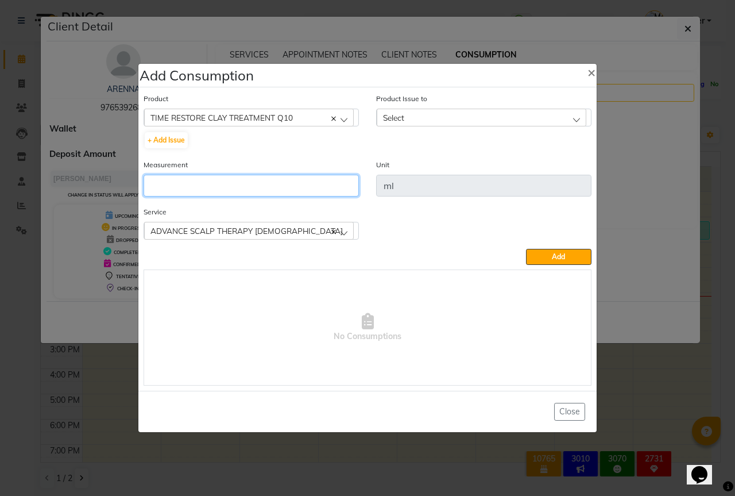
click at [240, 178] on input "number" at bounding box center [251, 186] width 215 height 22
type input "8"
click at [446, 121] on div "Select" at bounding box center [482, 117] width 210 height 17
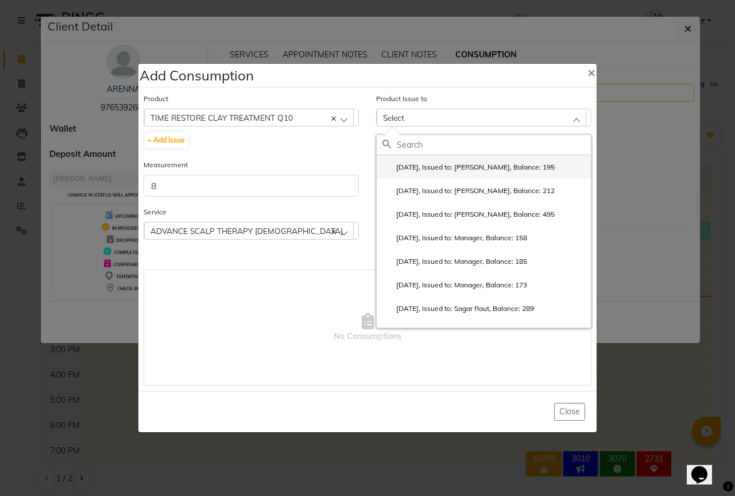
click at [443, 161] on li "2025-08-20, Issued to: Sipra Singh, Balance: 195" at bounding box center [484, 167] width 214 height 24
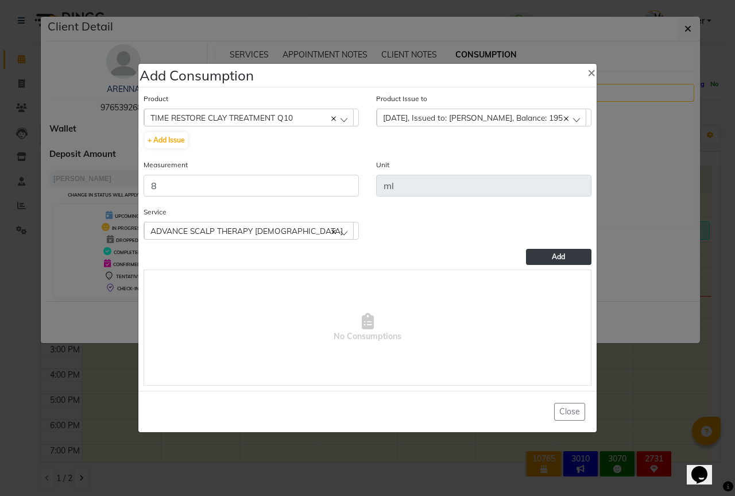
click at [544, 253] on button "Add" at bounding box center [558, 257] width 65 height 16
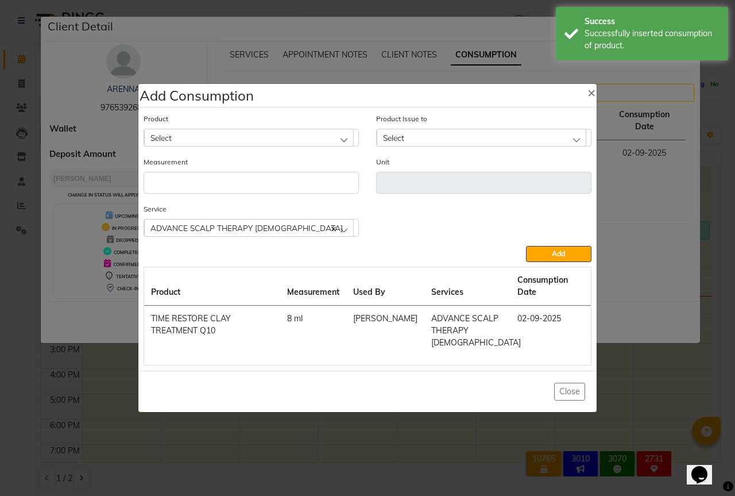
click at [252, 141] on div "Select" at bounding box center [249, 137] width 210 height 17
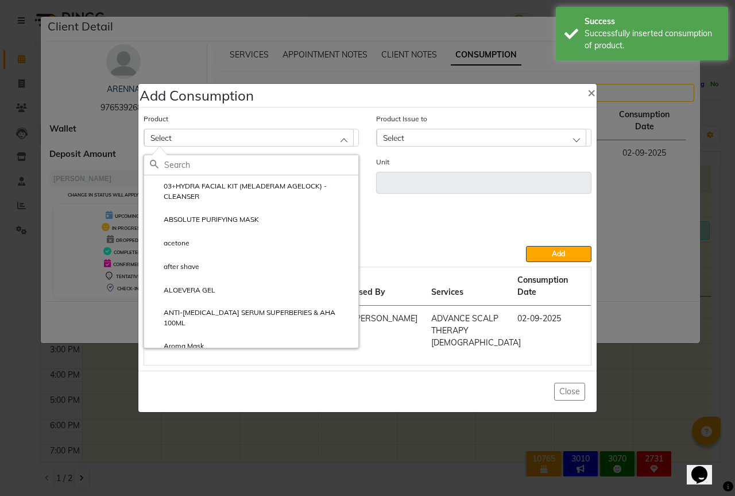
click at [222, 168] on input "text" at bounding box center [261, 165] width 194 height 20
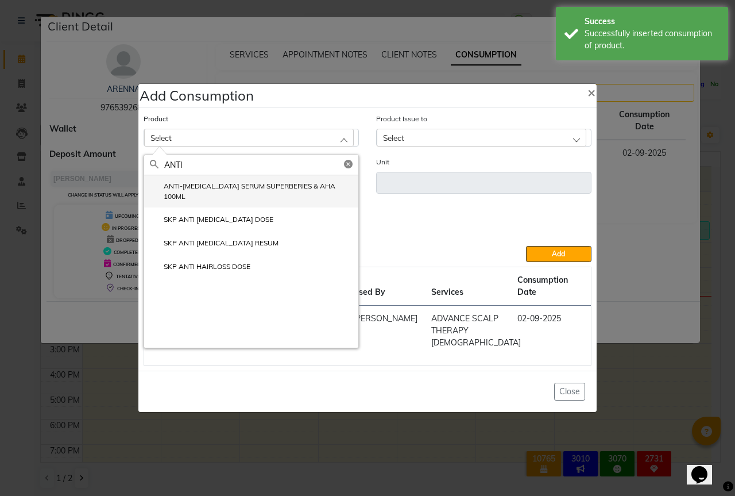
type input "ANTI"
click at [267, 196] on label "ANTI-DANDRUFF SERUM SUPERBERIES & AHA 100ML" at bounding box center [251, 191] width 203 height 21
type input "ml"
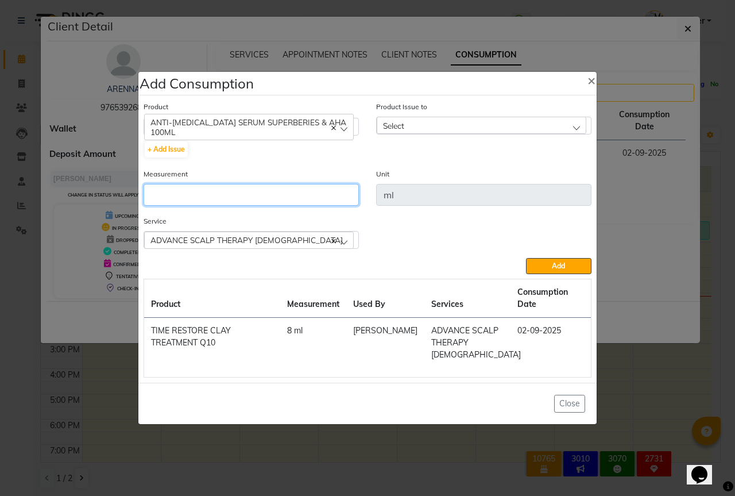
click at [234, 205] on input "number" at bounding box center [251, 195] width 215 height 22
type input "6"
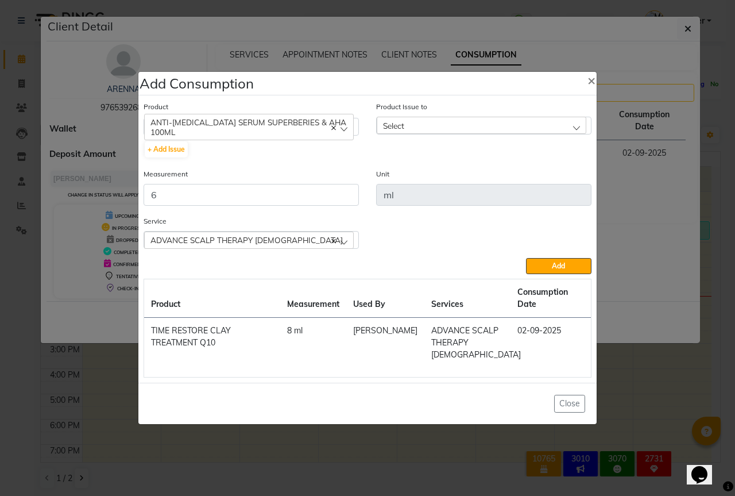
drag, startPoint x: 488, startPoint y: 138, endPoint x: 475, endPoint y: 164, distance: 29.0
click at [485, 134] on div "Select" at bounding box center [482, 125] width 210 height 17
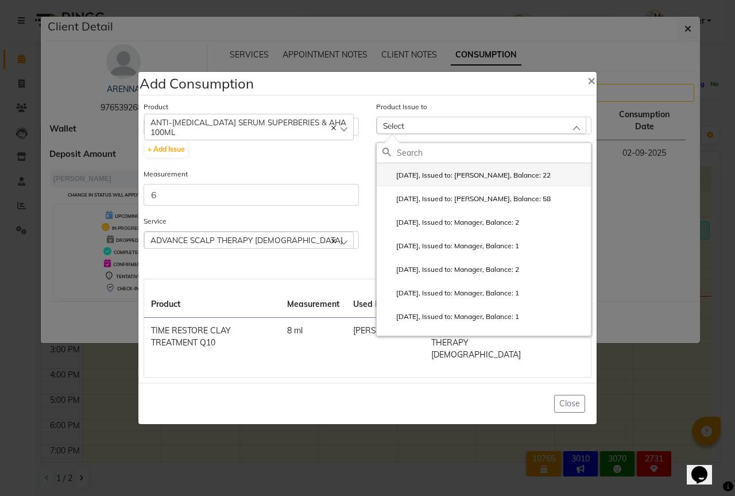
click at [470, 180] on label "2025-08-29, Issued to: Sipra Singh, Balance: 22" at bounding box center [467, 175] width 168 height 10
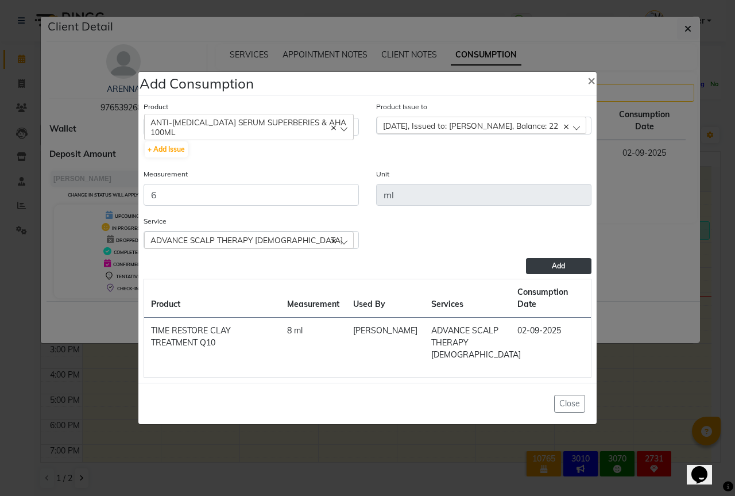
click at [565, 270] on span "Add" at bounding box center [558, 265] width 13 height 9
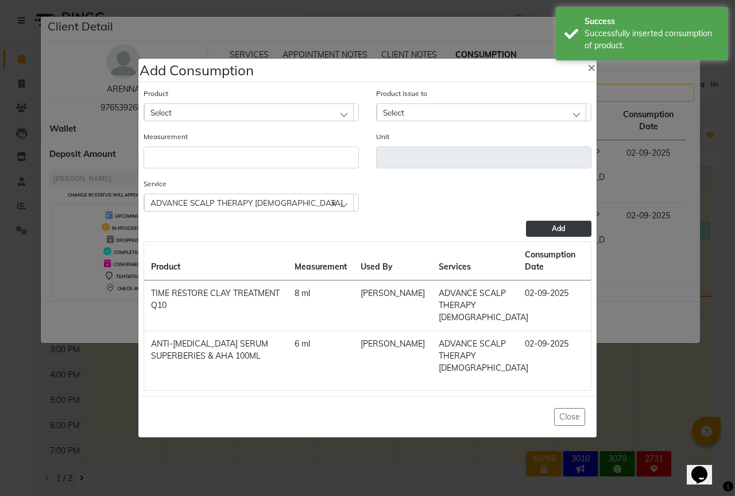
click at [244, 103] on div "Select" at bounding box center [249, 111] width 210 height 17
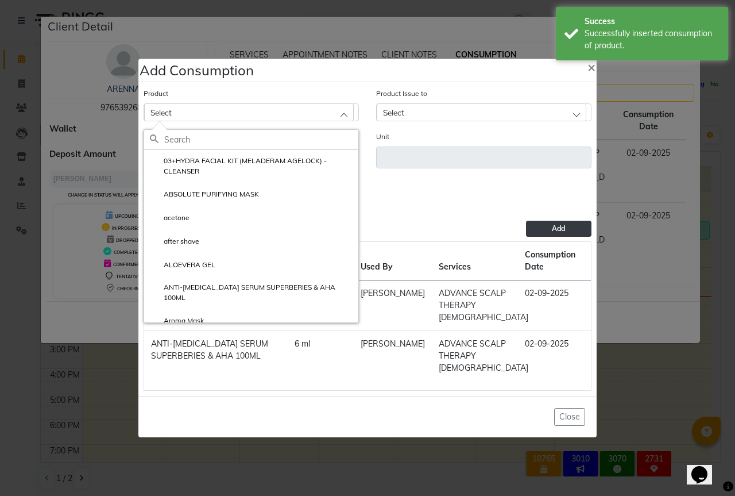
click at [214, 130] on input "text" at bounding box center [261, 140] width 194 height 20
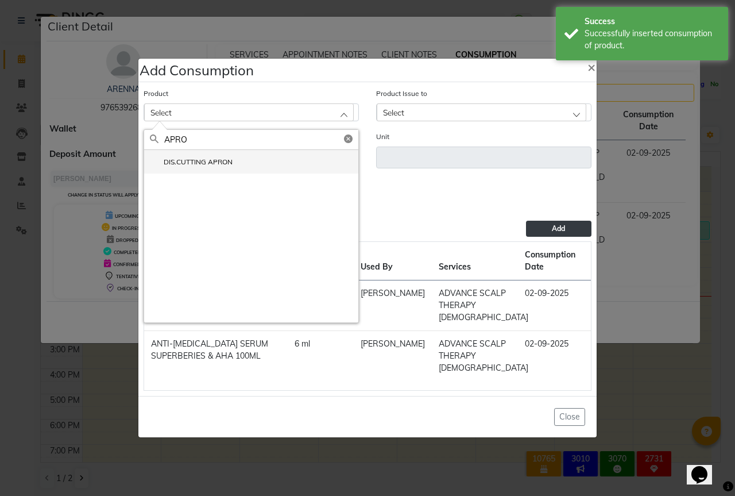
type input "APRO"
click at [218, 157] on label "DIS.CUTTING APRON" at bounding box center [191, 162] width 83 height 10
type input "PCS"
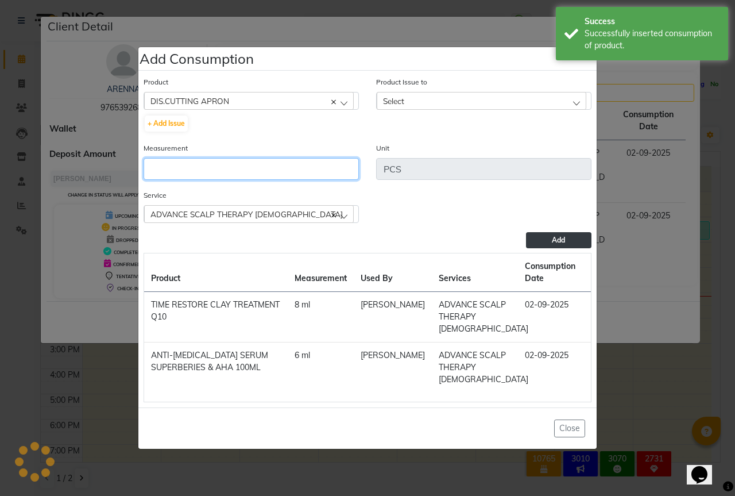
click at [214, 158] on input "number" at bounding box center [251, 169] width 215 height 22
type input "1"
click at [412, 92] on div "Select" at bounding box center [482, 100] width 210 height 17
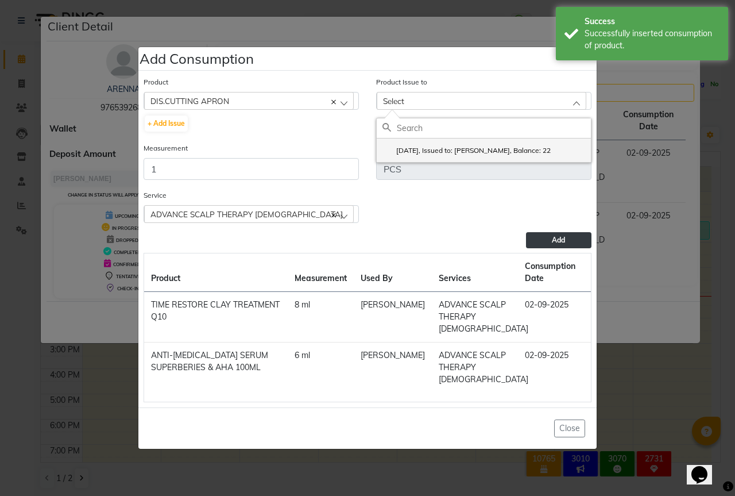
click at [438, 138] on li "2025-08-31, Issued to: Sipra Singh, Balance: 22" at bounding box center [484, 150] width 214 height 24
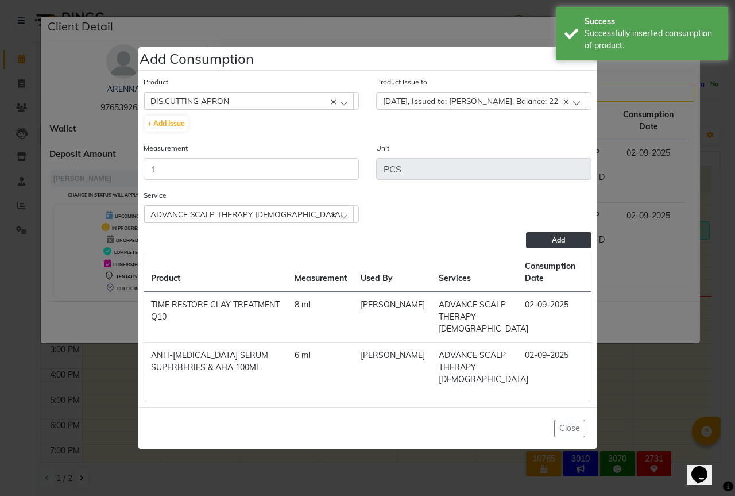
click at [546, 232] on button "Add" at bounding box center [558, 240] width 65 height 16
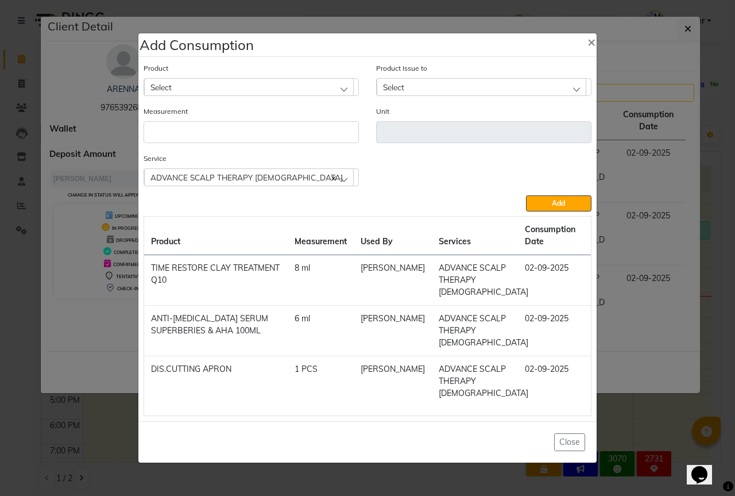
click at [214, 78] on div "Select" at bounding box center [249, 86] width 210 height 17
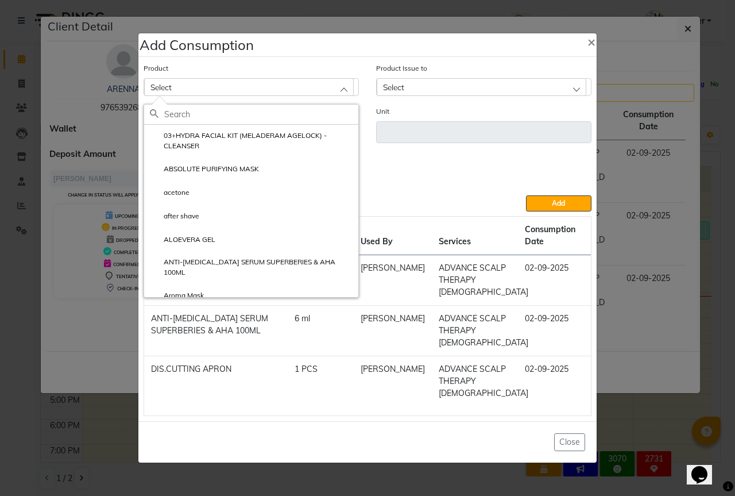
click at [199, 105] on input "text" at bounding box center [261, 115] width 194 height 20
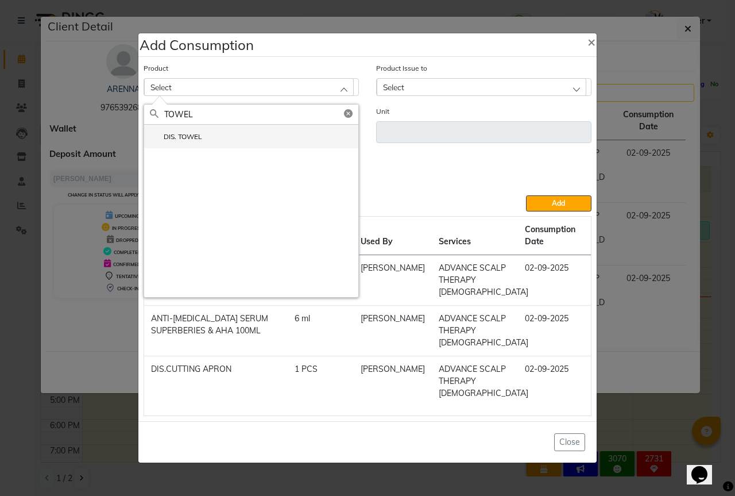
type input "TOWEL"
click at [202, 125] on li "DIS. TOWEL" at bounding box center [251, 137] width 214 height 24
type input "PCS"
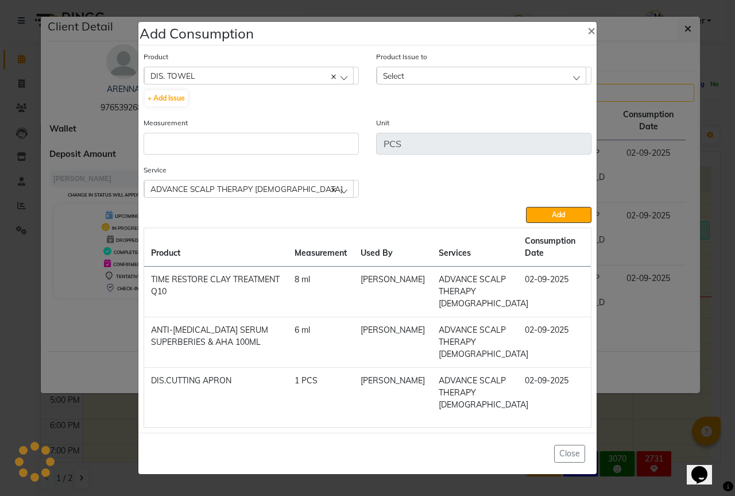
click at [188, 123] on div "Measurement" at bounding box center [251, 136] width 215 height 38
click at [186, 127] on div "Measurement" at bounding box center [251, 136] width 215 height 38
click at [179, 133] on input "number" at bounding box center [251, 144] width 215 height 22
type input "2"
click at [431, 72] on div "Select" at bounding box center [482, 75] width 210 height 17
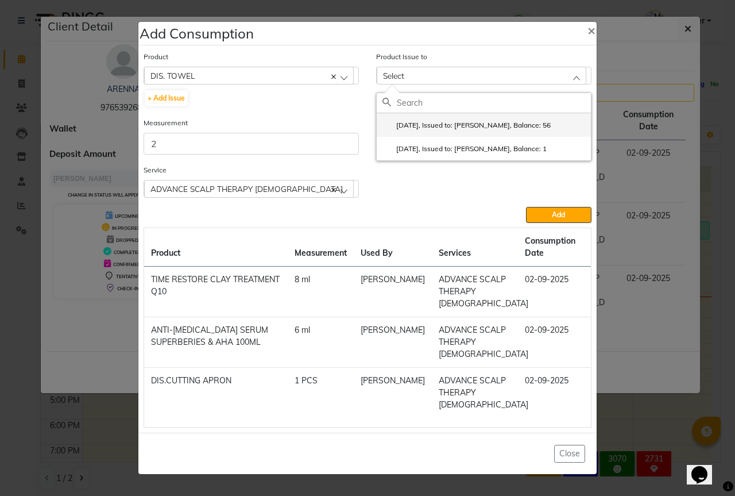
click at [474, 114] on li "2025-08-31, Issued to: Sipra Singh, Balance: 56" at bounding box center [484, 125] width 214 height 24
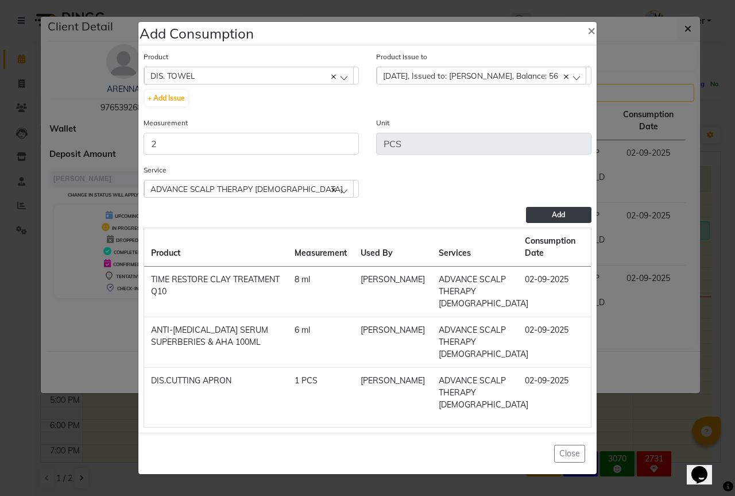
click at [560, 210] on span "Add" at bounding box center [558, 214] width 13 height 9
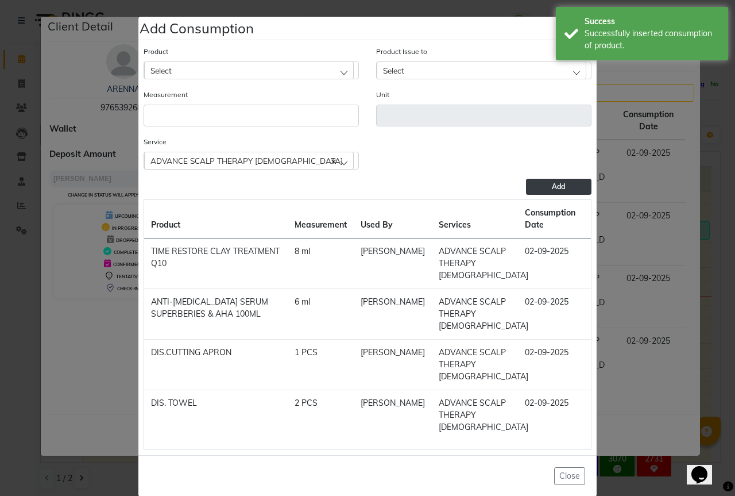
click at [217, 67] on div "Select" at bounding box center [249, 69] width 210 height 17
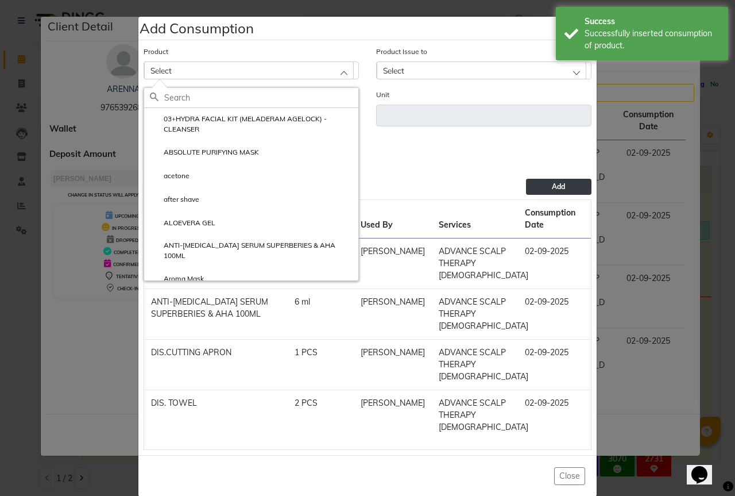
click at [190, 99] on input "text" at bounding box center [261, 98] width 194 height 20
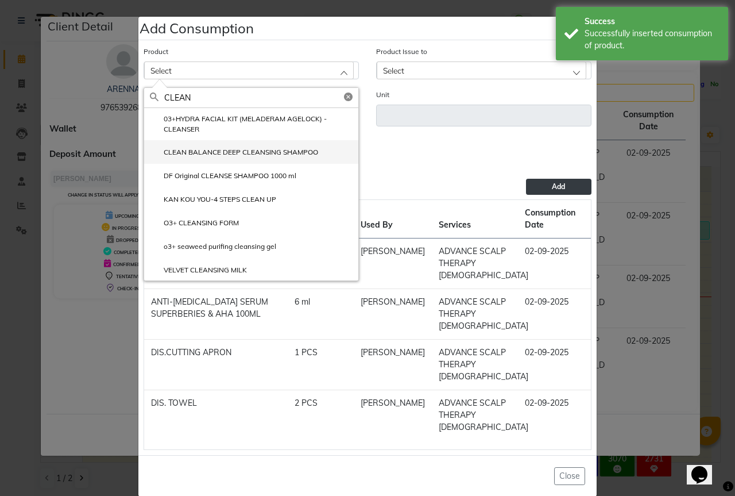
type input "CLEAN"
click at [291, 149] on label "CLEAN BALANCE DEEP CLEANSING SHAMPOO" at bounding box center [234, 152] width 168 height 10
type input "ml"
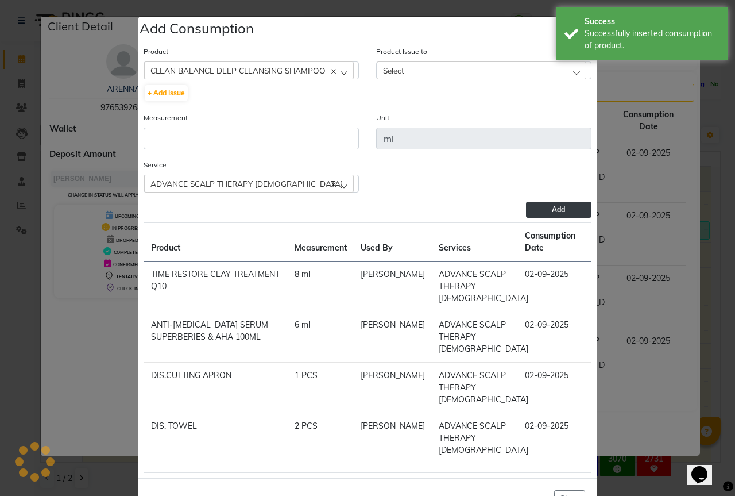
click at [209, 125] on div "Measurement" at bounding box center [251, 130] width 215 height 38
click at [209, 130] on input "number" at bounding box center [251, 139] width 215 height 22
type input "10"
click at [449, 70] on div "Select" at bounding box center [482, 69] width 210 height 17
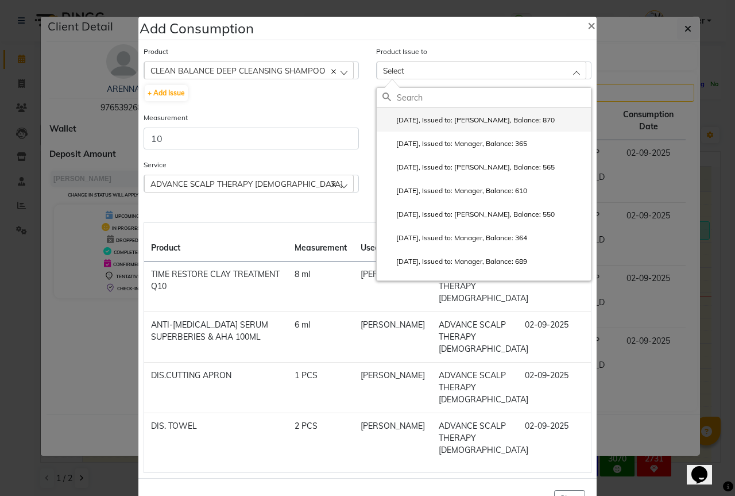
click at [445, 120] on label "2025-08-31, Issued to: Sipra Singh, Balance: 870" at bounding box center [469, 120] width 172 height 10
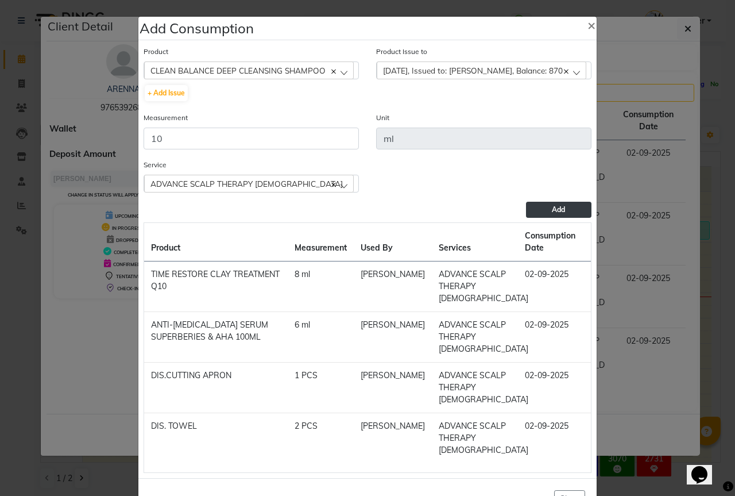
click at [561, 208] on button "Add" at bounding box center [558, 210] width 65 height 16
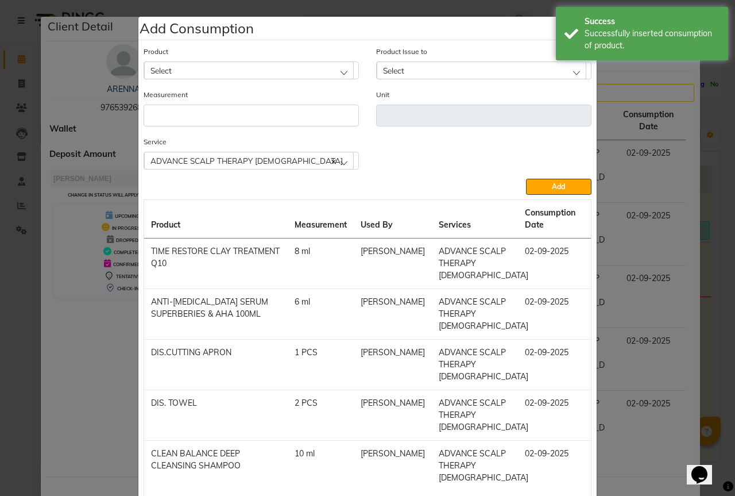
drag, startPoint x: 234, startPoint y: 68, endPoint x: 203, endPoint y: 95, distance: 41.6
click at [234, 68] on div "Select" at bounding box center [249, 69] width 210 height 17
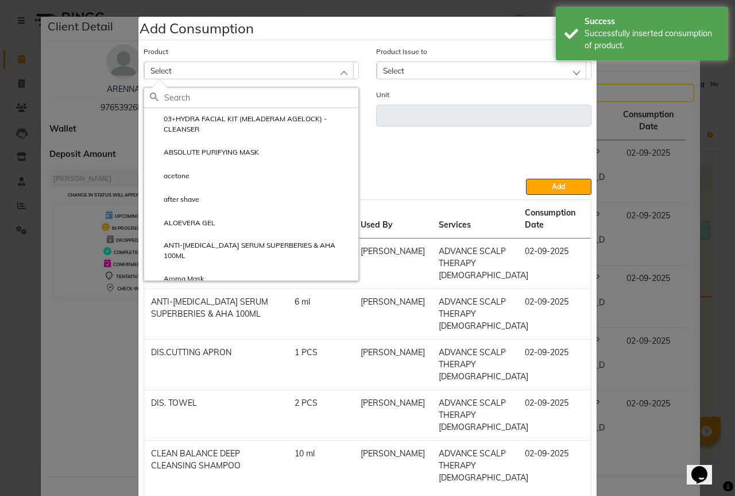
click at [202, 97] on input "text" at bounding box center [261, 98] width 194 height 20
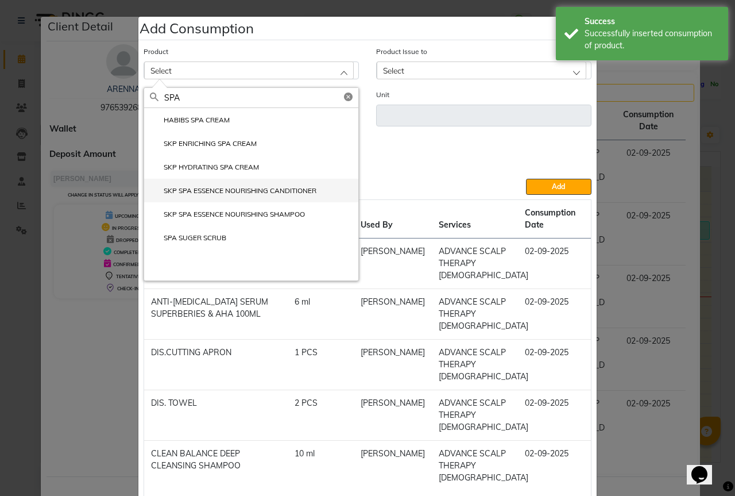
type input "SPA"
click at [300, 185] on li "SKP SPA ESSENCE NOURISHING CANDITIONER" at bounding box center [251, 191] width 214 height 24
type input "ml"
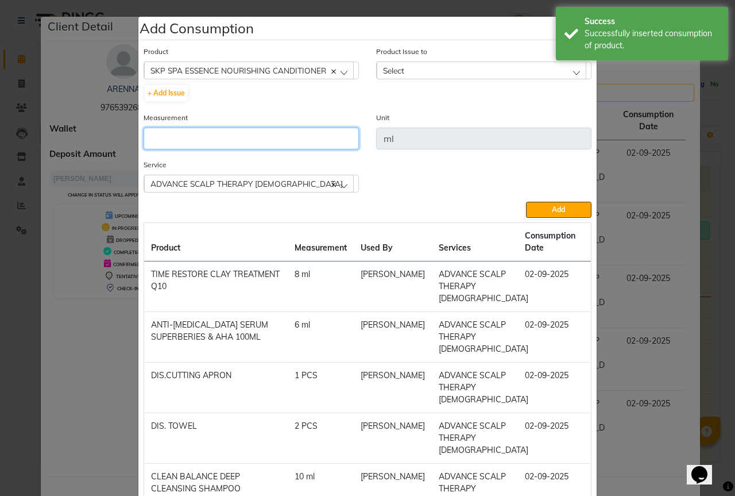
click at [249, 140] on input "number" at bounding box center [251, 139] width 215 height 22
type input "10"
click at [464, 53] on div "Product Issue to Select 2025-08-25, Issued to: Sipra Singh, Balance: 319 2025-0…" at bounding box center [483, 62] width 215 height 34
click at [454, 68] on div "Select" at bounding box center [482, 69] width 210 height 17
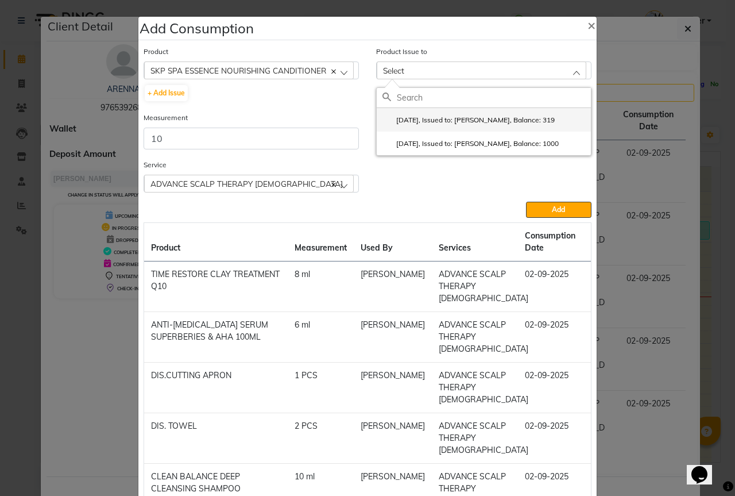
click at [462, 117] on label "2025-08-25, Issued to: Sipra Singh, Balance: 319" at bounding box center [469, 120] width 172 height 10
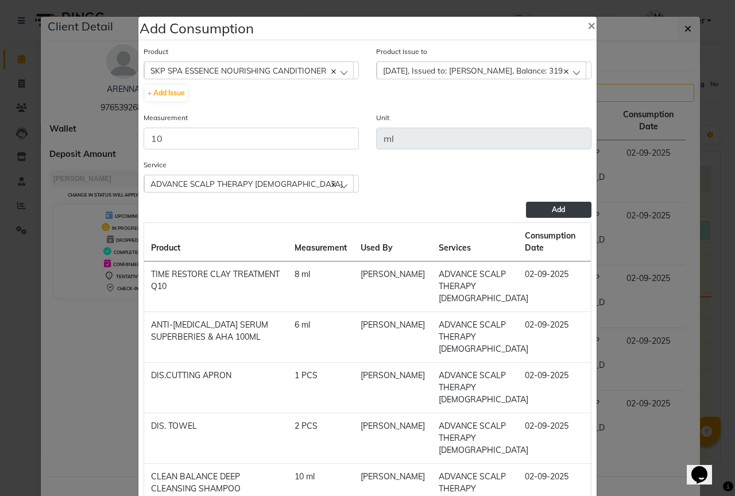
click at [553, 207] on span "Add" at bounding box center [558, 209] width 13 height 9
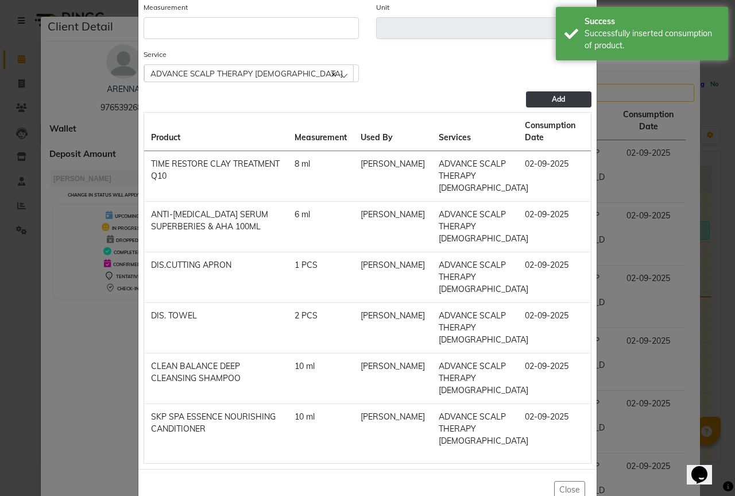
scroll to position [191, 0]
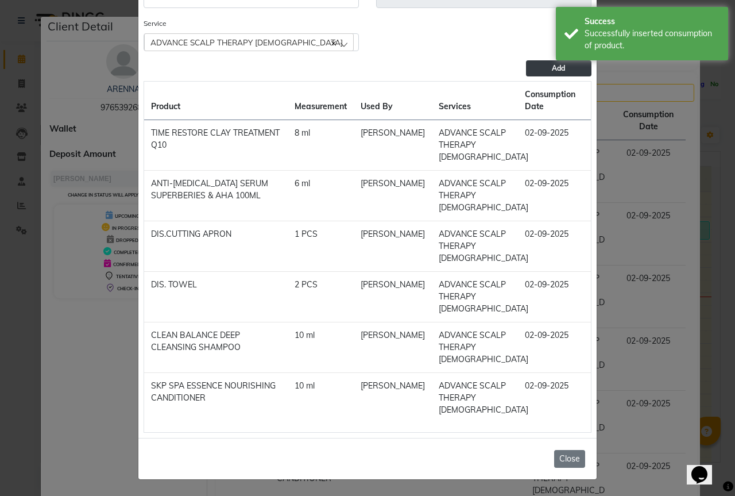
click at [576, 456] on button "Close" at bounding box center [569, 459] width 31 height 18
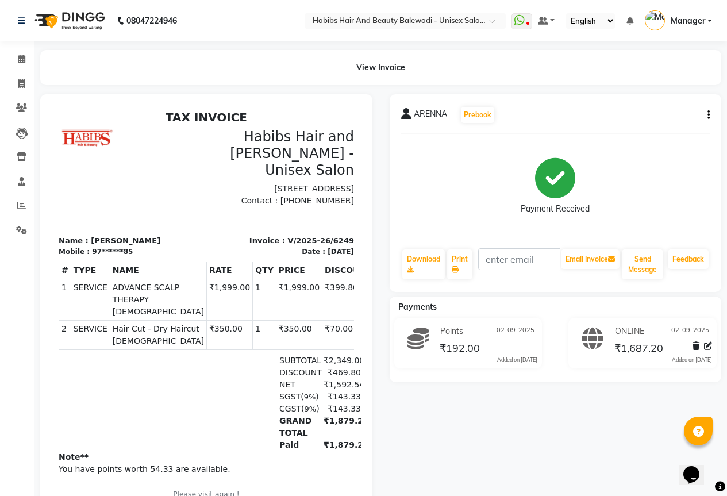
click at [706, 114] on button "button" at bounding box center [706, 115] width 7 height 12
click at [641, 133] on div "Edit Item Staff" at bounding box center [651, 129] width 79 height 14
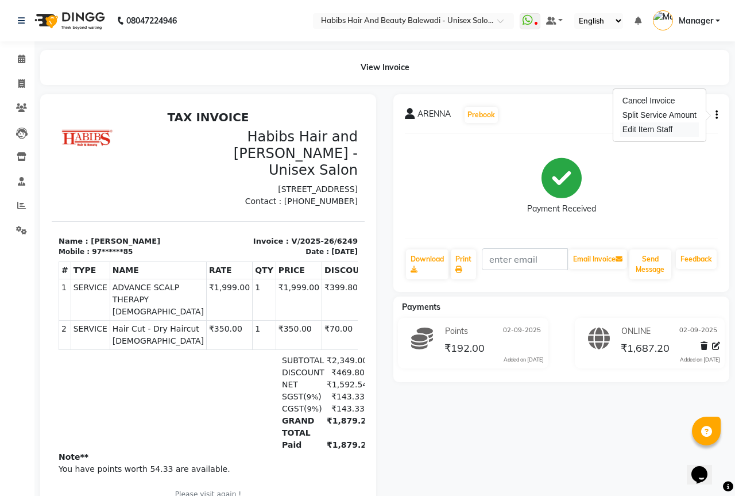
select select
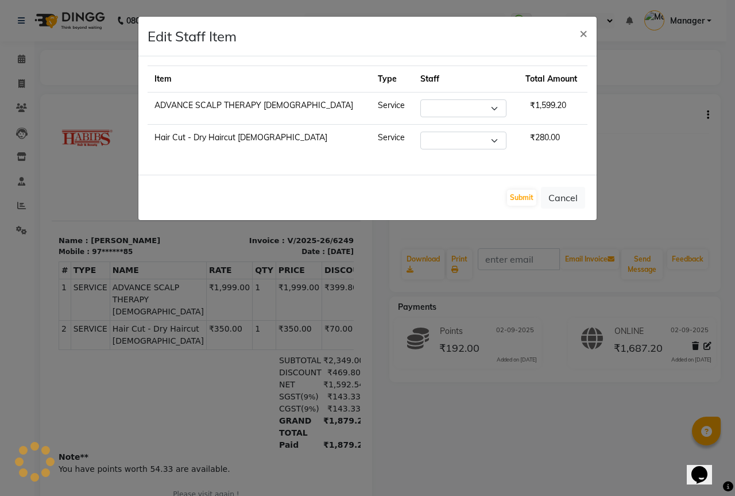
select select "82273"
click at [584, 30] on span "×" at bounding box center [584, 32] width 8 height 17
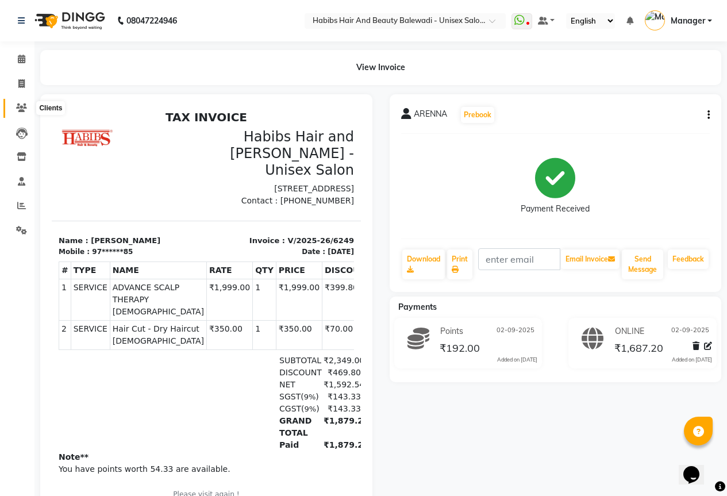
click at [22, 105] on icon at bounding box center [21, 107] width 11 height 9
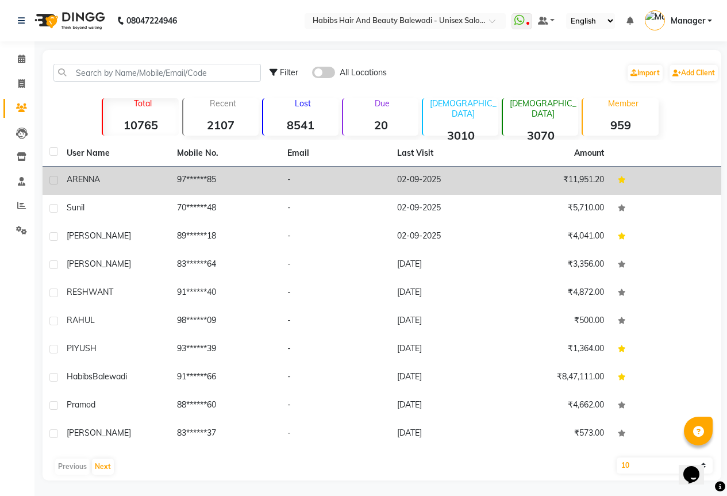
click at [126, 182] on div "ARENNA" at bounding box center [115, 180] width 97 height 12
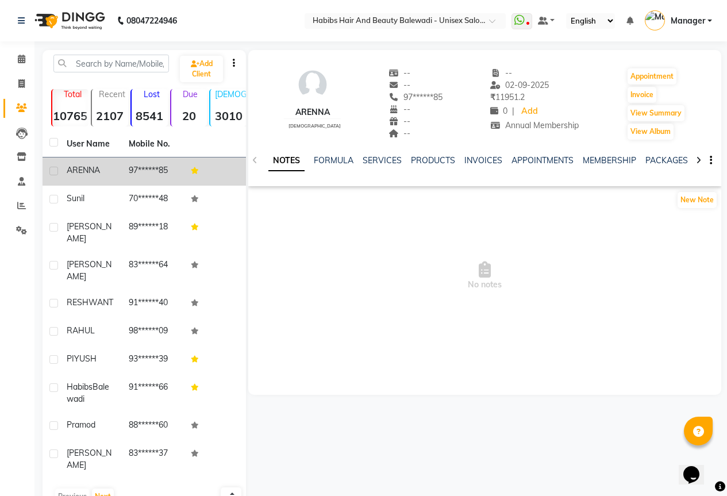
click at [91, 163] on td "ARENNA" at bounding box center [91, 171] width 62 height 28
click at [86, 174] on span "ARENNA" at bounding box center [83, 170] width 33 height 10
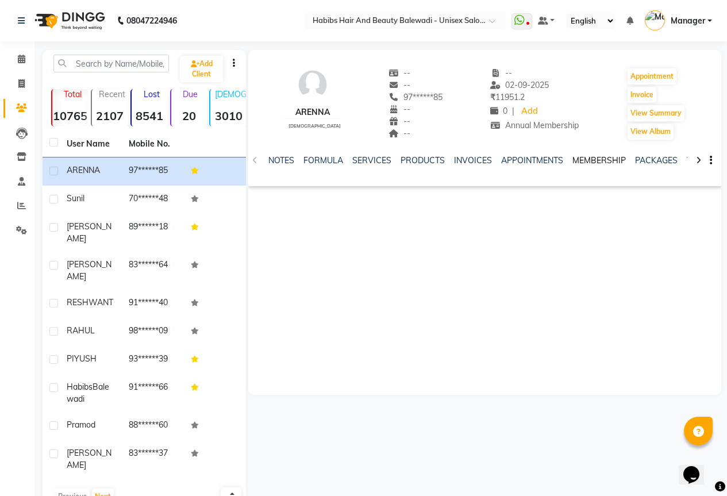
click at [602, 158] on link "MEMBERSHIP" at bounding box center [598, 160] width 53 height 10
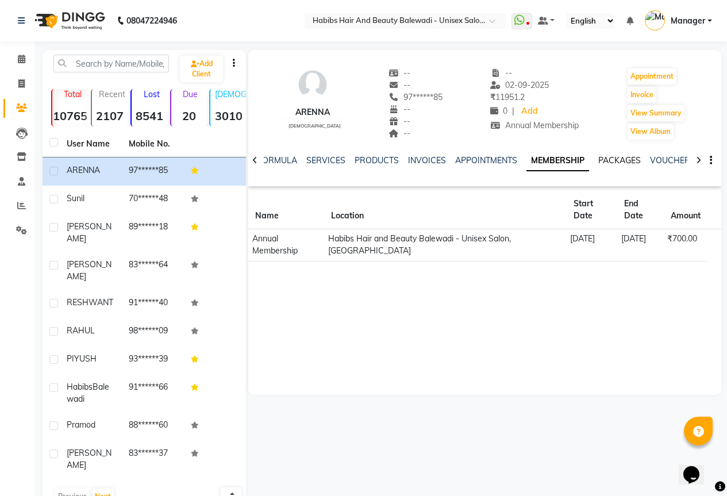
click at [614, 157] on link "PACKAGES" at bounding box center [619, 160] width 43 height 10
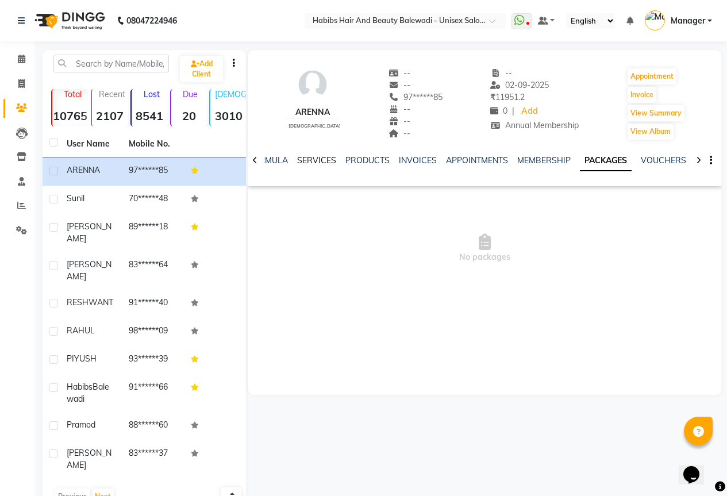
click at [329, 165] on link "SERVICES" at bounding box center [316, 160] width 39 height 10
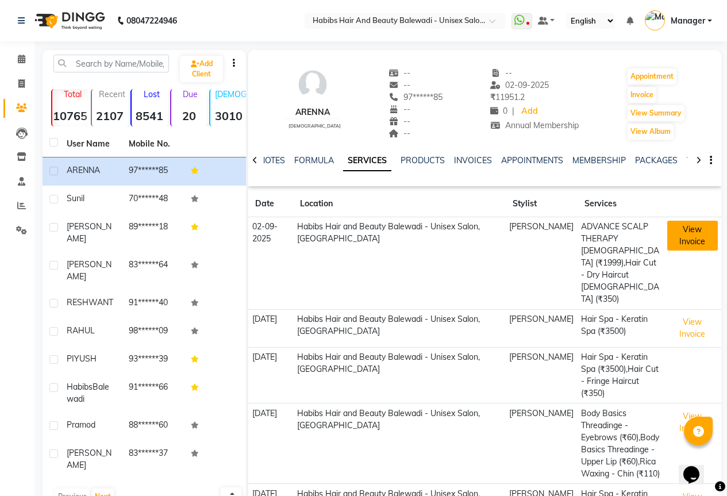
click at [682, 228] on button "View Invoice" at bounding box center [692, 236] width 50 height 30
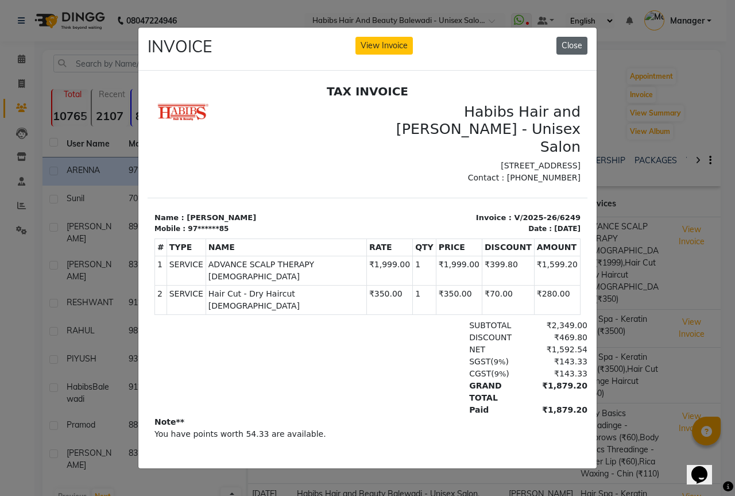
click at [583, 41] on button "Close" at bounding box center [572, 46] width 31 height 18
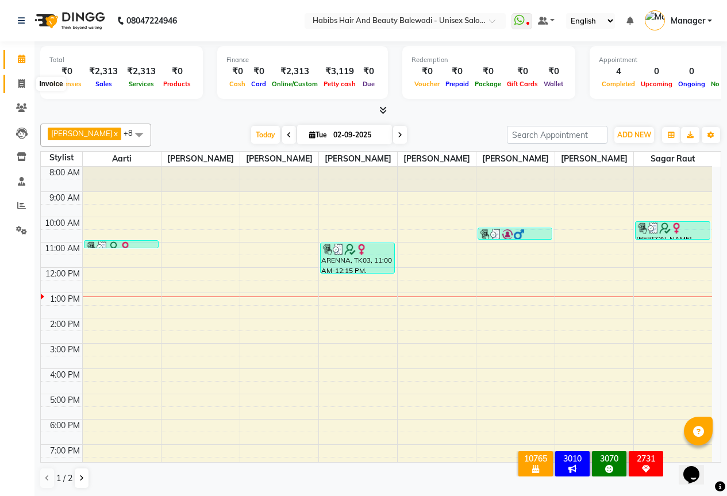
click at [24, 84] on icon at bounding box center [21, 83] width 6 height 9
select select "service"
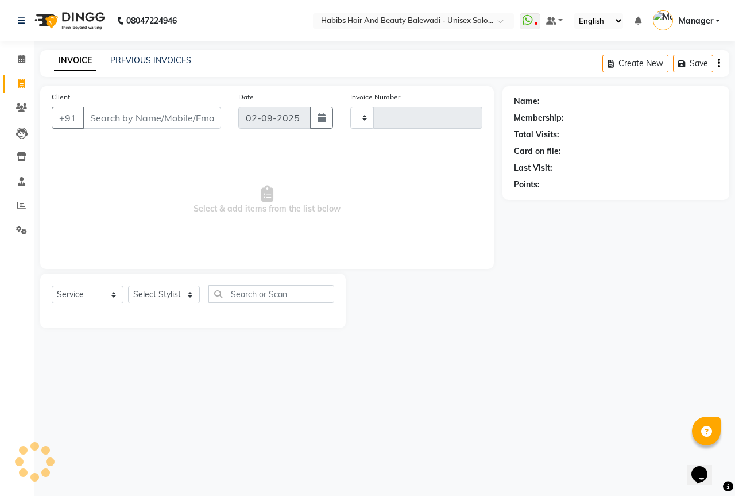
type input "6250"
select select "5902"
select select "package"
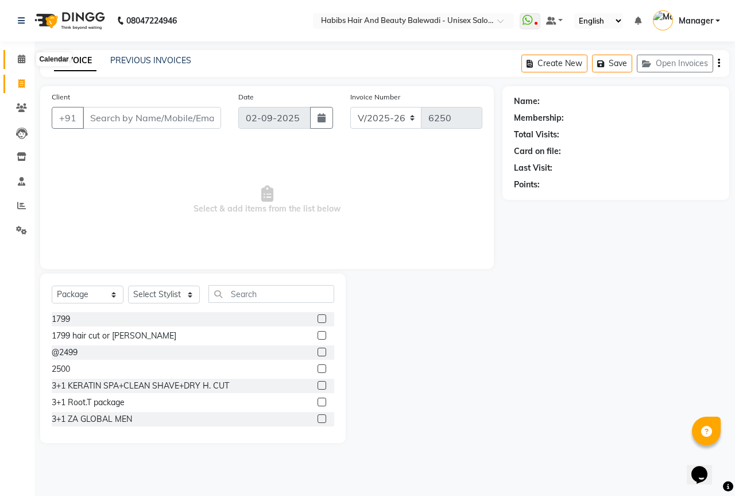
click at [20, 54] on span at bounding box center [21, 59] width 20 height 13
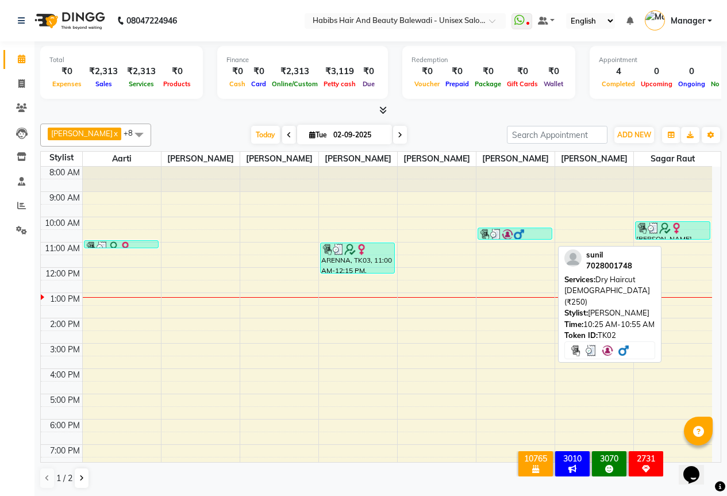
click at [541, 240] on div at bounding box center [515, 234] width 73 height 11
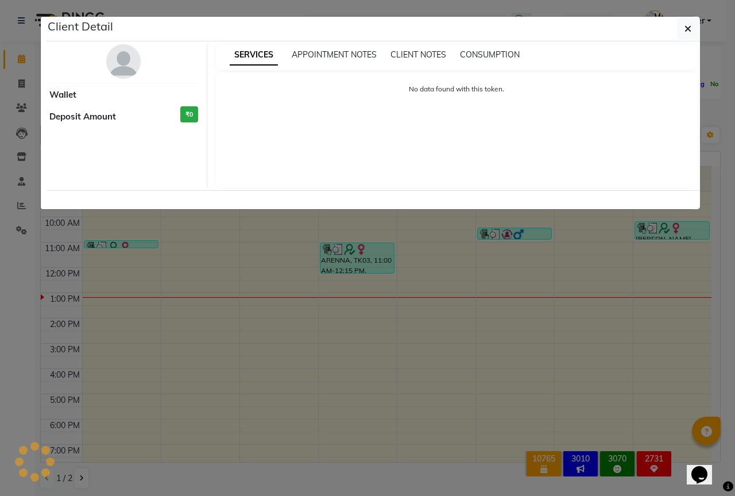
select select "3"
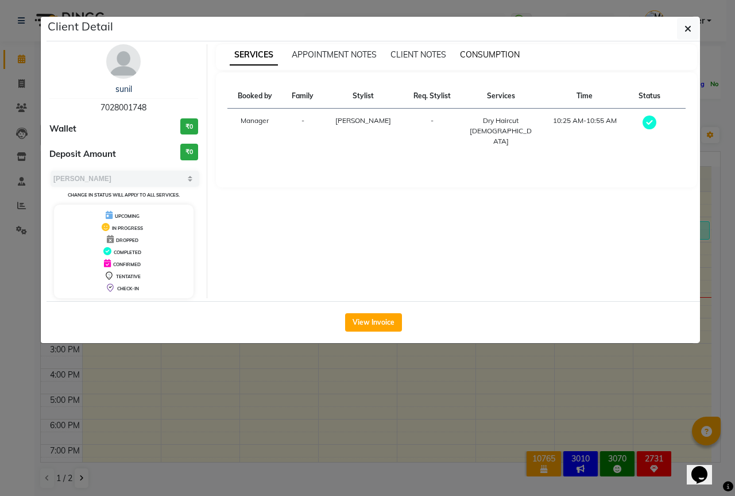
click at [500, 56] on span "CONSUMPTION" at bounding box center [490, 54] width 60 height 10
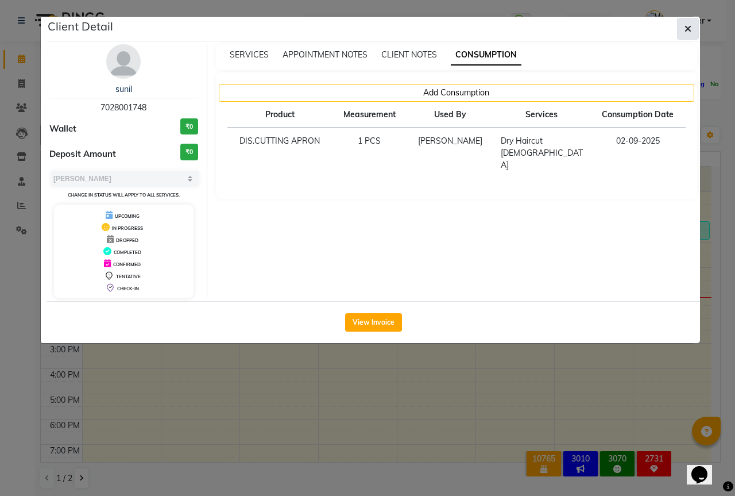
click at [689, 34] on button "button" at bounding box center [688, 29] width 22 height 22
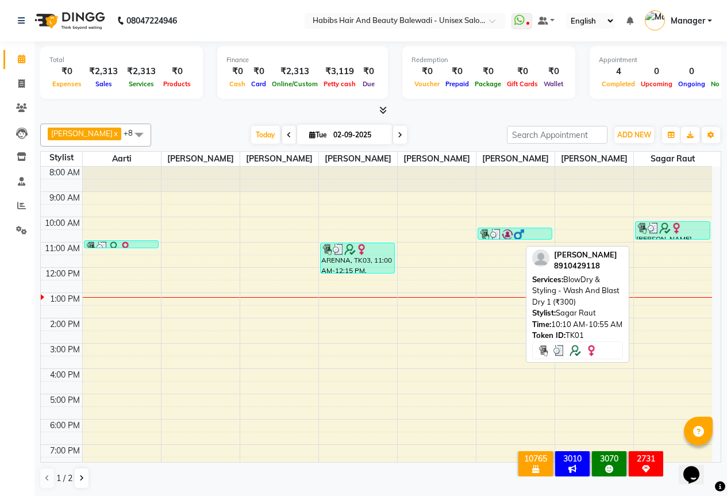
click at [698, 234] on div at bounding box center [672, 227] width 73 height 11
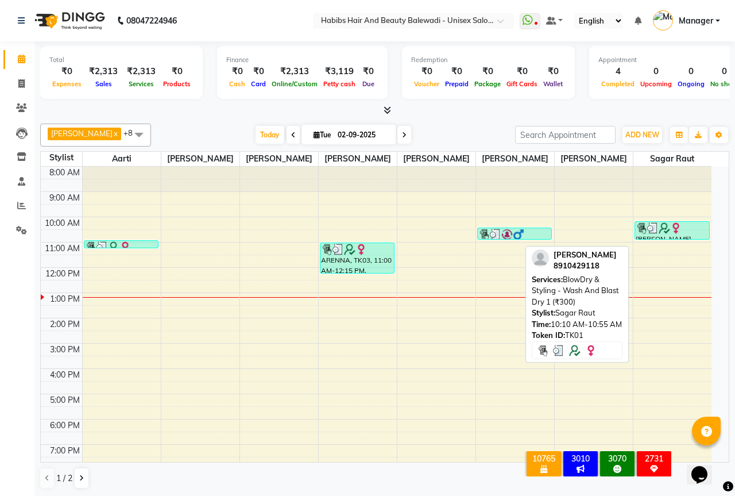
select select "3"
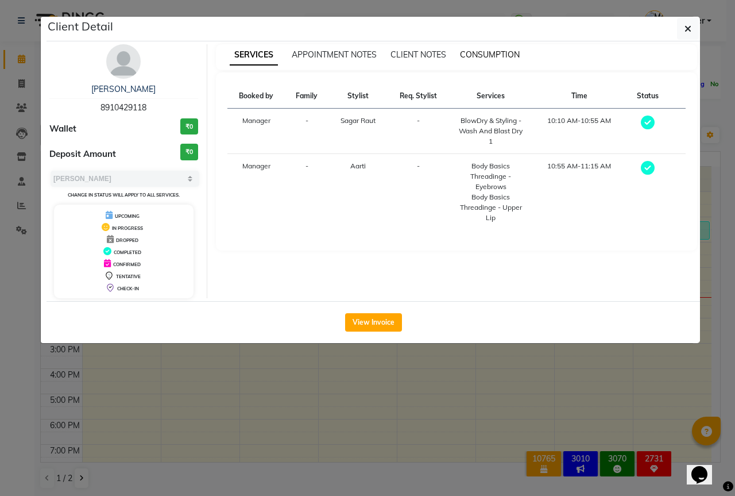
click at [485, 55] on span "CONSUMPTION" at bounding box center [490, 54] width 60 height 10
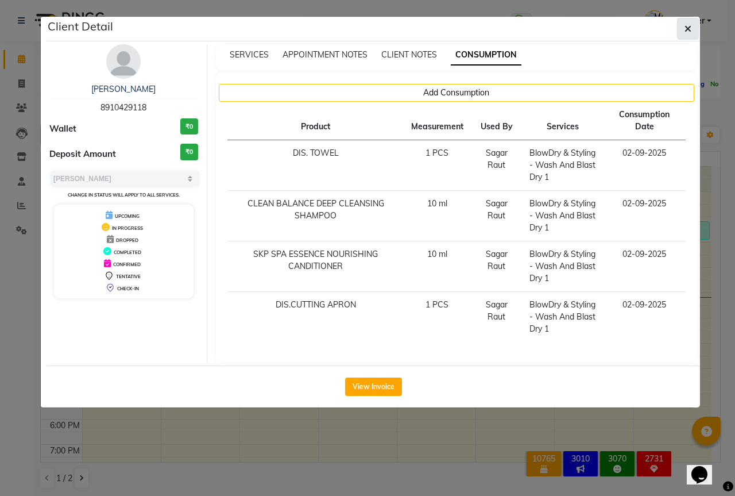
click at [679, 26] on button "button" at bounding box center [688, 29] width 22 height 22
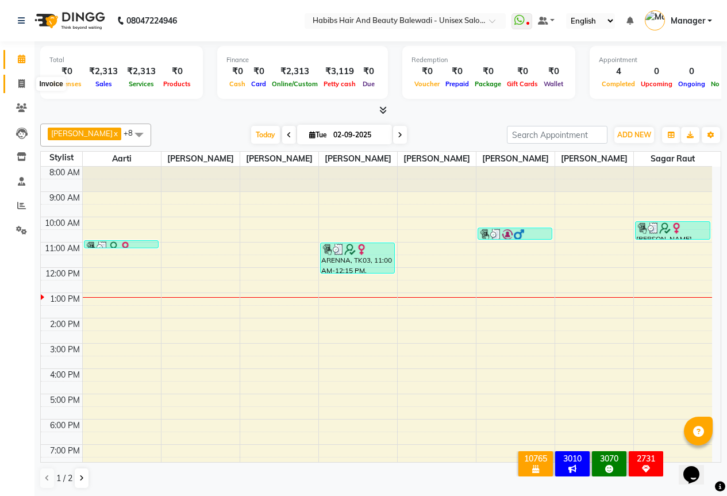
click at [18, 80] on icon at bounding box center [21, 83] width 6 height 9
select select "service"
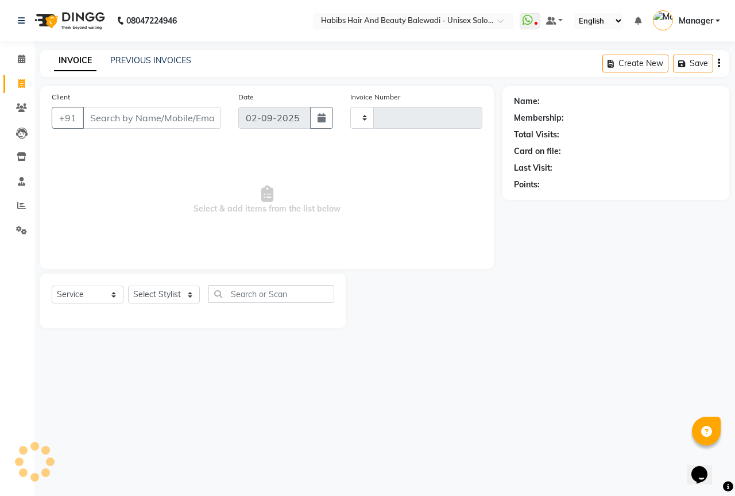
type input "6250"
select select "5902"
select select "package"
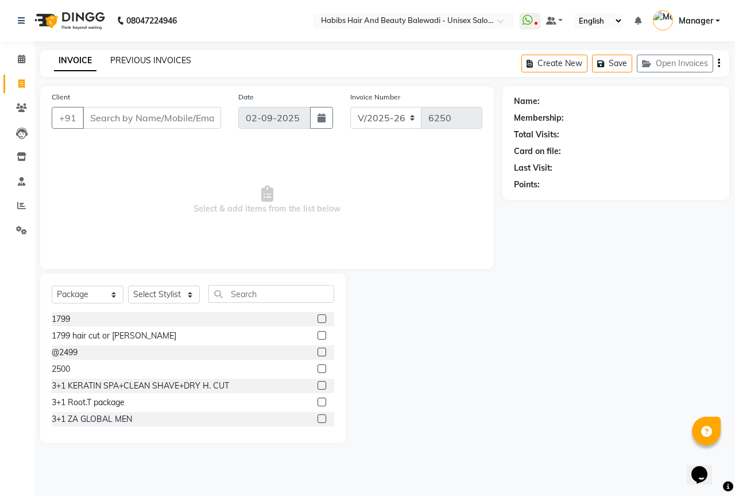
click at [171, 60] on link "PREVIOUS INVOICES" at bounding box center [150, 60] width 81 height 10
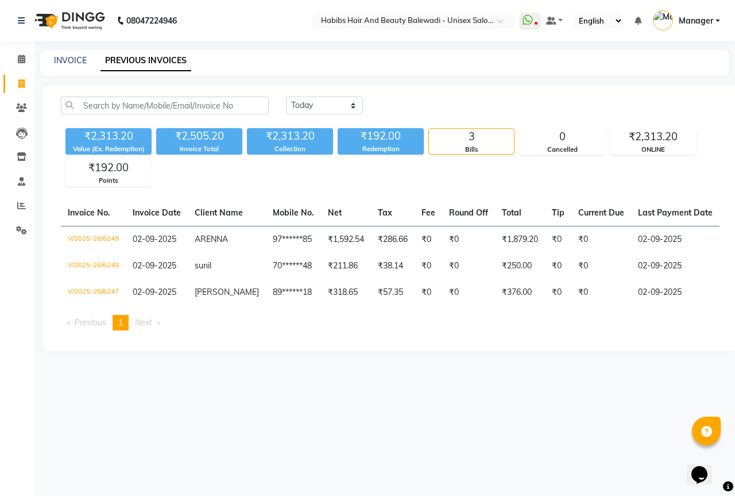
click at [72, 66] on div "INVOICE" at bounding box center [70, 61] width 33 height 12
click at [79, 59] on link "INVOICE" at bounding box center [70, 60] width 33 height 10
select select "5902"
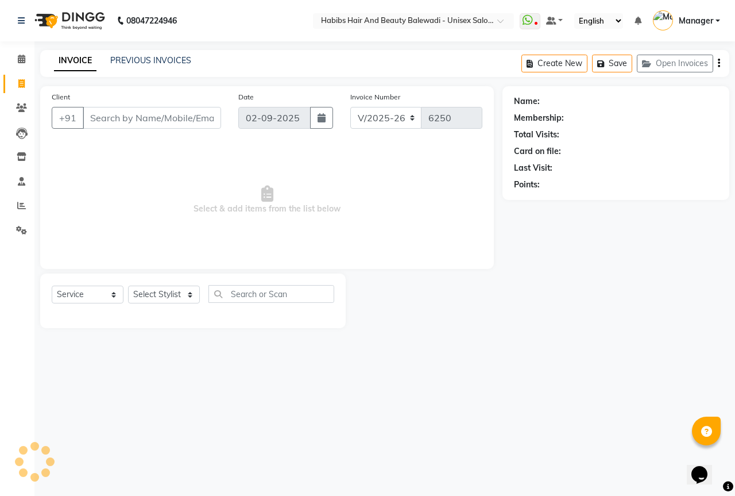
select select "package"
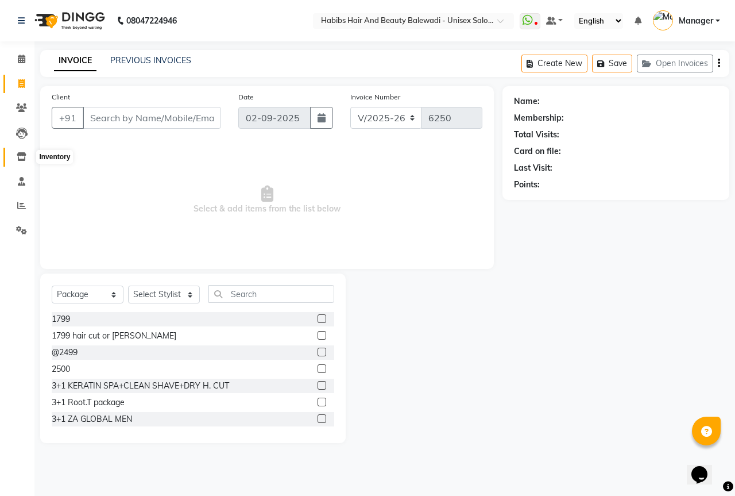
click at [17, 160] on icon at bounding box center [22, 156] width 10 height 9
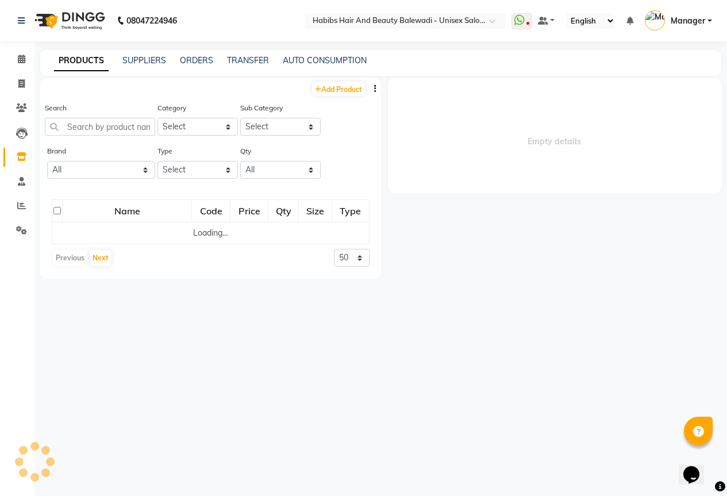
select select
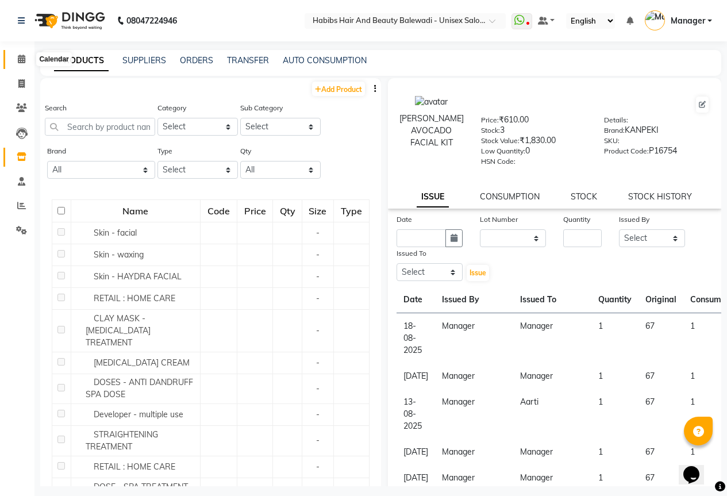
click at [24, 59] on icon at bounding box center [21, 59] width 7 height 9
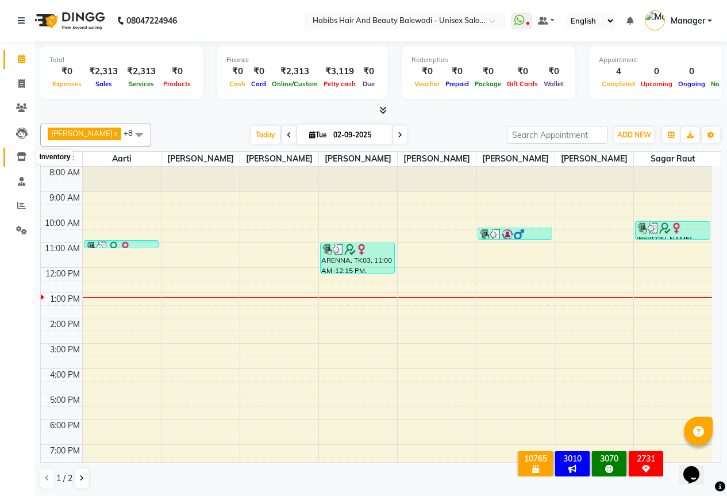
click at [16, 154] on span at bounding box center [21, 157] width 20 height 13
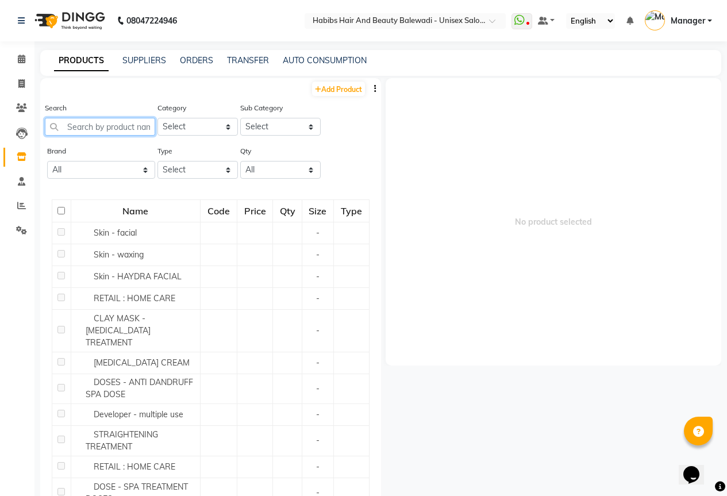
click at [115, 125] on input "text" at bounding box center [100, 127] width 110 height 18
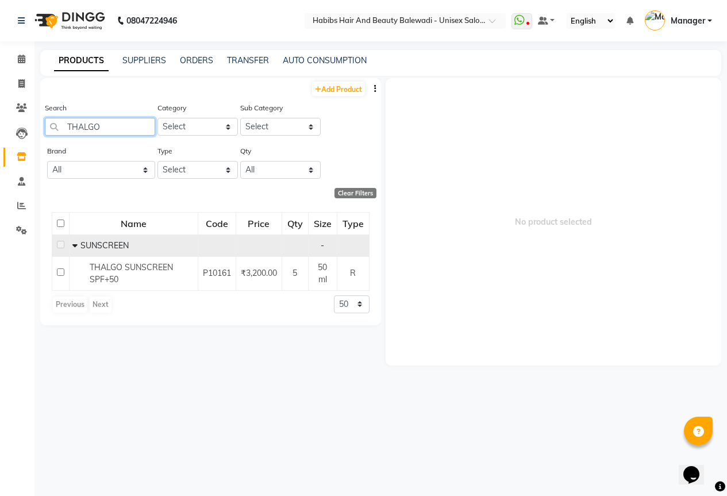
type input "THALGO"
click at [79, 244] on span at bounding box center [76, 245] width 8 height 10
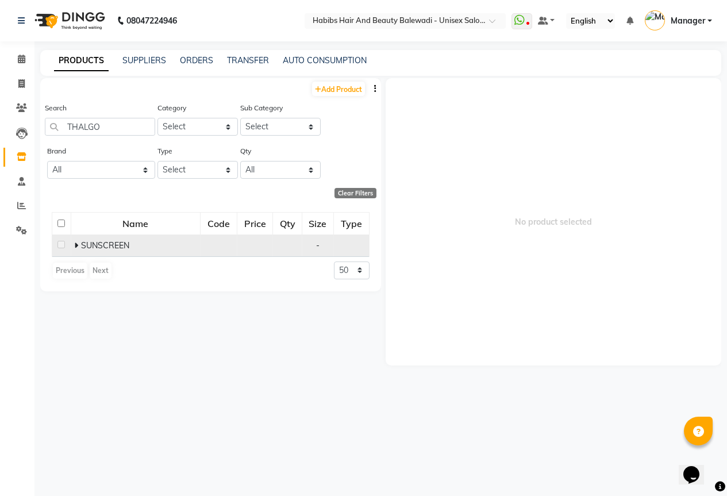
click at [79, 244] on span at bounding box center [77, 245] width 7 height 10
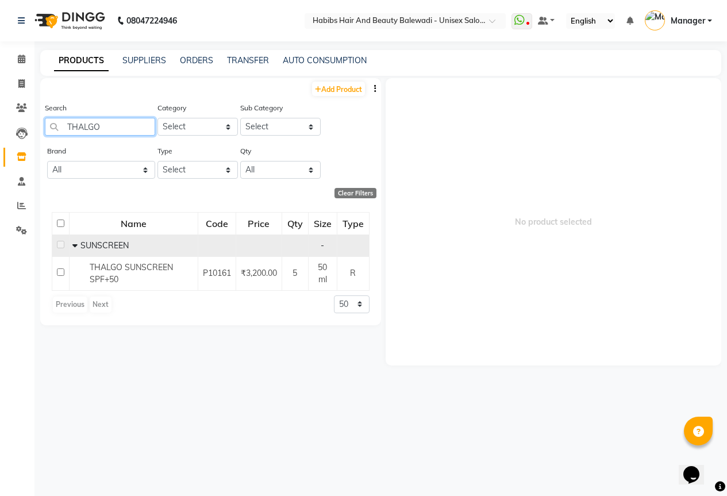
click at [116, 128] on input "THALGO" at bounding box center [100, 127] width 110 height 18
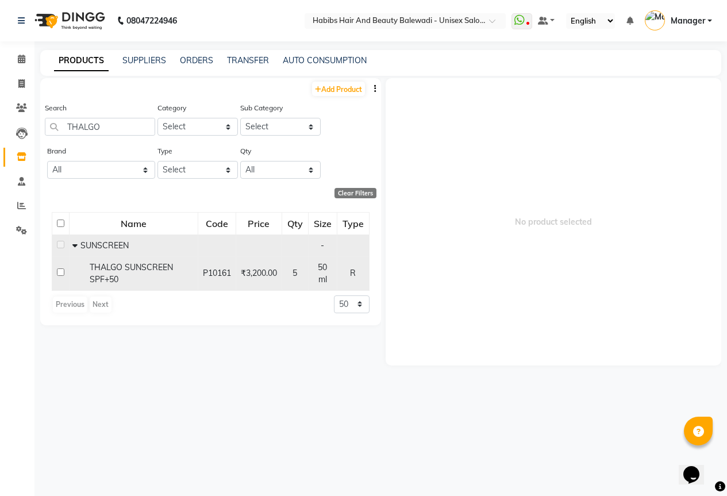
click at [58, 272] on input "checkbox" at bounding box center [60, 271] width 7 height 7
checkbox input "true"
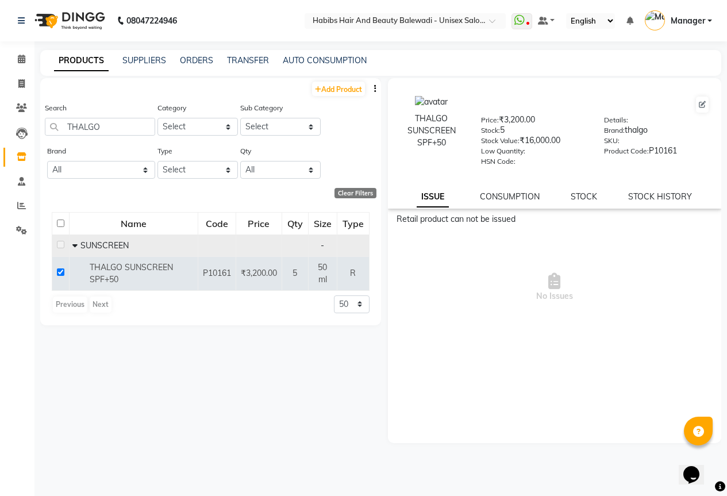
click at [74, 246] on icon at bounding box center [74, 245] width 5 height 8
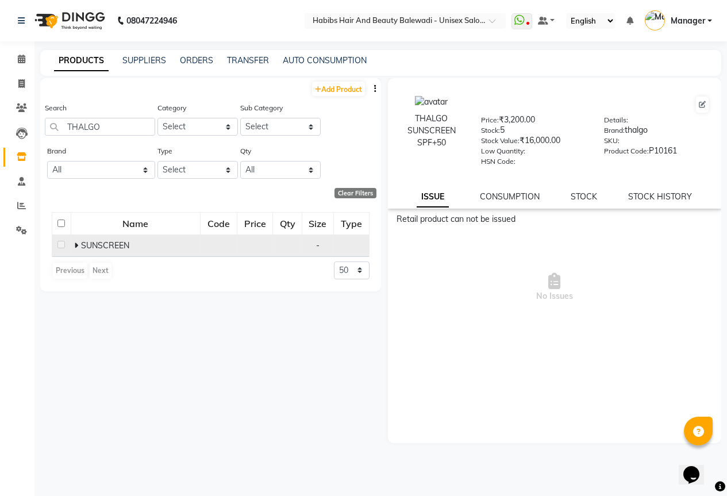
click at [74, 246] on icon at bounding box center [76, 245] width 4 height 8
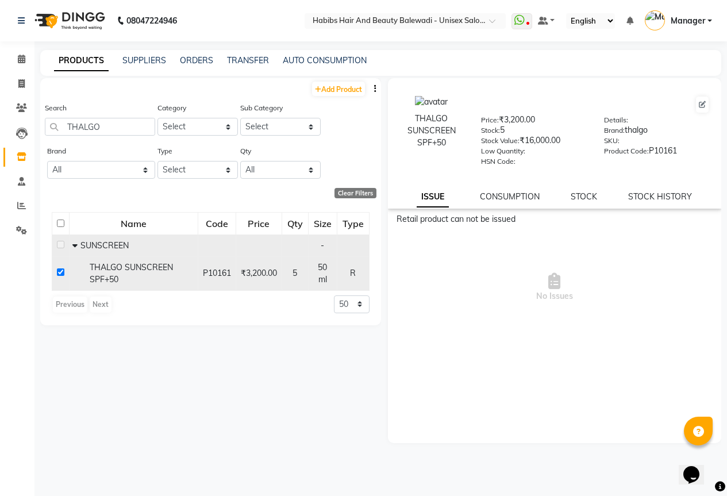
click at [63, 271] on input "checkbox" at bounding box center [60, 271] width 7 height 7
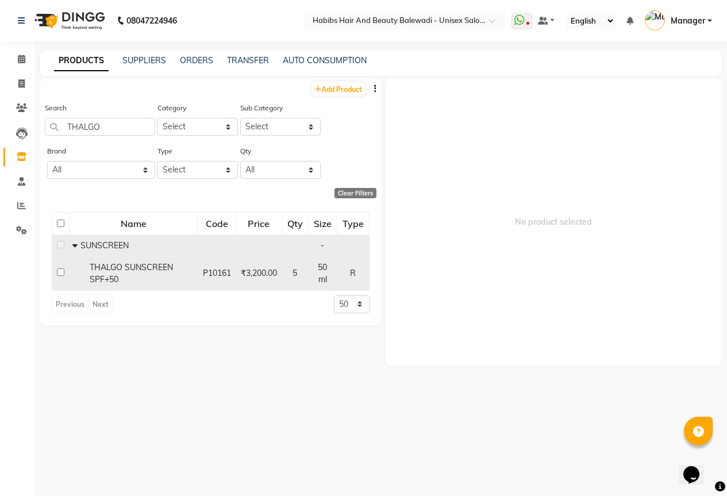
click at [63, 271] on input "checkbox" at bounding box center [60, 271] width 7 height 7
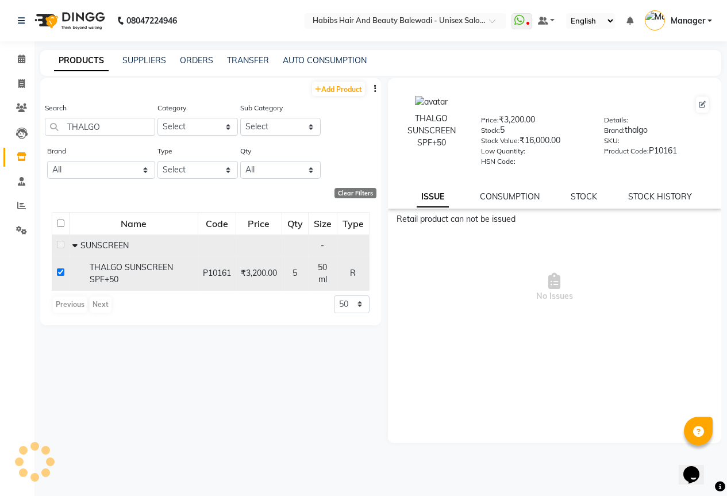
click at [172, 276] on div "THALGO SUNSCREEN SPF+50" at bounding box center [133, 273] width 122 height 24
click at [248, 272] on span "₹3,200.00" at bounding box center [259, 273] width 36 height 10
click at [59, 268] on input "checkbox" at bounding box center [60, 271] width 7 height 7
checkbox input "false"
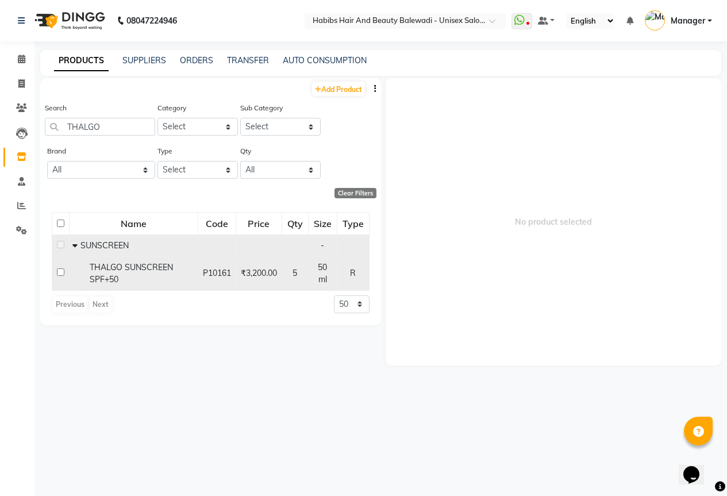
click at [222, 267] on div "P10161" at bounding box center [217, 273] width 28 height 12
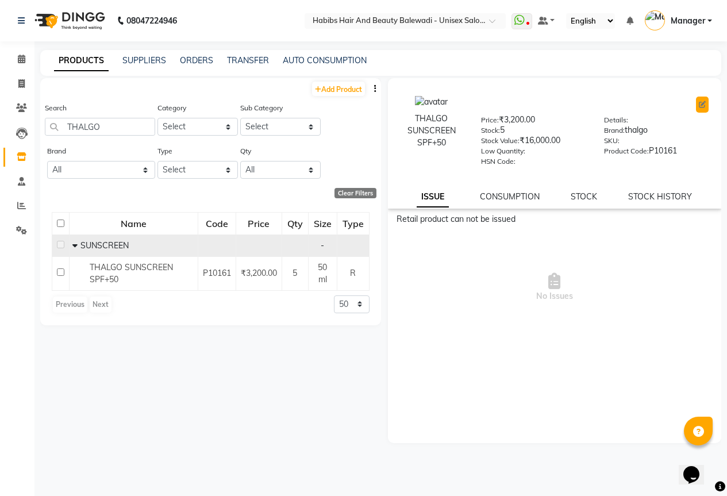
click at [700, 103] on icon at bounding box center [702, 104] width 7 height 7
select select "R"
select select "1436704550"
select select "14367045504"
select select "true"
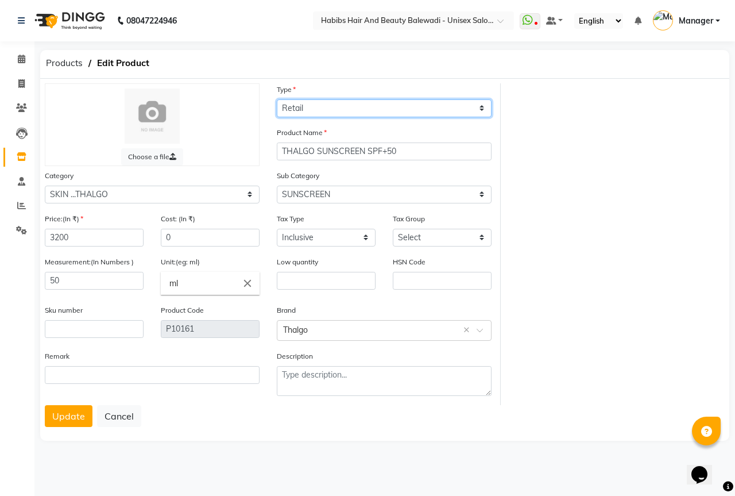
click at [325, 102] on select "Select Type Both Retail Consumable" at bounding box center [384, 108] width 215 height 18
select select "B"
click at [277, 99] on select "Select Type Both Retail Consumable" at bounding box center [384, 108] width 215 height 18
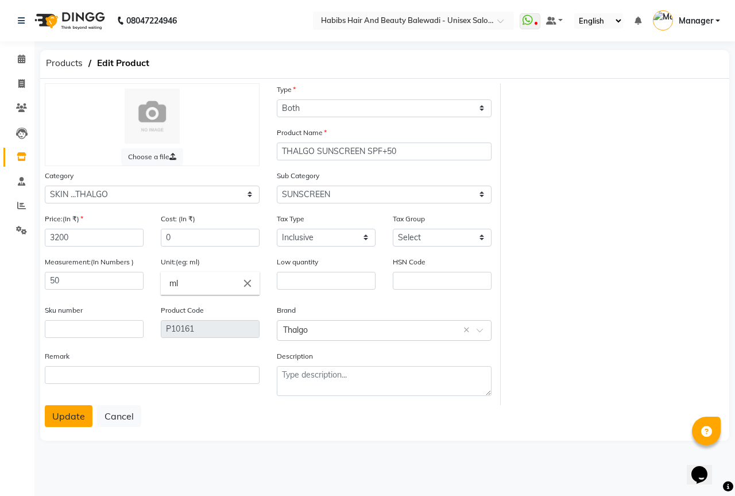
click at [65, 423] on button "Update" at bounding box center [69, 416] width 48 height 22
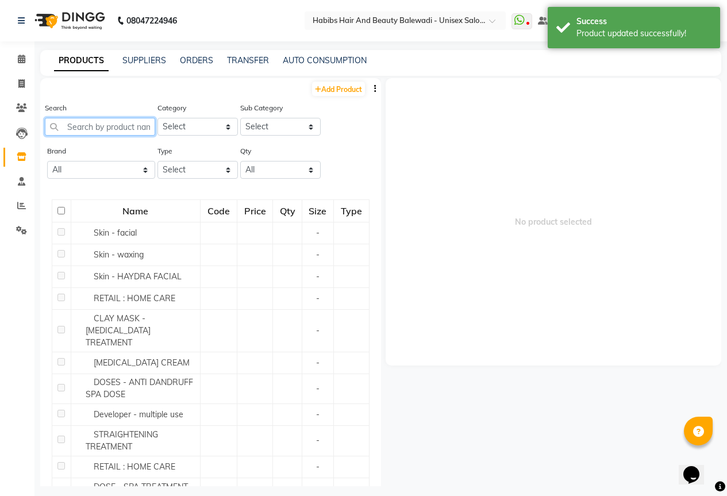
click at [92, 121] on input "text" at bounding box center [100, 127] width 110 height 18
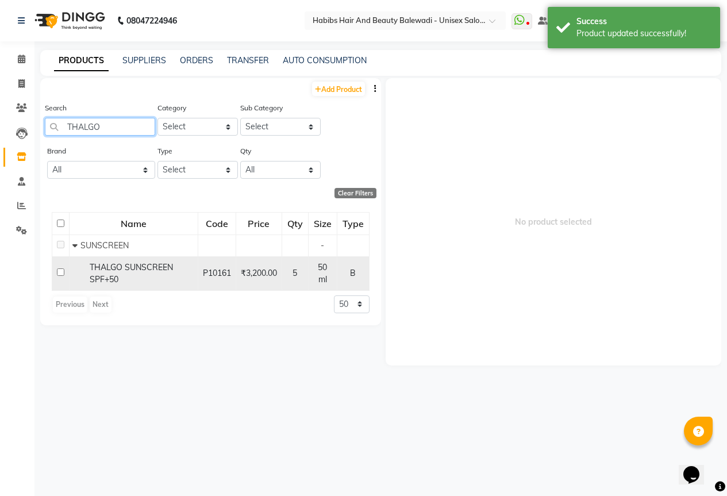
type input "THALGO"
click at [114, 266] on span "THALGO SUNSCREEN SPF+50" at bounding box center [131, 273] width 83 height 22
select select
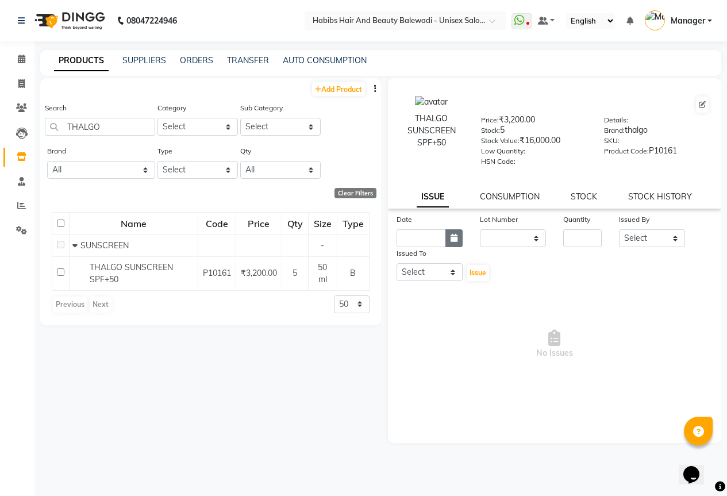
click at [451, 242] on button "button" at bounding box center [453, 238] width 17 height 18
select select "9"
select select "2025"
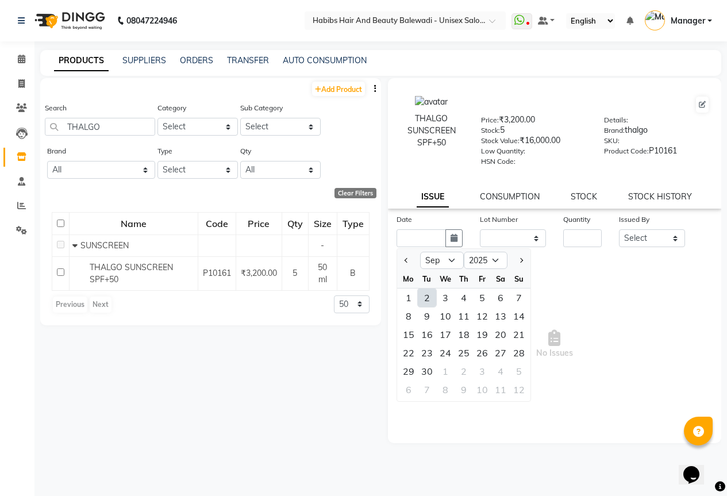
click at [429, 301] on div "2" at bounding box center [427, 297] width 18 height 18
type input "02-09-2025"
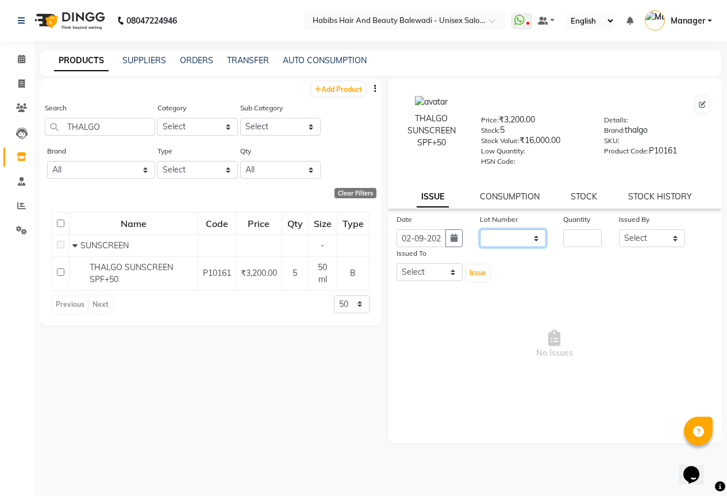
click at [506, 241] on select "None" at bounding box center [513, 238] width 66 height 18
select select "0: null"
click at [480, 229] on select "None" at bounding box center [513, 238] width 66 height 18
click at [570, 233] on input "number" at bounding box center [582, 238] width 38 height 18
type input "1"
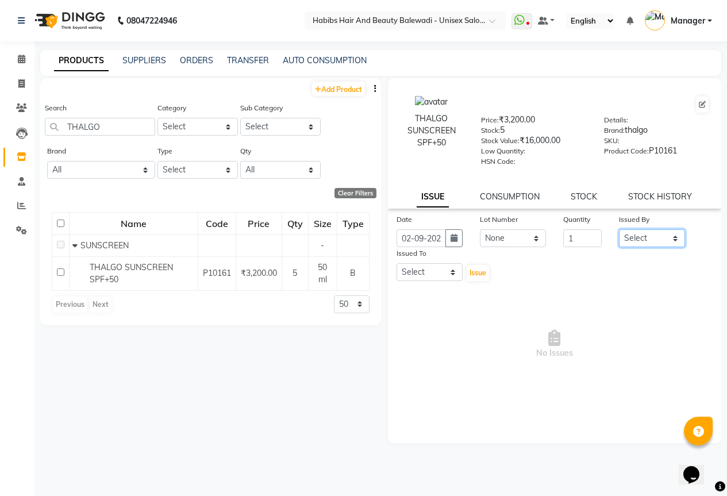
click at [643, 242] on select "Select Aarti Akshay Gaikwad Ankita Balmiki Bhagvat Dnyaneshwar Borde Gajanan Gh…" at bounding box center [652, 238] width 66 height 18
select select "55250"
click at [619, 229] on select "Select Aarti Akshay Gaikwad Ankita Balmiki Bhagvat Dnyaneshwar Borde Gajanan Gh…" at bounding box center [652, 238] width 66 height 18
click at [427, 268] on select "Select Aarti Akshay Gaikwad Ankita Balmiki Bhagvat Dnyaneshwar Borde Gajanan Gh…" at bounding box center [429, 272] width 66 height 18
select select "55250"
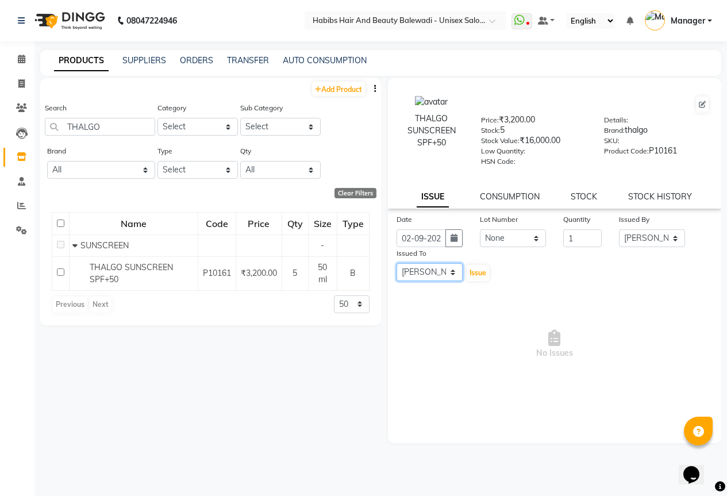
click at [396, 263] on select "Select Aarti Akshay Gaikwad Ankita Balmiki Bhagvat Dnyaneshwar Borde Gajanan Gh…" at bounding box center [429, 272] width 66 height 18
click at [482, 272] on span "Issue" at bounding box center [477, 272] width 17 height 9
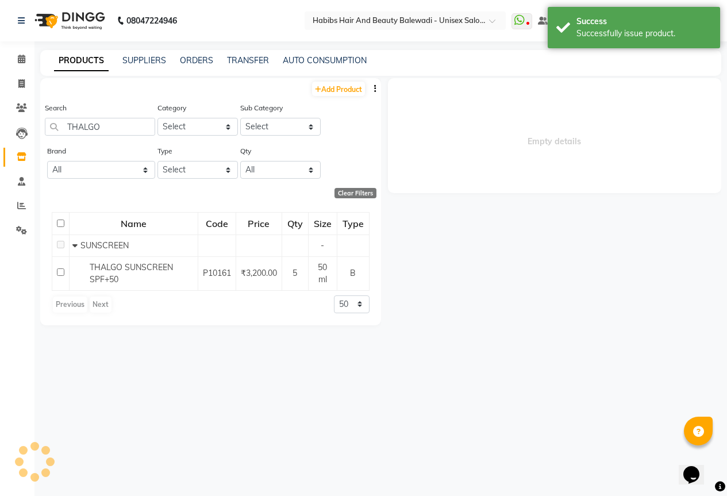
select select
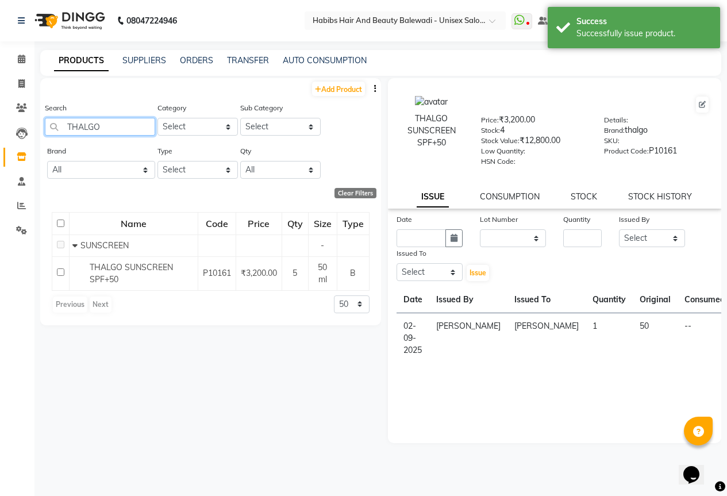
click at [105, 122] on input "THALGO" at bounding box center [100, 127] width 110 height 18
type input "T"
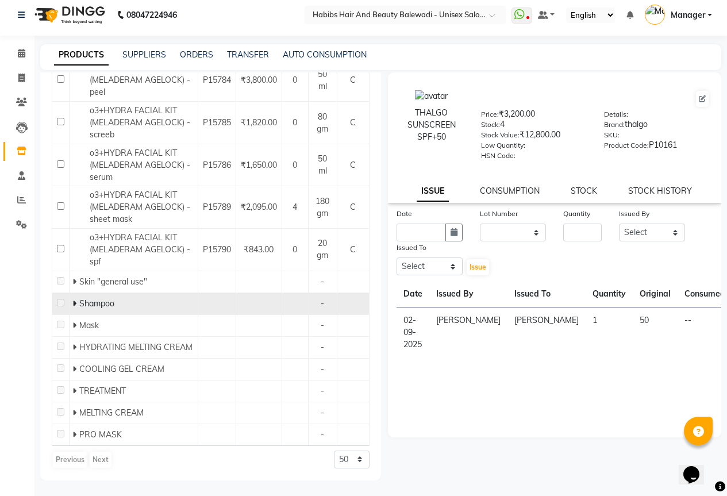
scroll to position [7, 0]
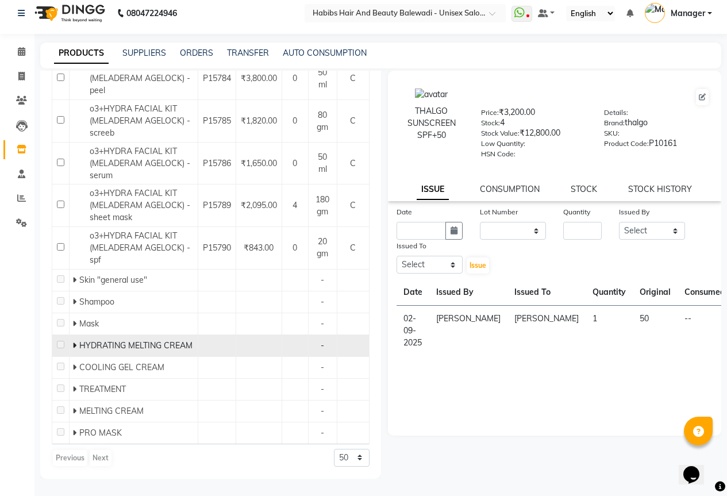
type input "HYD"
click at [79, 340] on span at bounding box center [75, 345] width 7 height 10
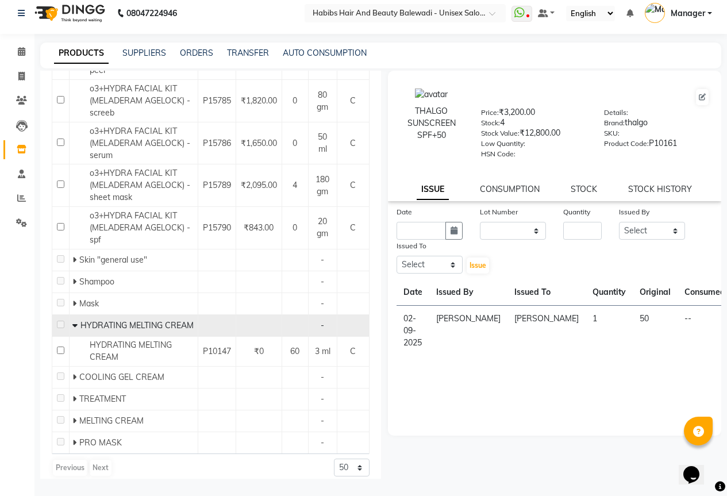
click at [94, 330] on span "HYDRATING MELTING CREAM" at bounding box center [136, 325] width 113 height 10
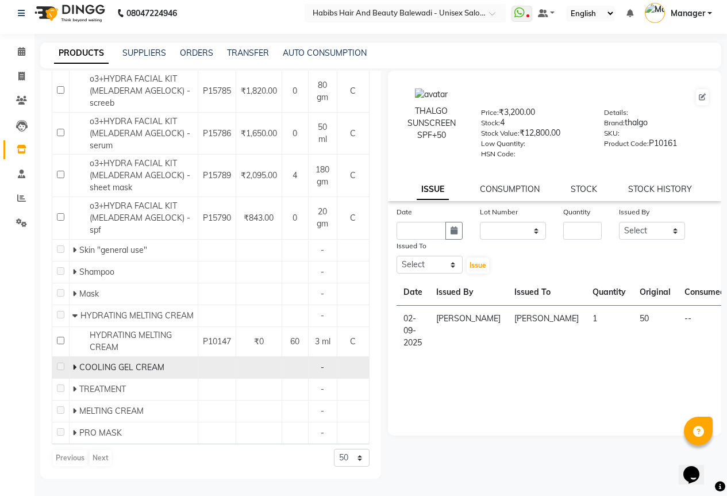
scroll to position [369, 0]
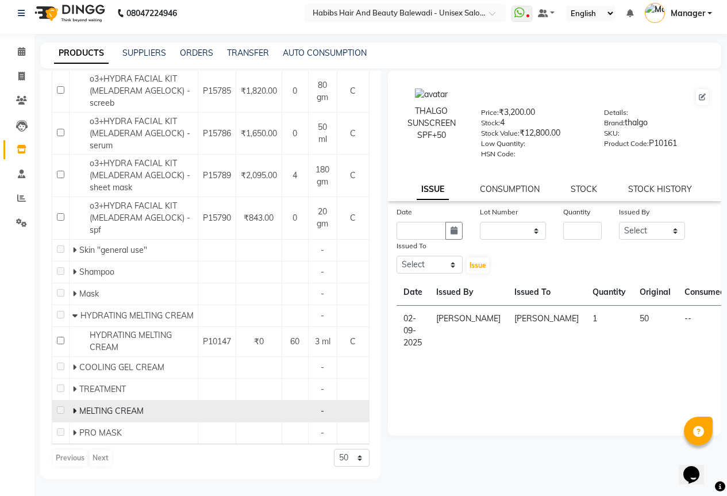
click at [95, 410] on span "MELTING CREAM" at bounding box center [111, 411] width 64 height 10
click at [72, 411] on icon at bounding box center [74, 411] width 4 height 8
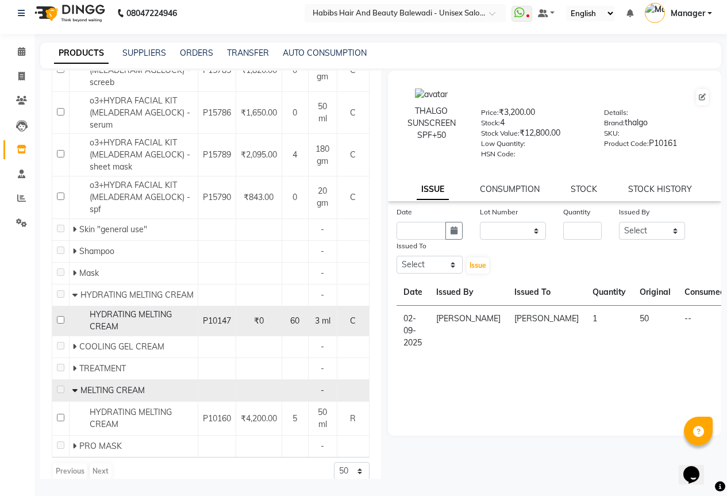
scroll to position [403, 0]
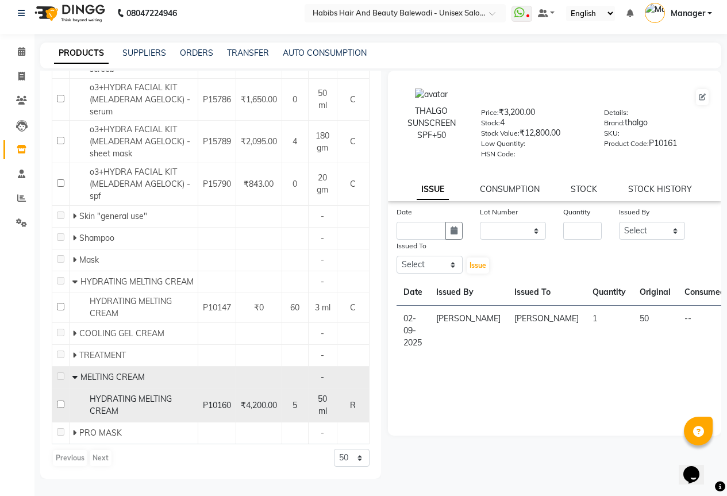
click at [58, 404] on input "checkbox" at bounding box center [60, 403] width 7 height 7
checkbox input "true"
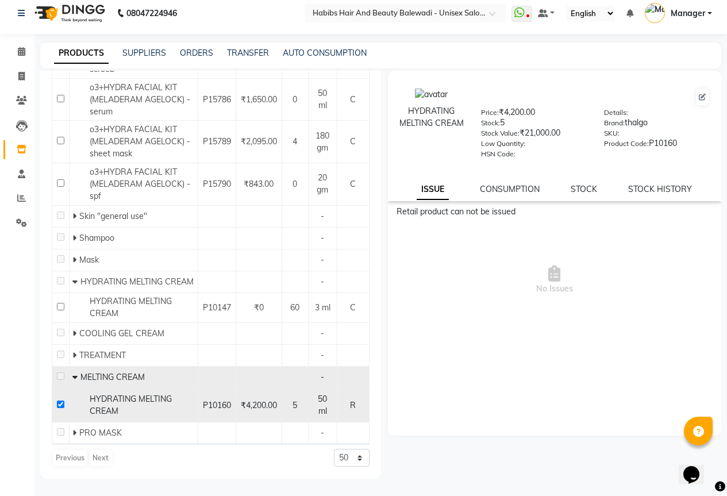
click at [203, 402] on span "P10160" at bounding box center [217, 405] width 28 height 10
click at [702, 98] on icon at bounding box center [702, 97] width 7 height 7
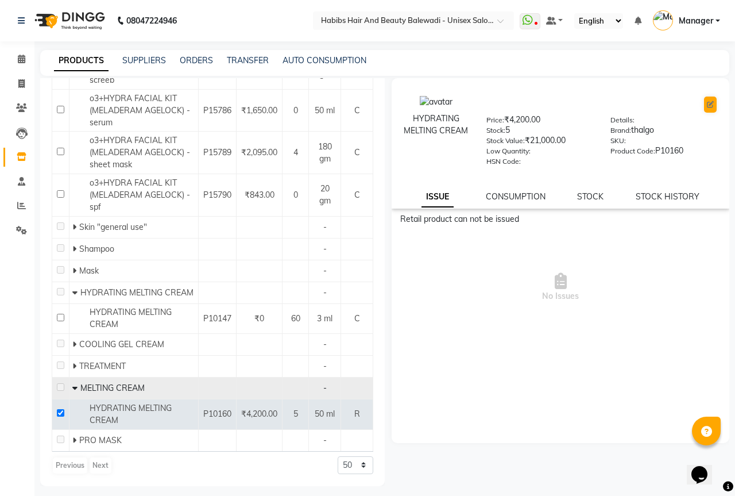
select select "R"
select select "1436704550"
select select "true"
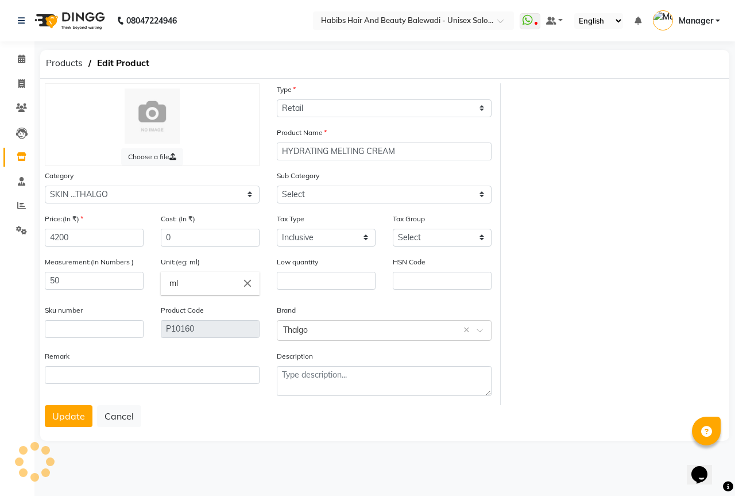
select select "14367045515"
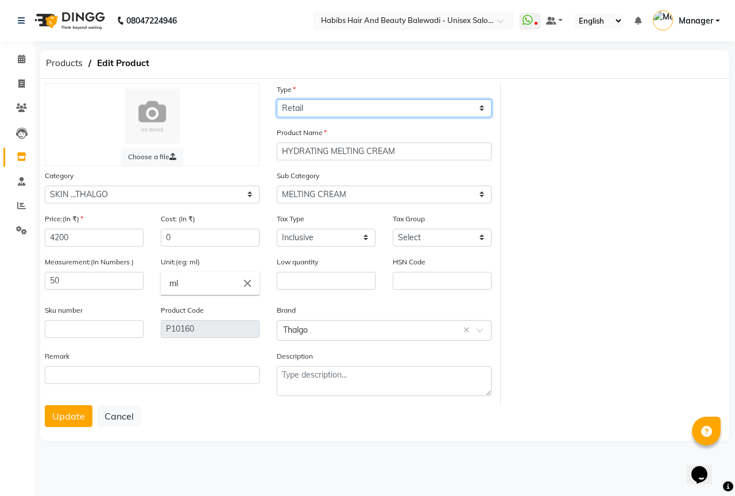
drag, startPoint x: 334, startPoint y: 106, endPoint x: 333, endPoint y: 111, distance: 5.9
click at [334, 106] on select "Select Type Both Retail Consumable" at bounding box center [384, 108] width 215 height 18
select select "B"
click at [277, 99] on select "Select Type Both Retail Consumable" at bounding box center [384, 108] width 215 height 18
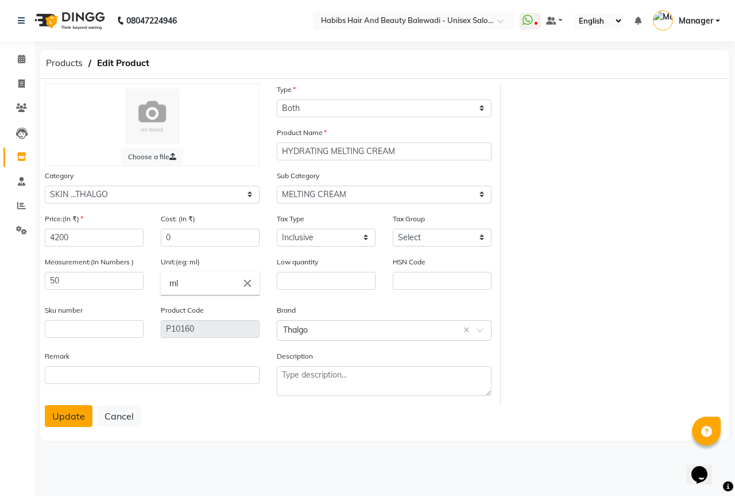
click at [68, 414] on button "Update" at bounding box center [69, 416] width 48 height 22
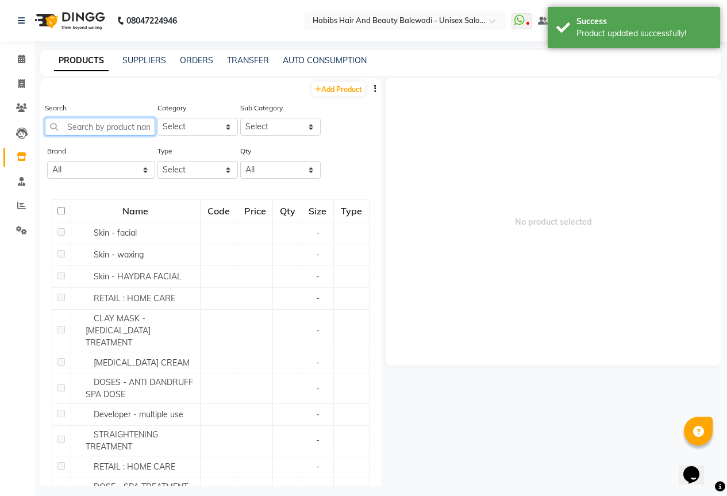
click at [104, 130] on input "text" at bounding box center [100, 127] width 110 height 18
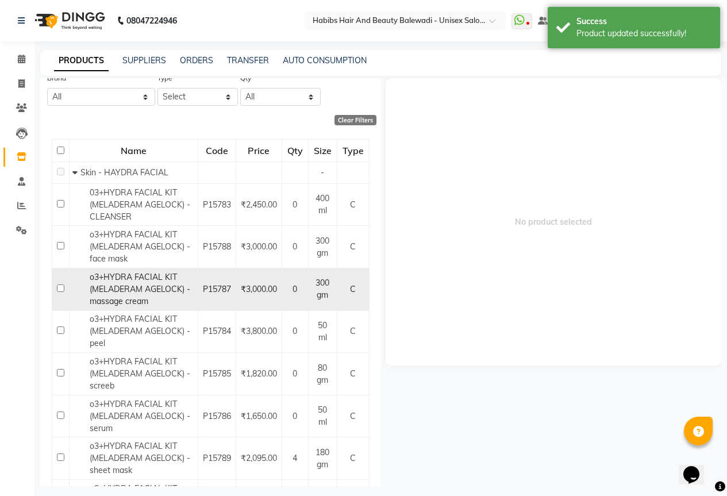
scroll to position [338, 0]
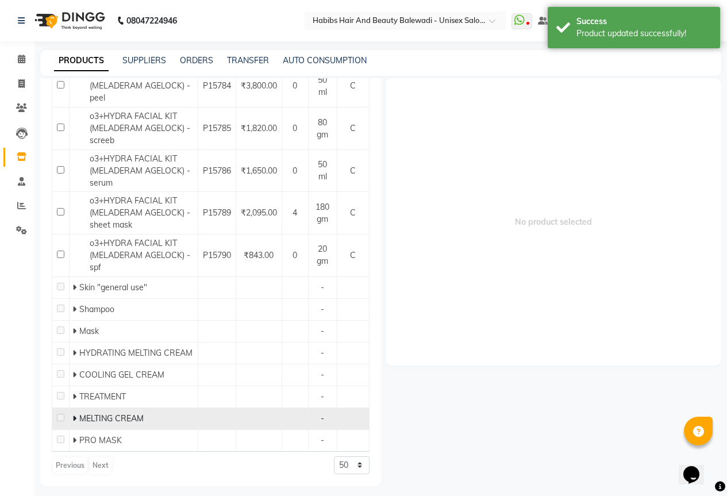
type input "HYD"
click at [73, 420] on icon at bounding box center [74, 418] width 4 height 8
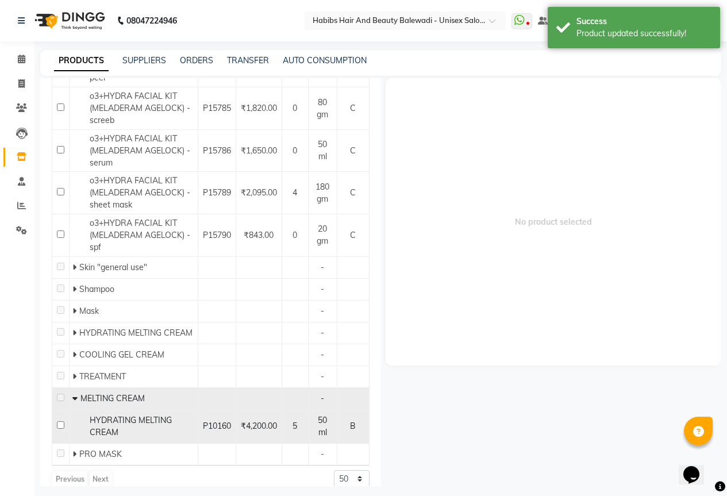
click at [61, 429] on input "checkbox" at bounding box center [60, 424] width 7 height 7
checkbox input "true"
select select
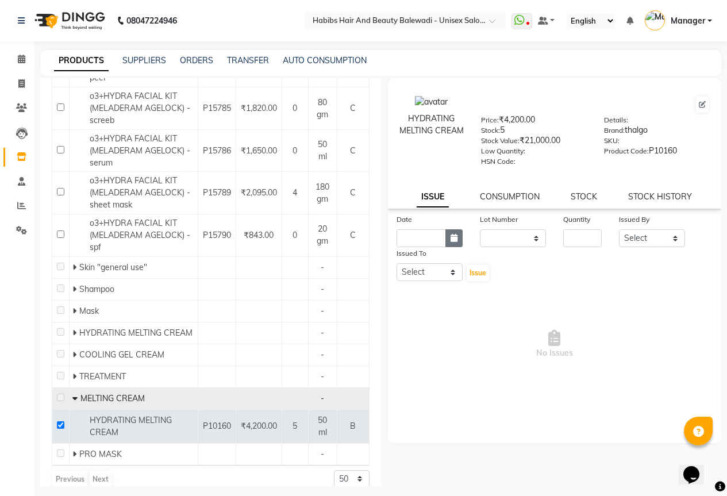
click at [447, 240] on button "button" at bounding box center [453, 238] width 17 height 18
select select "9"
select select "2025"
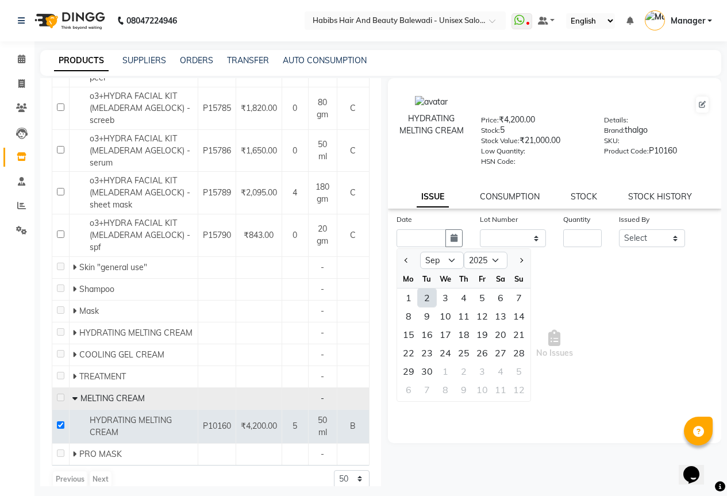
click at [427, 303] on div "2" at bounding box center [427, 297] width 18 height 18
type input "02-09-2025"
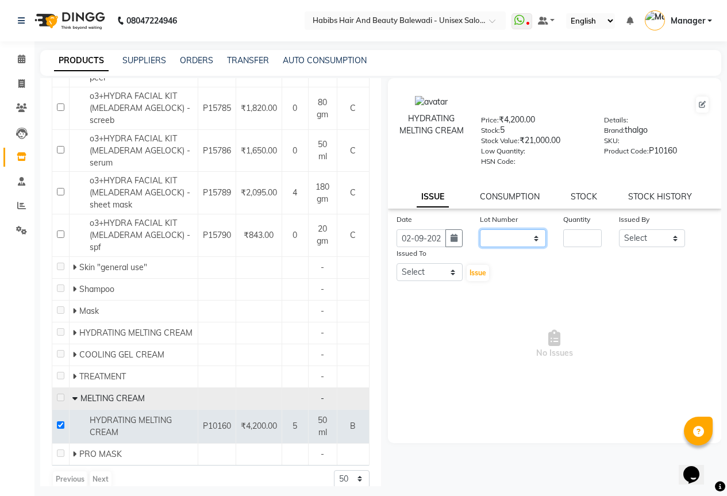
click at [500, 242] on select "None" at bounding box center [513, 238] width 66 height 18
select select "0: null"
click at [480, 229] on select "None" at bounding box center [513, 238] width 66 height 18
click at [585, 232] on input "number" at bounding box center [582, 238] width 38 height 18
type input "1"
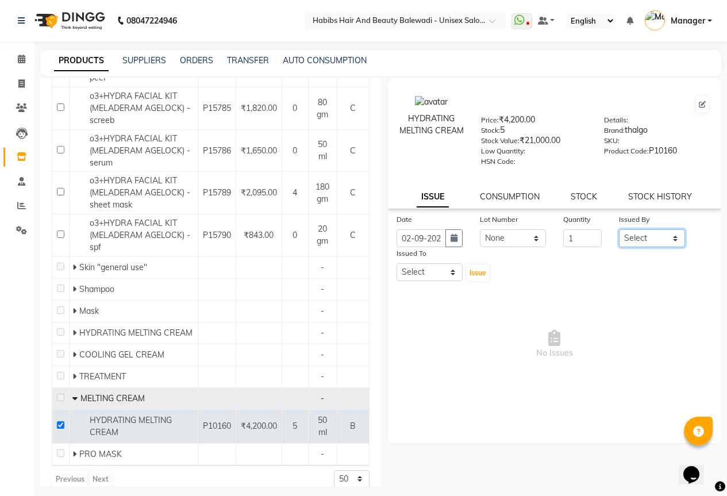
click at [650, 238] on select "Select Aarti Akshay Gaikwad Ankita Balmiki Bhagvat Dnyaneshwar Borde Gajanan Gh…" at bounding box center [652, 238] width 66 height 18
select select "55250"
click at [619, 229] on select "Select Aarti Akshay Gaikwad Ankita Balmiki Bhagvat Dnyaneshwar Borde Gajanan Gh…" at bounding box center [652, 238] width 66 height 18
drag, startPoint x: 435, startPoint y: 267, endPoint x: 432, endPoint y: 275, distance: 8.0
click at [435, 267] on select "Select Aarti Akshay Gaikwad Ankita Balmiki Bhagvat Dnyaneshwar Borde Gajanan Gh…" at bounding box center [429, 272] width 66 height 18
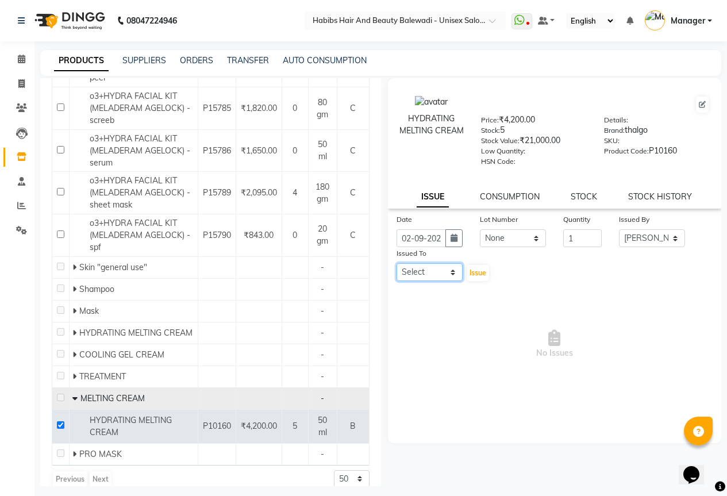
select select "55250"
click at [396, 263] on select "Select Aarti Akshay Gaikwad Ankita Balmiki Bhagvat Dnyaneshwar Borde Gajanan Gh…" at bounding box center [429, 272] width 66 height 18
click at [469, 269] on span "Issue" at bounding box center [477, 272] width 17 height 9
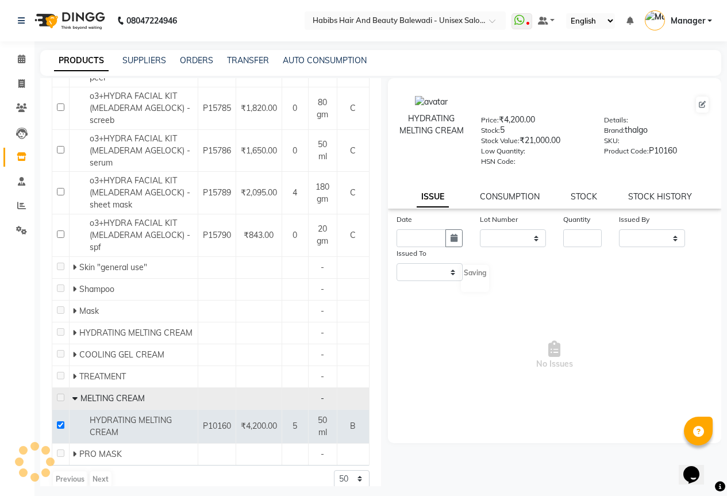
select select
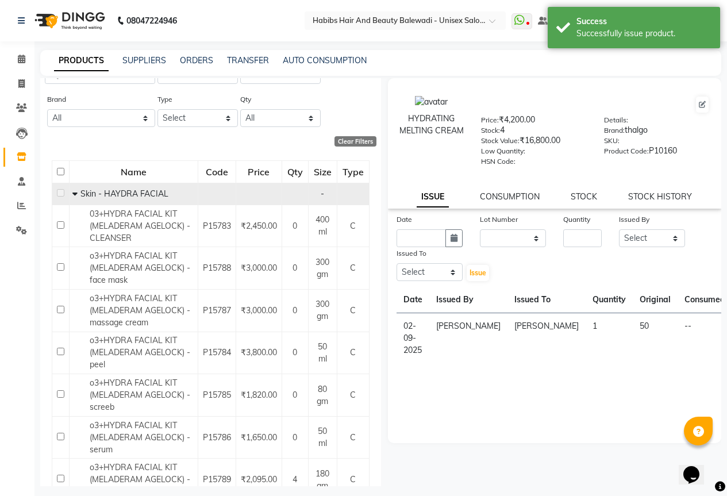
scroll to position [0, 0]
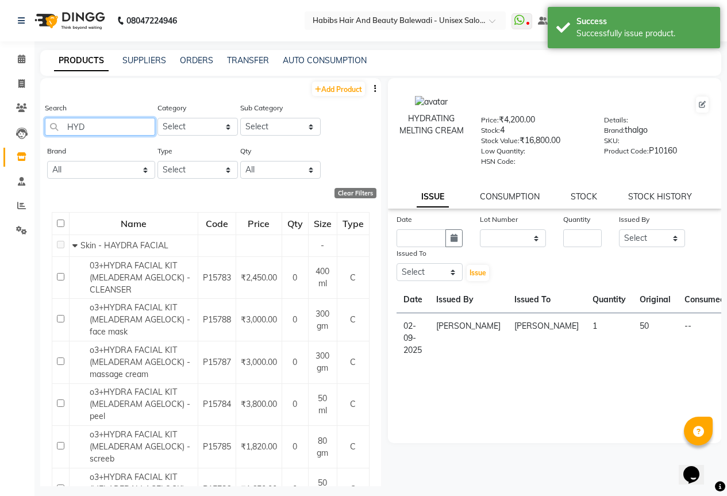
click at [84, 125] on input "HYD" at bounding box center [100, 127] width 110 height 18
type input "H"
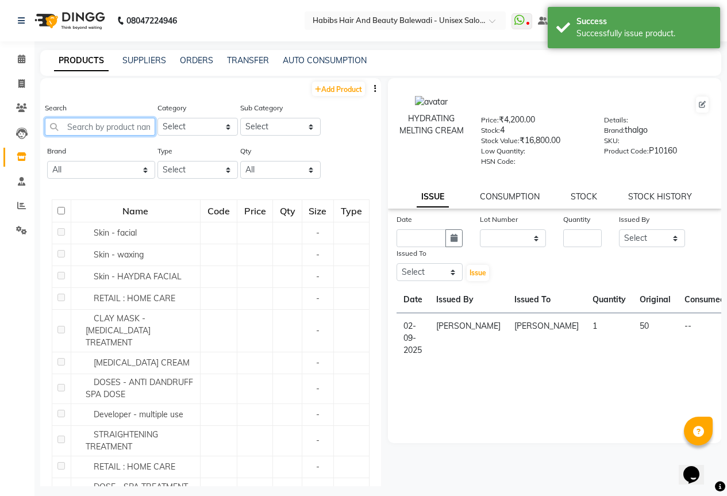
click at [107, 126] on input "text" at bounding box center [100, 127] width 110 height 18
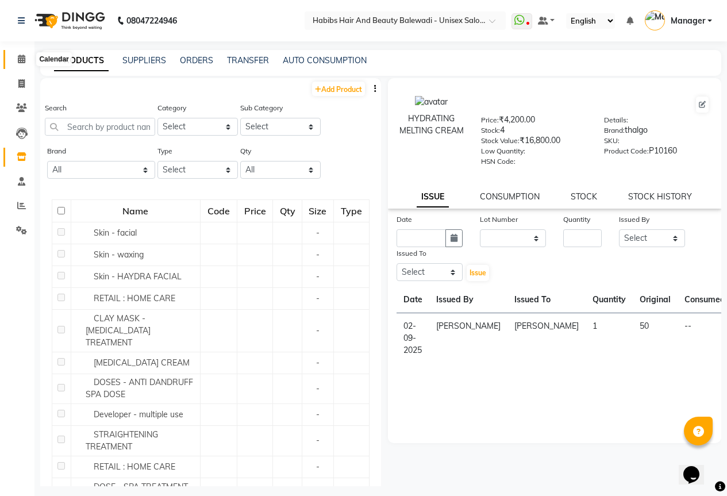
click at [25, 60] on icon at bounding box center [21, 59] width 7 height 9
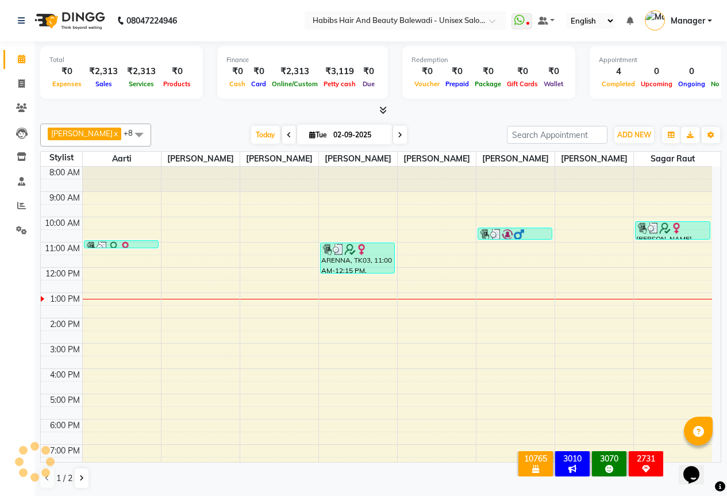
scroll to position [1, 0]
click at [287, 135] on icon at bounding box center [289, 134] width 5 height 7
type input "01-09-2025"
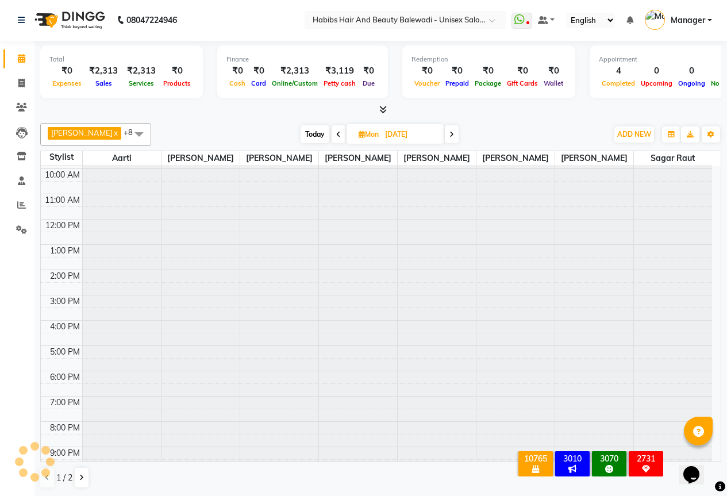
scroll to position [95, 0]
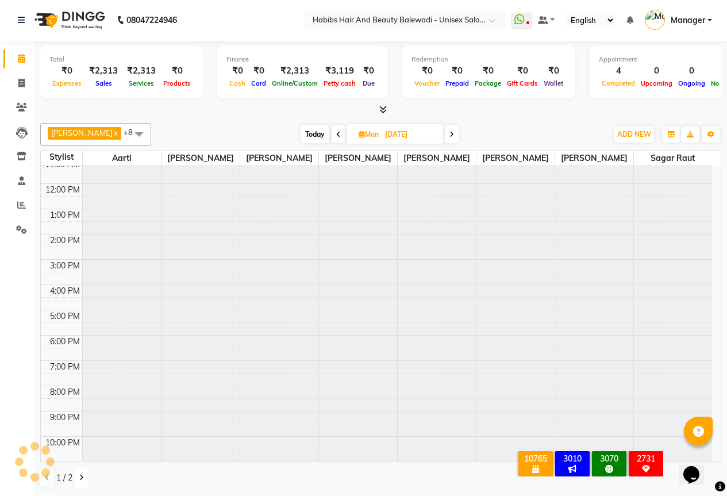
click at [82, 477] on icon at bounding box center [81, 477] width 5 height 7
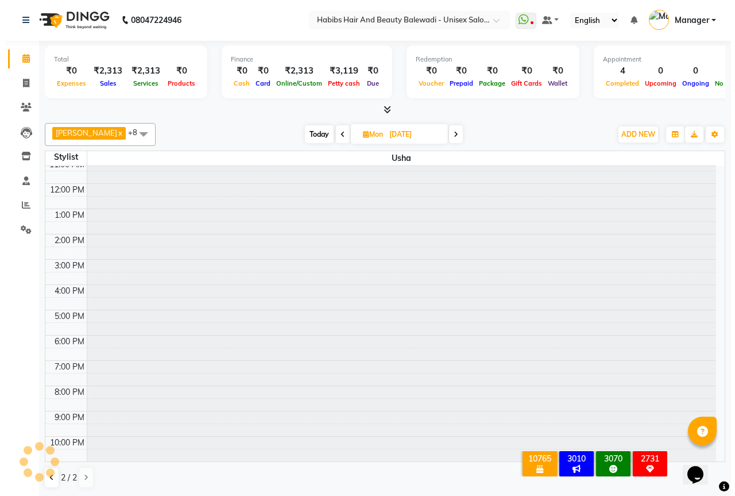
scroll to position [83, 0]
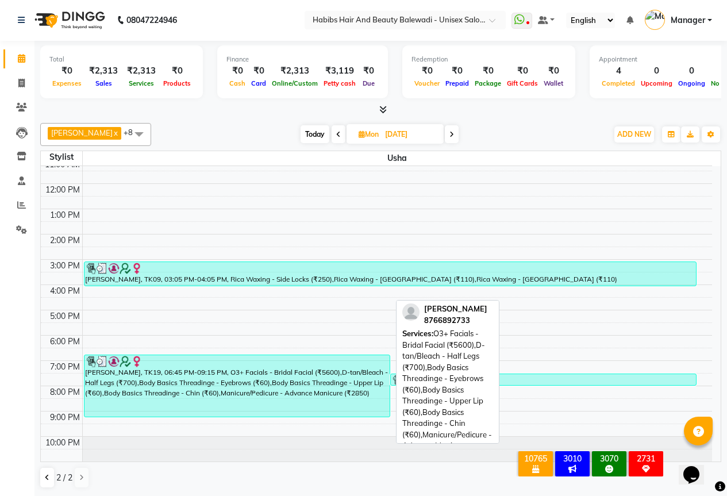
click at [280, 382] on div "amruta, TK19, 06:45 PM-09:15 PM, O3+ Facials - Bridal Facial (₹5600),D-tan/Blea…" at bounding box center [236, 385] width 305 height 61
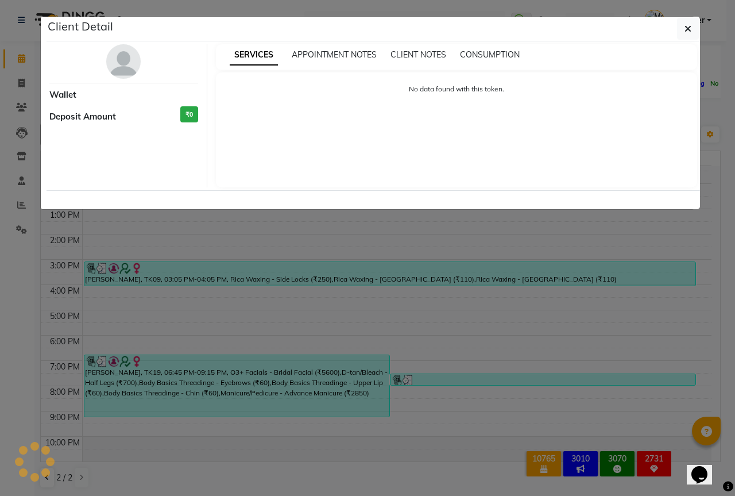
select select "3"
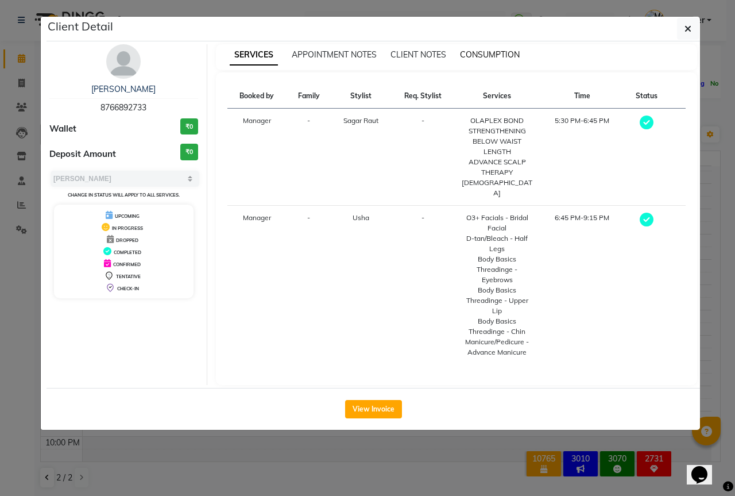
click at [494, 53] on span "CONSUMPTION" at bounding box center [490, 54] width 60 height 10
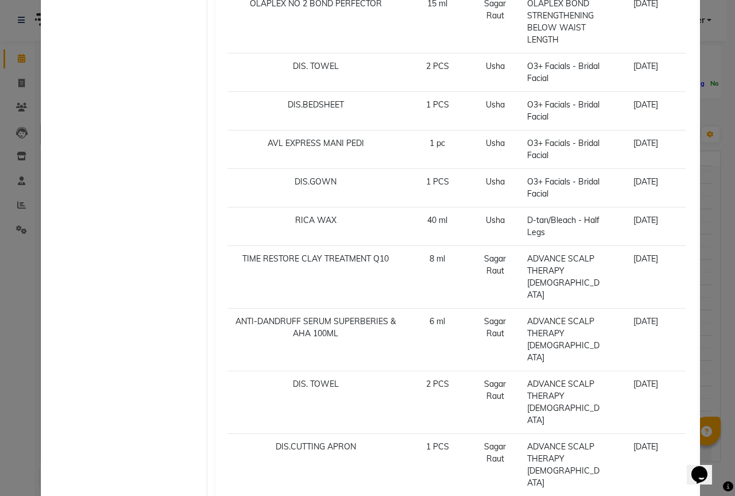
scroll to position [0, 0]
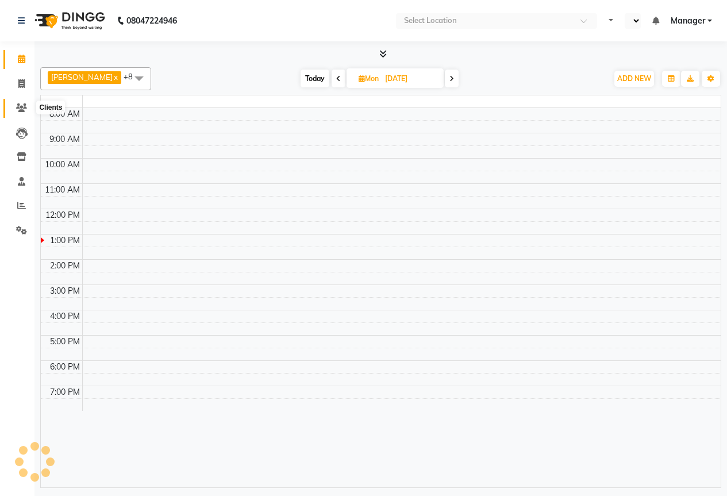
select select "en"
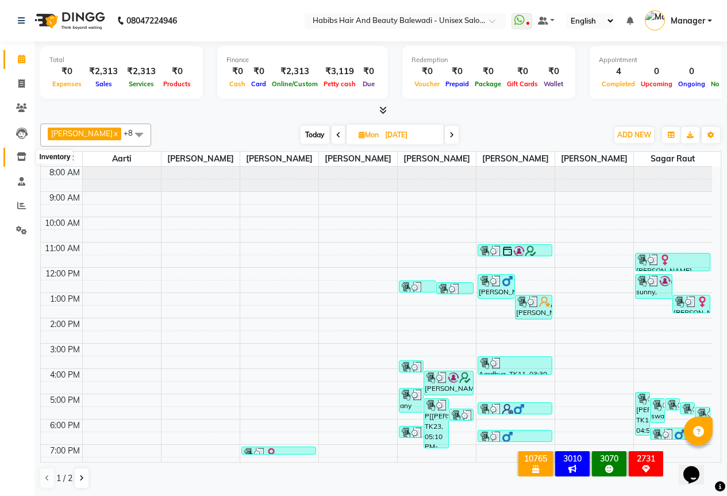
click at [17, 160] on icon at bounding box center [22, 156] width 10 height 9
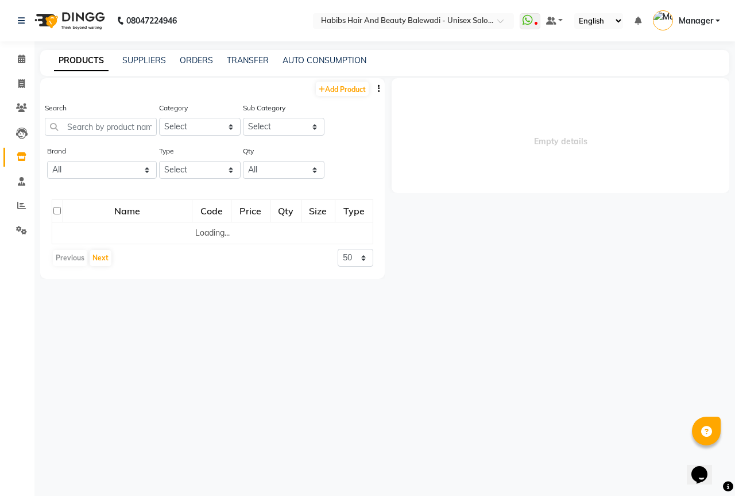
select select
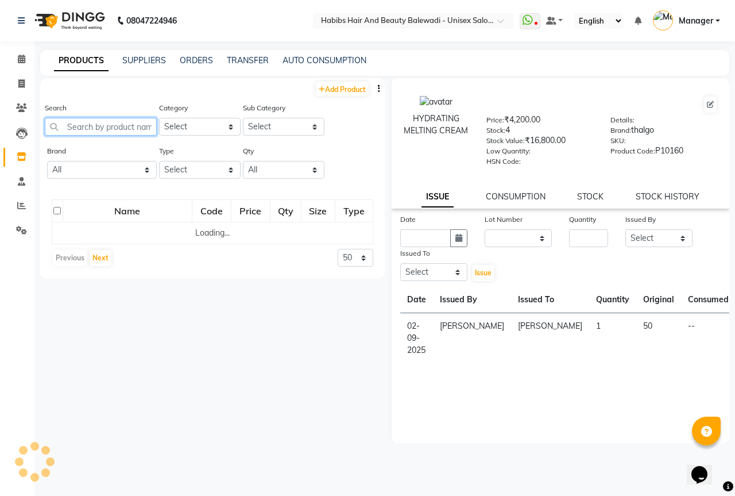
click at [99, 130] on input "text" at bounding box center [101, 127] width 112 height 18
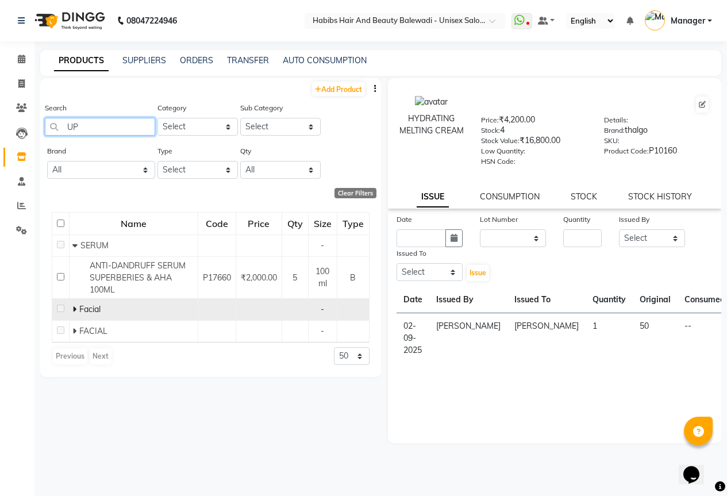
type input "UP"
click at [73, 312] on icon at bounding box center [74, 309] width 4 height 8
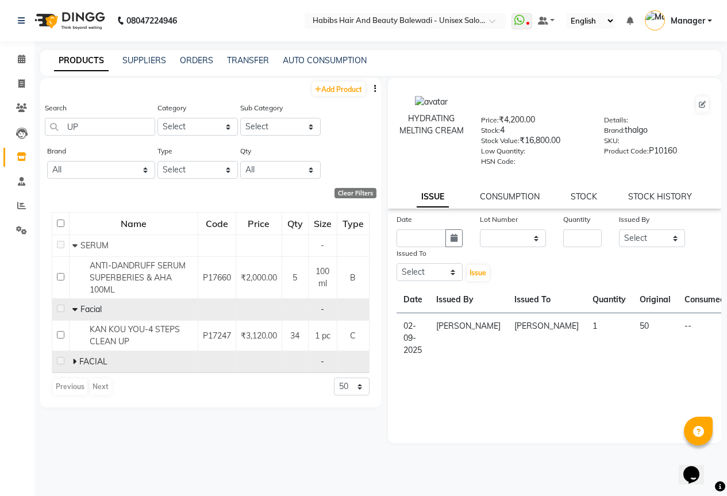
click at [74, 358] on icon at bounding box center [74, 361] width 4 height 8
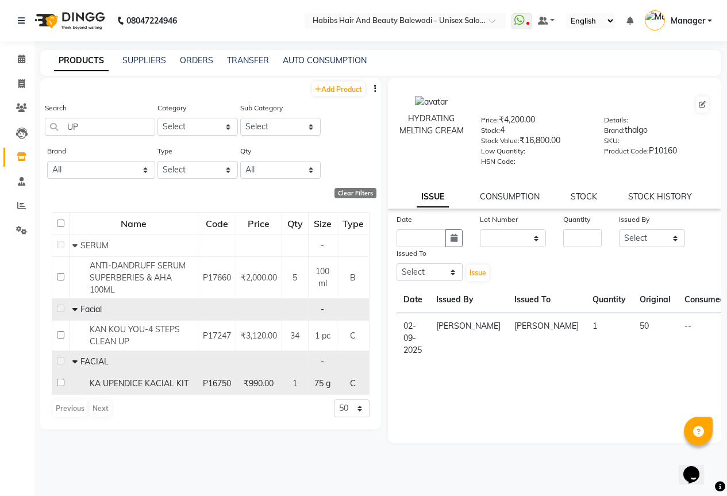
click at [57, 383] on input "checkbox" at bounding box center [60, 382] width 7 height 7
checkbox input "true"
select select
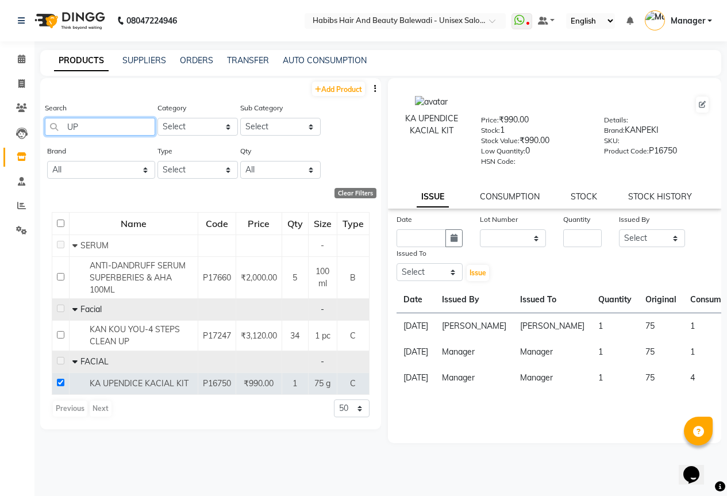
click at [96, 130] on input "UP" at bounding box center [100, 127] width 110 height 18
type input "U"
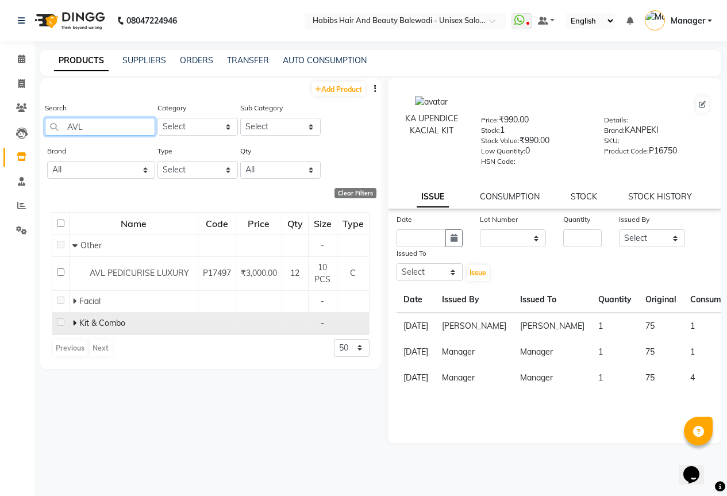
type input "AVL"
click at [74, 325] on icon at bounding box center [74, 323] width 4 height 8
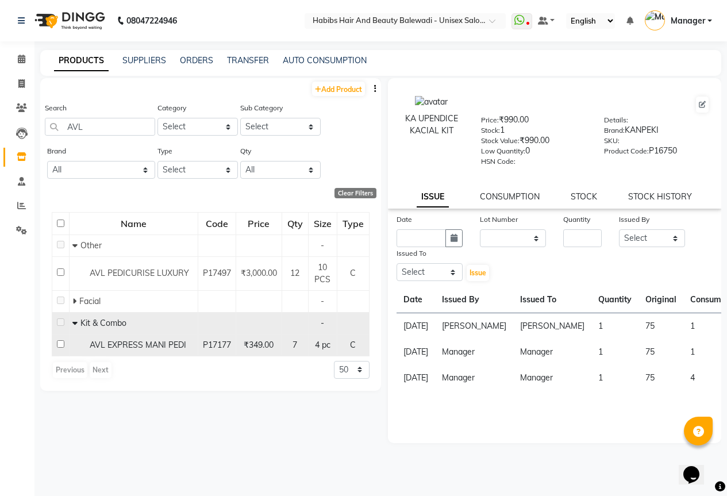
click at [61, 339] on td at bounding box center [60, 345] width 17 height 22
click at [61, 348] on td at bounding box center [60, 345] width 17 height 22
click at [60, 346] on input "checkbox" at bounding box center [60, 343] width 7 height 7
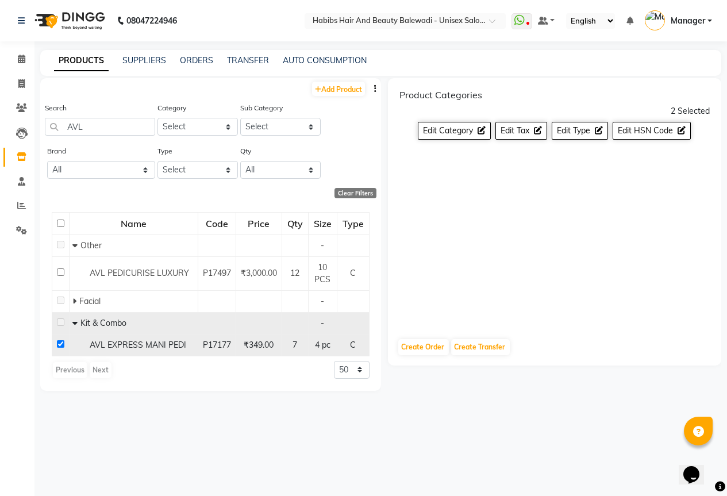
click at [60, 346] on input "checkbox" at bounding box center [60, 343] width 7 height 7
checkbox input "false"
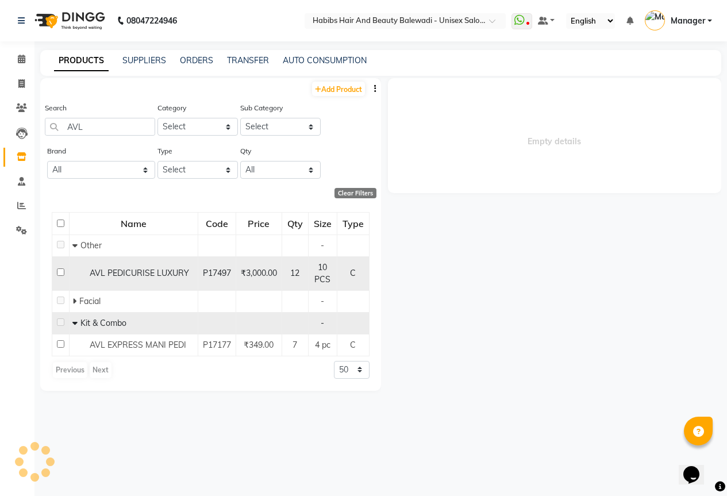
select select
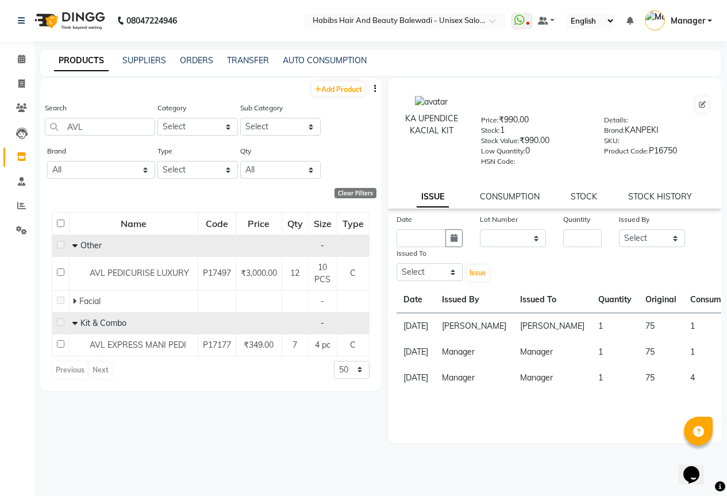
click at [80, 246] on span "Other" at bounding box center [90, 245] width 21 height 10
click at [75, 246] on icon at bounding box center [74, 245] width 5 height 8
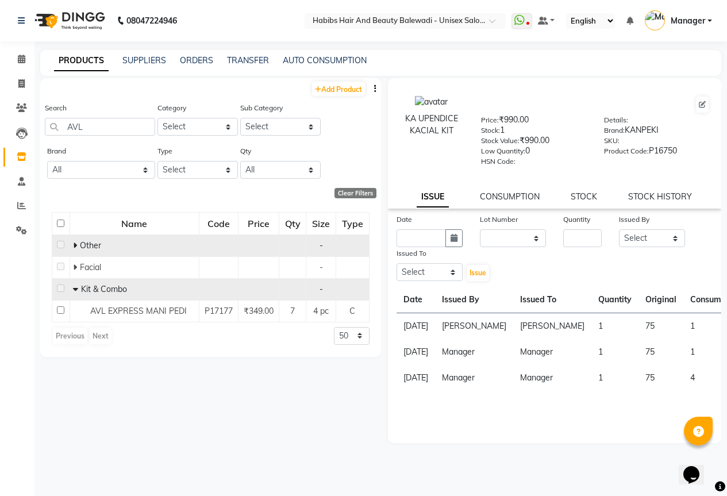
click at [75, 246] on icon at bounding box center [75, 245] width 4 height 8
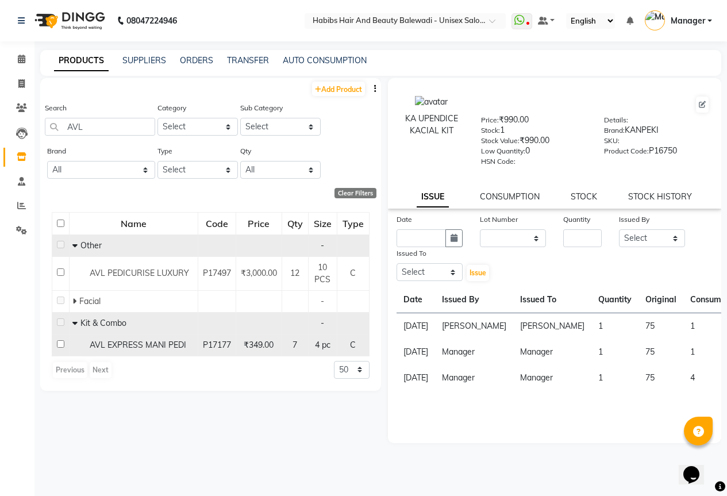
click at [59, 344] on input "checkbox" at bounding box center [60, 343] width 7 height 7
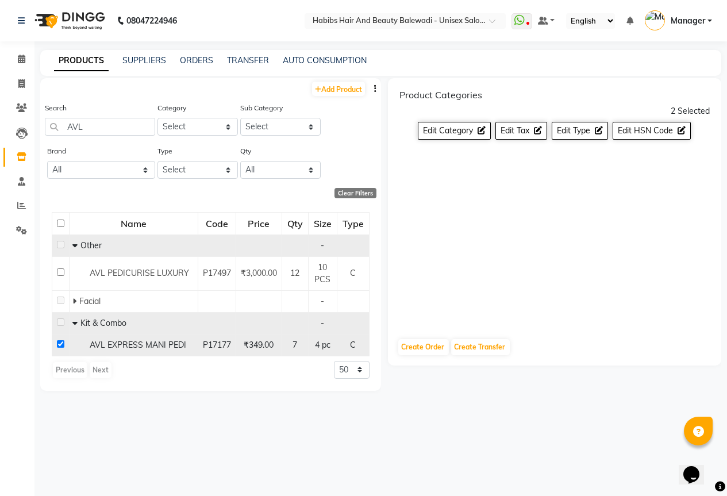
click at [59, 344] on input "checkbox" at bounding box center [60, 343] width 7 height 7
checkbox input "false"
select select
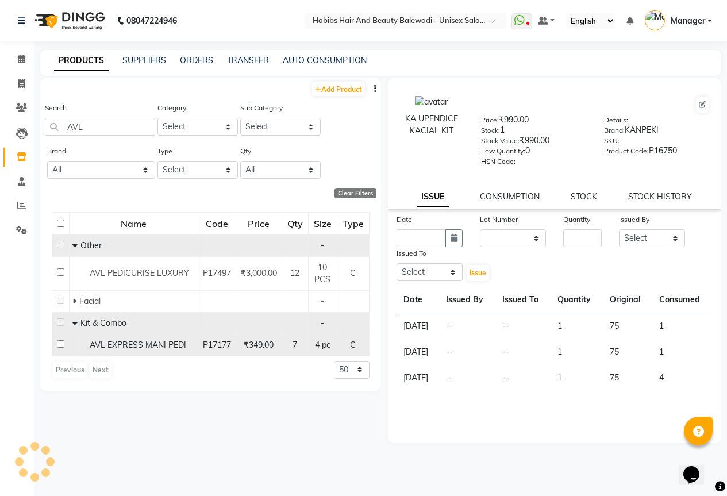
click at [59, 344] on input "checkbox" at bounding box center [60, 343] width 7 height 7
checkbox input "true"
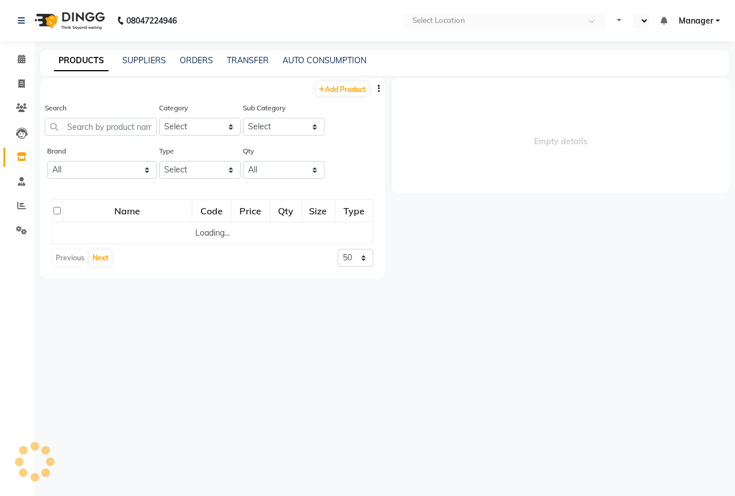
select select "en"
select select
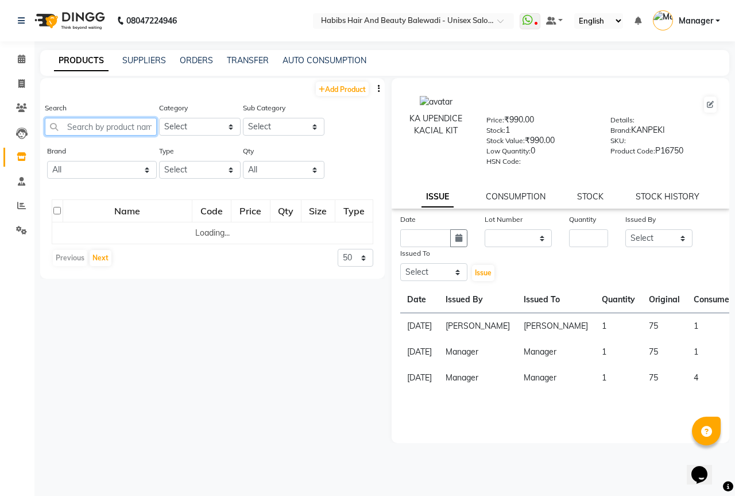
click at [80, 124] on input "text" at bounding box center [101, 127] width 112 height 18
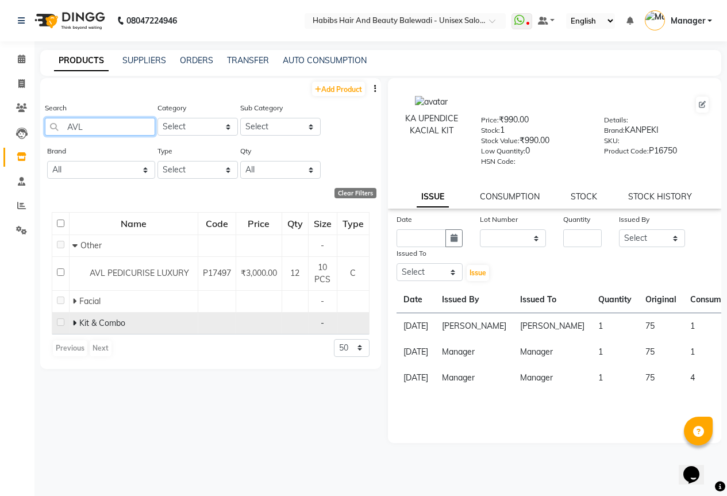
type input "AVL"
click at [75, 321] on icon at bounding box center [74, 323] width 4 height 8
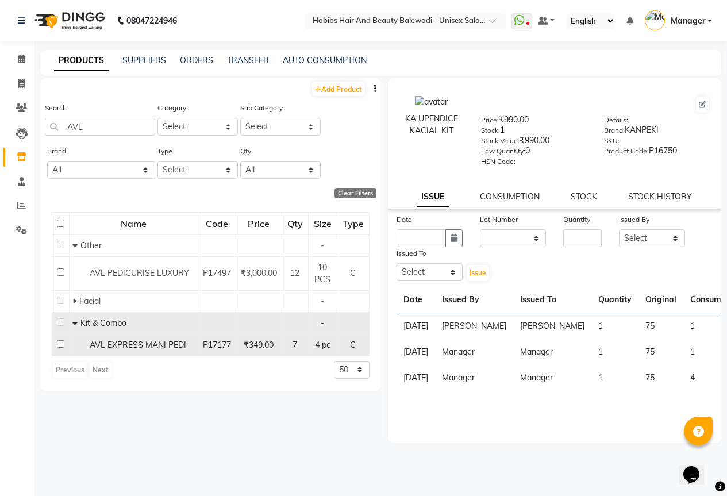
click at [60, 345] on input "checkbox" at bounding box center [60, 343] width 7 height 7
checkbox input "true"
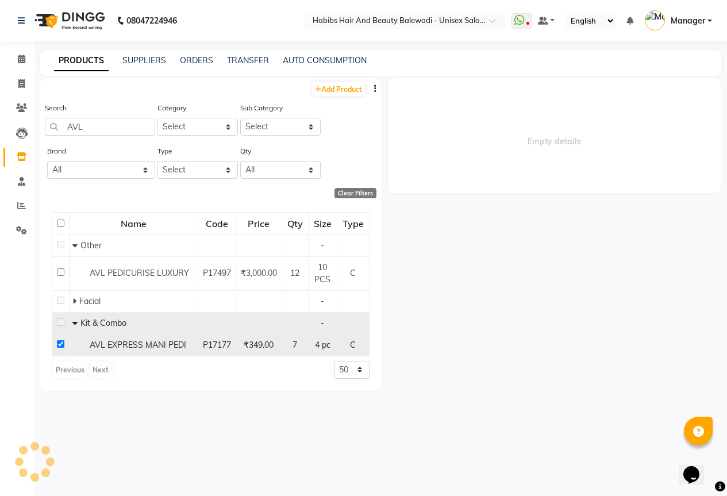
select select
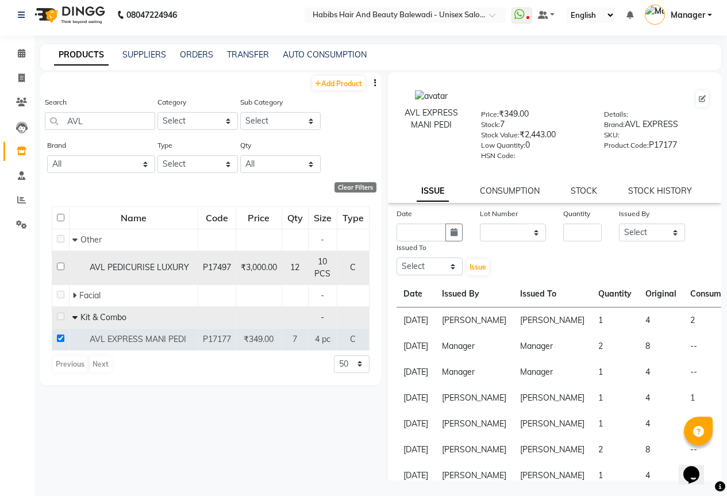
scroll to position [7, 0]
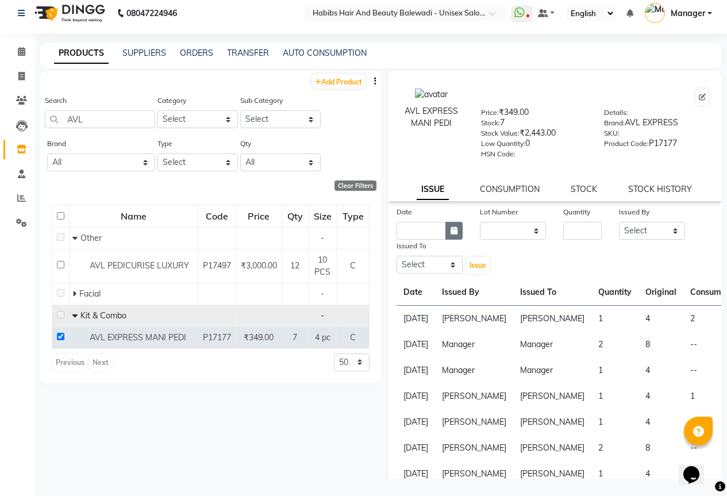
click at [450, 232] on icon "button" at bounding box center [453, 230] width 7 height 8
select select "9"
select select "2025"
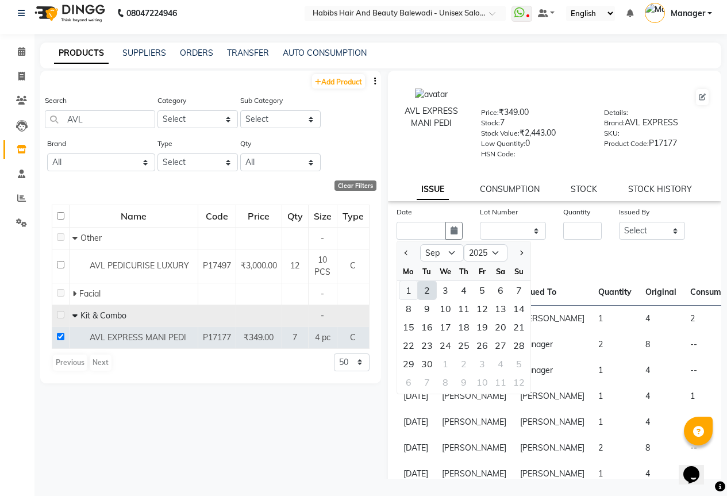
click at [406, 289] on div "1" at bounding box center [408, 290] width 18 height 18
type input "[DATE]"
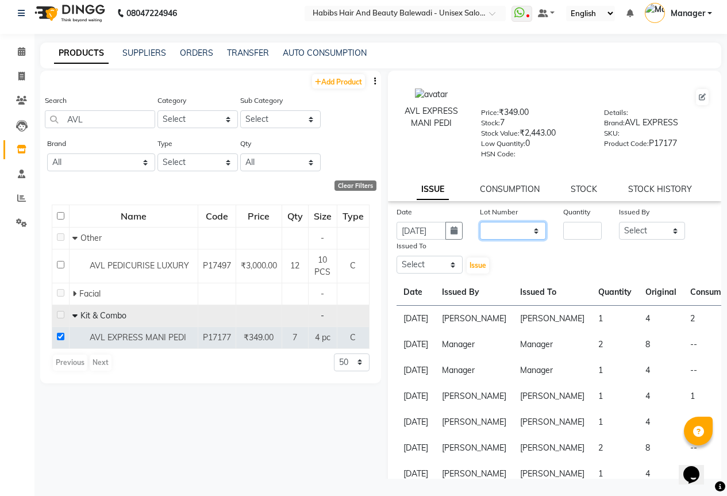
click at [489, 232] on select "None" at bounding box center [513, 231] width 66 height 18
select select "0: null"
click at [480, 222] on select "None" at bounding box center [513, 231] width 66 height 18
click at [581, 229] on input "number" at bounding box center [582, 231] width 38 height 18
type input "1"
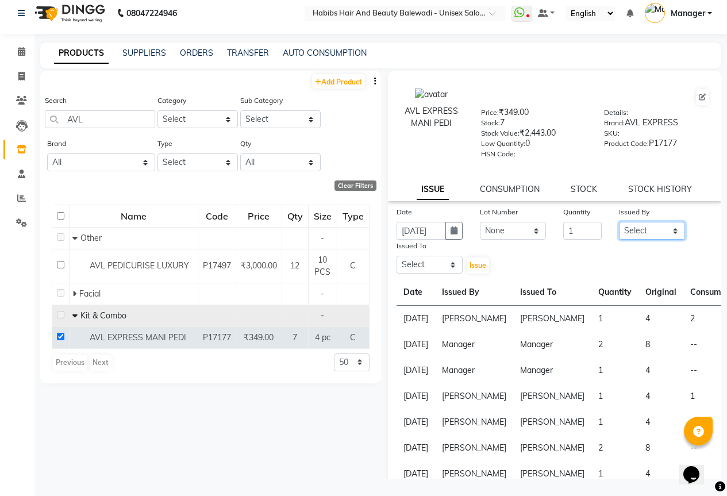
click at [638, 228] on select "Select [PERSON_NAME] [PERSON_NAME] [PERSON_NAME] [PERSON_NAME] [PERSON_NAME] HK…" at bounding box center [652, 231] width 66 height 18
select select "55250"
click at [619, 222] on select "Select [PERSON_NAME] [PERSON_NAME] [PERSON_NAME] [PERSON_NAME] [PERSON_NAME] HK…" at bounding box center [652, 231] width 66 height 18
click at [441, 265] on select "Select [PERSON_NAME] [PERSON_NAME] [PERSON_NAME] [PERSON_NAME] [PERSON_NAME] HK…" at bounding box center [429, 265] width 66 height 18
select select "55250"
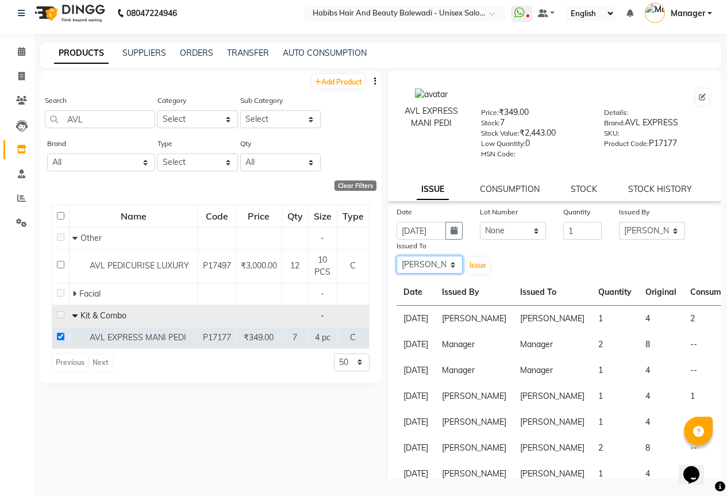
click at [396, 256] on select "Select [PERSON_NAME] [PERSON_NAME] [PERSON_NAME] [PERSON_NAME] [PERSON_NAME] HK…" at bounding box center [429, 265] width 66 height 18
click at [479, 264] on span "Issue" at bounding box center [477, 265] width 17 height 9
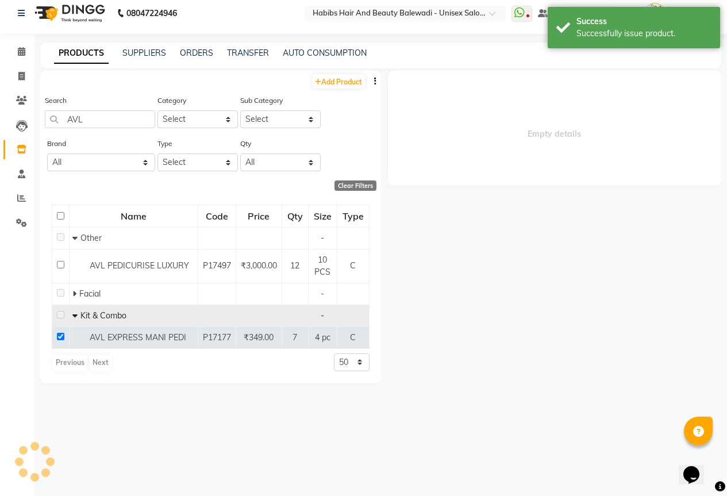
select select
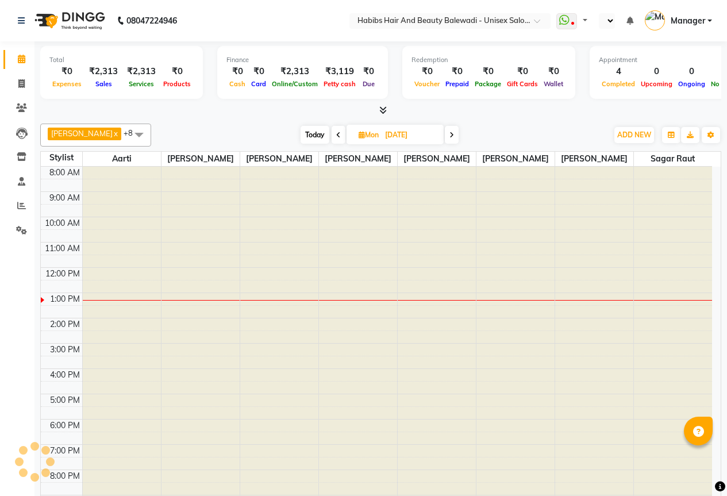
select select "en"
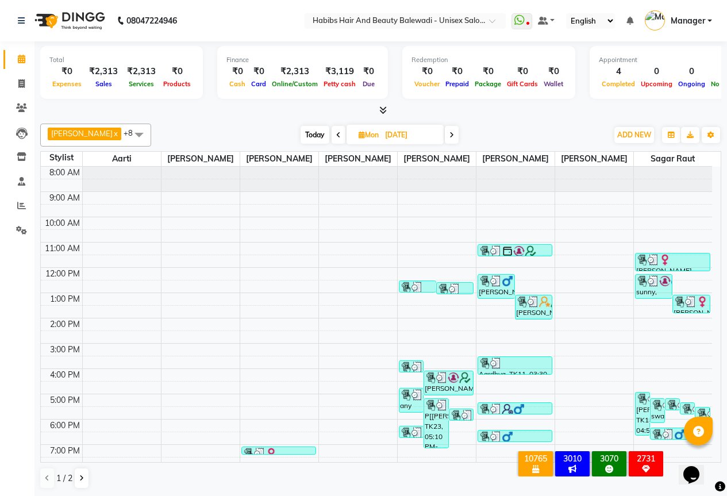
click at [445, 131] on span at bounding box center [452, 135] width 14 height 18
type input "02-09-2025"
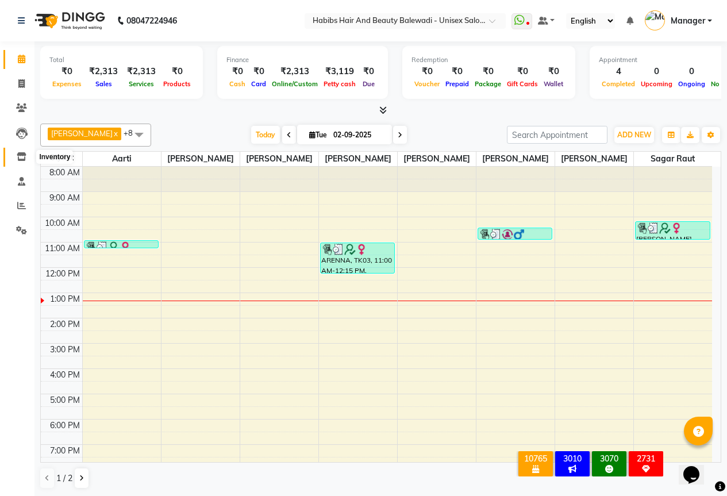
click at [12, 156] on span at bounding box center [21, 157] width 20 height 13
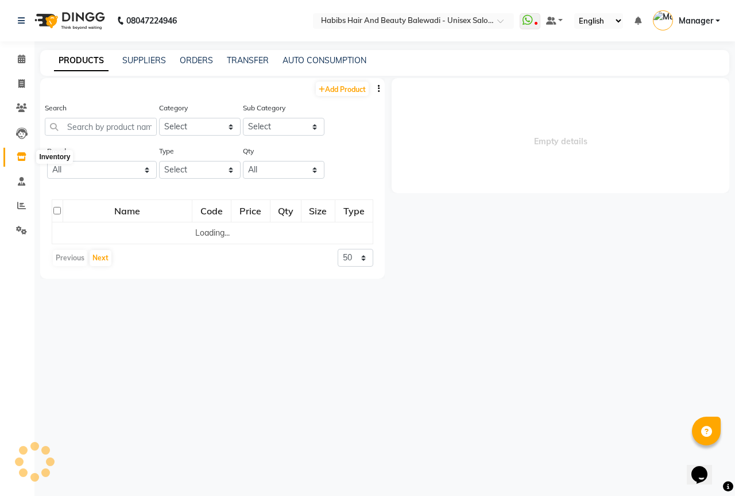
select select
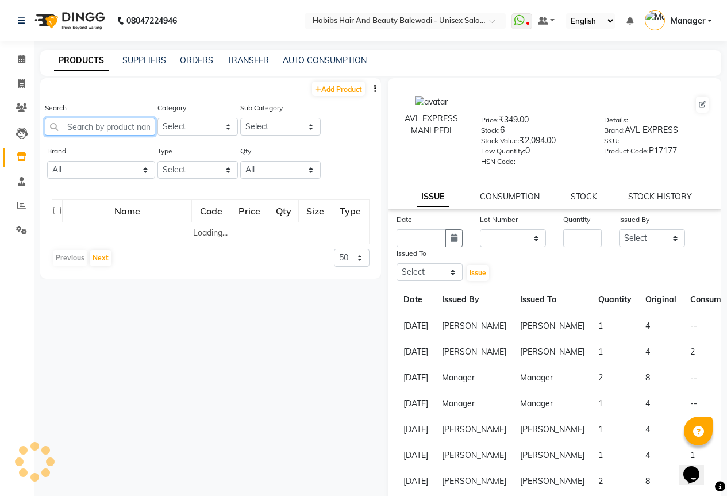
click at [112, 127] on input "text" at bounding box center [100, 127] width 110 height 18
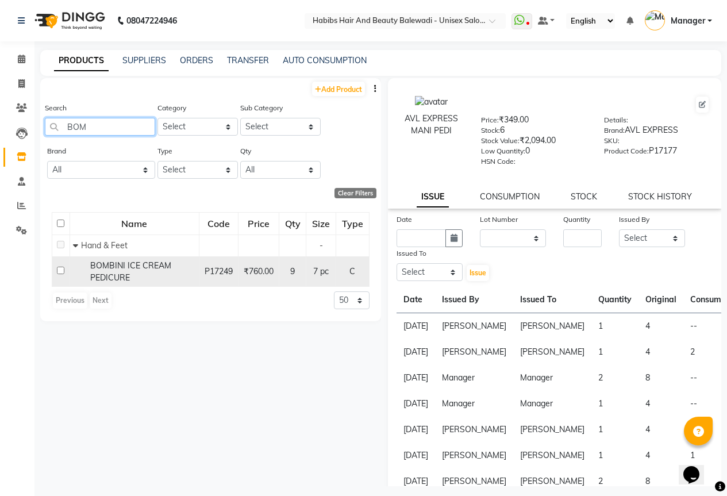
type input "BOM"
click at [59, 269] on input "checkbox" at bounding box center [60, 270] width 7 height 7
checkbox input "true"
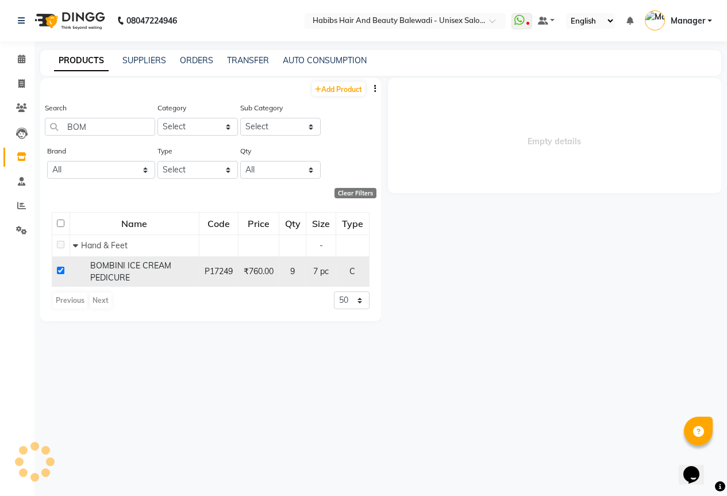
select select
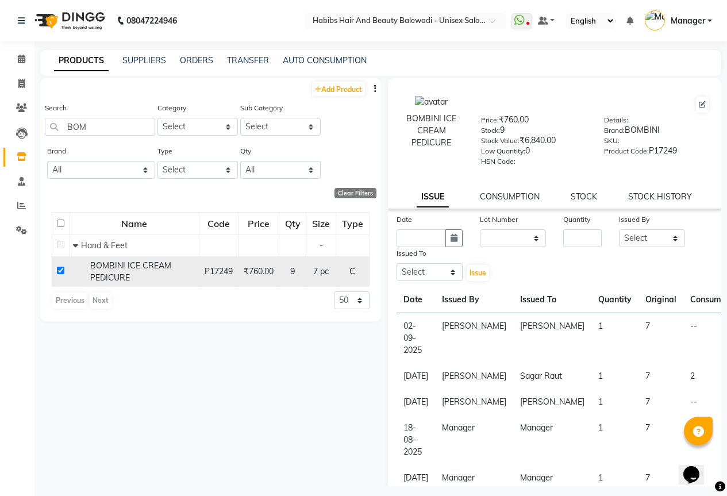
click at [59, 269] on input "checkbox" at bounding box center [60, 270] width 7 height 7
checkbox input "false"
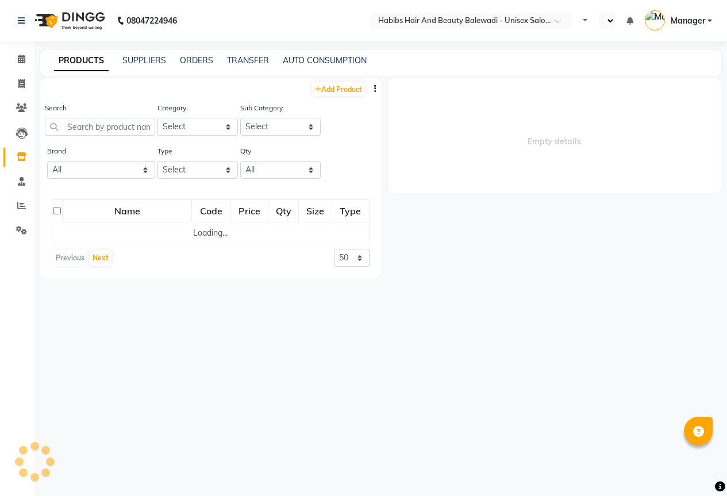
select select "en"
select select
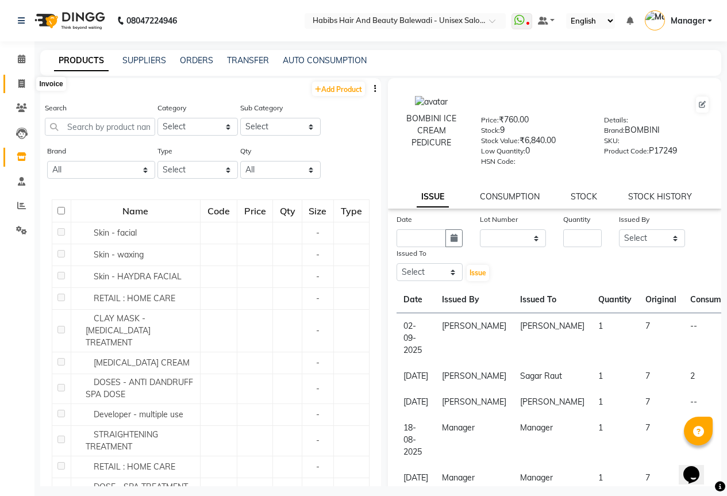
click at [20, 80] on icon at bounding box center [21, 83] width 6 height 9
select select "5902"
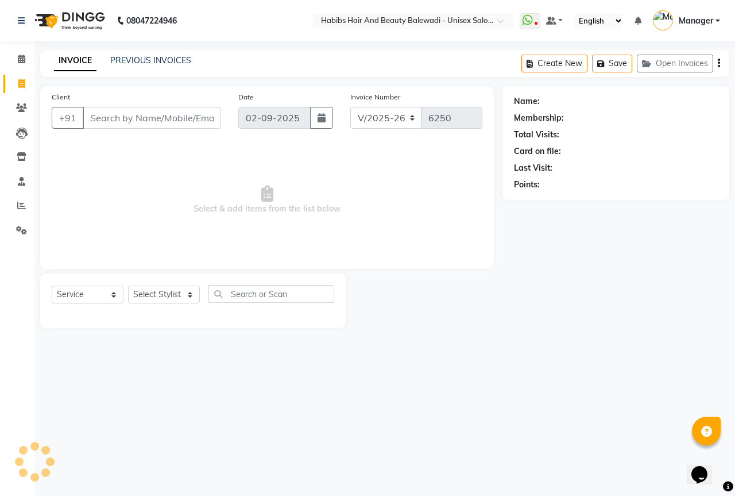
select select "package"
